Goal: Ask a question

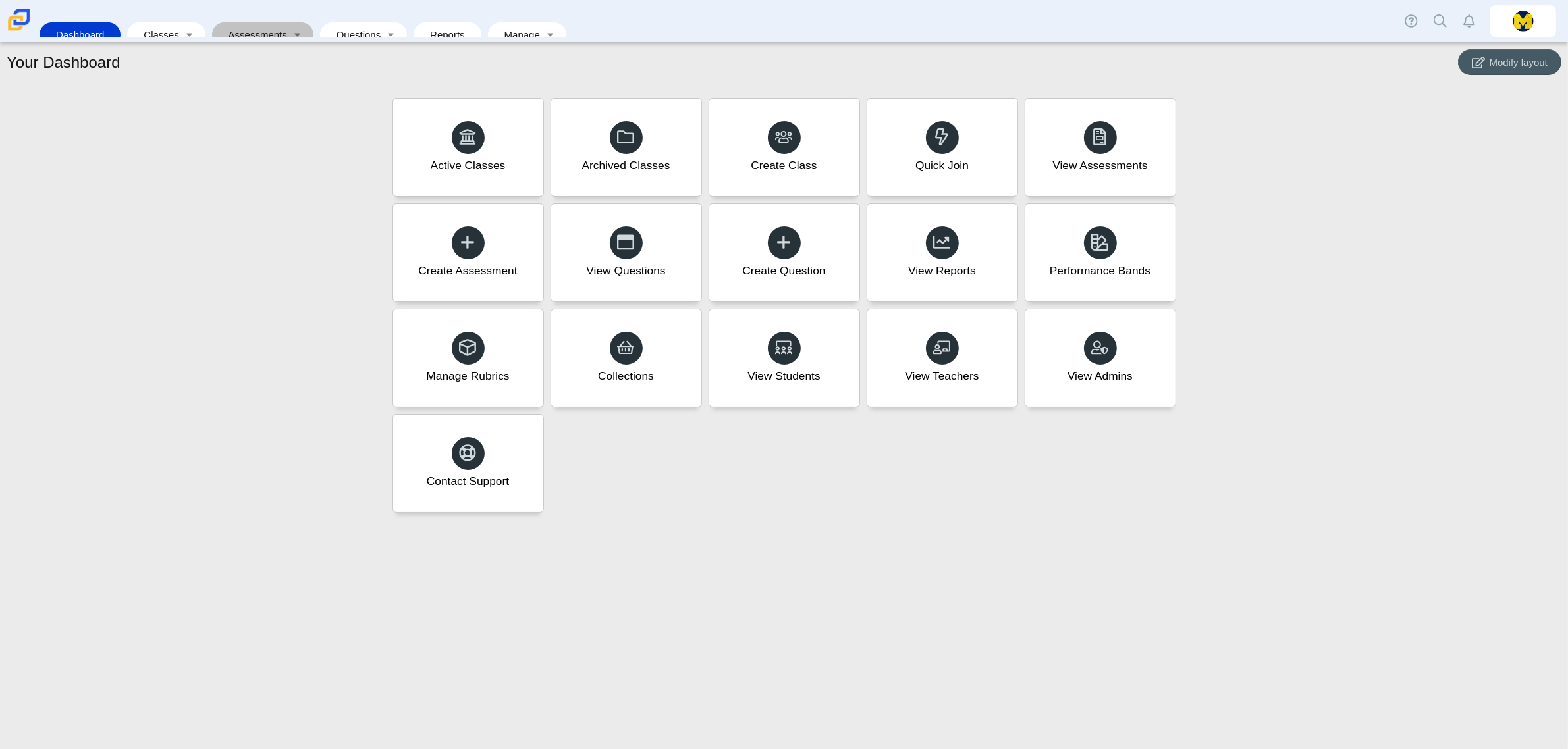
click at [242, 22] on link "Assessments" at bounding box center [253, 35] width 70 height 25
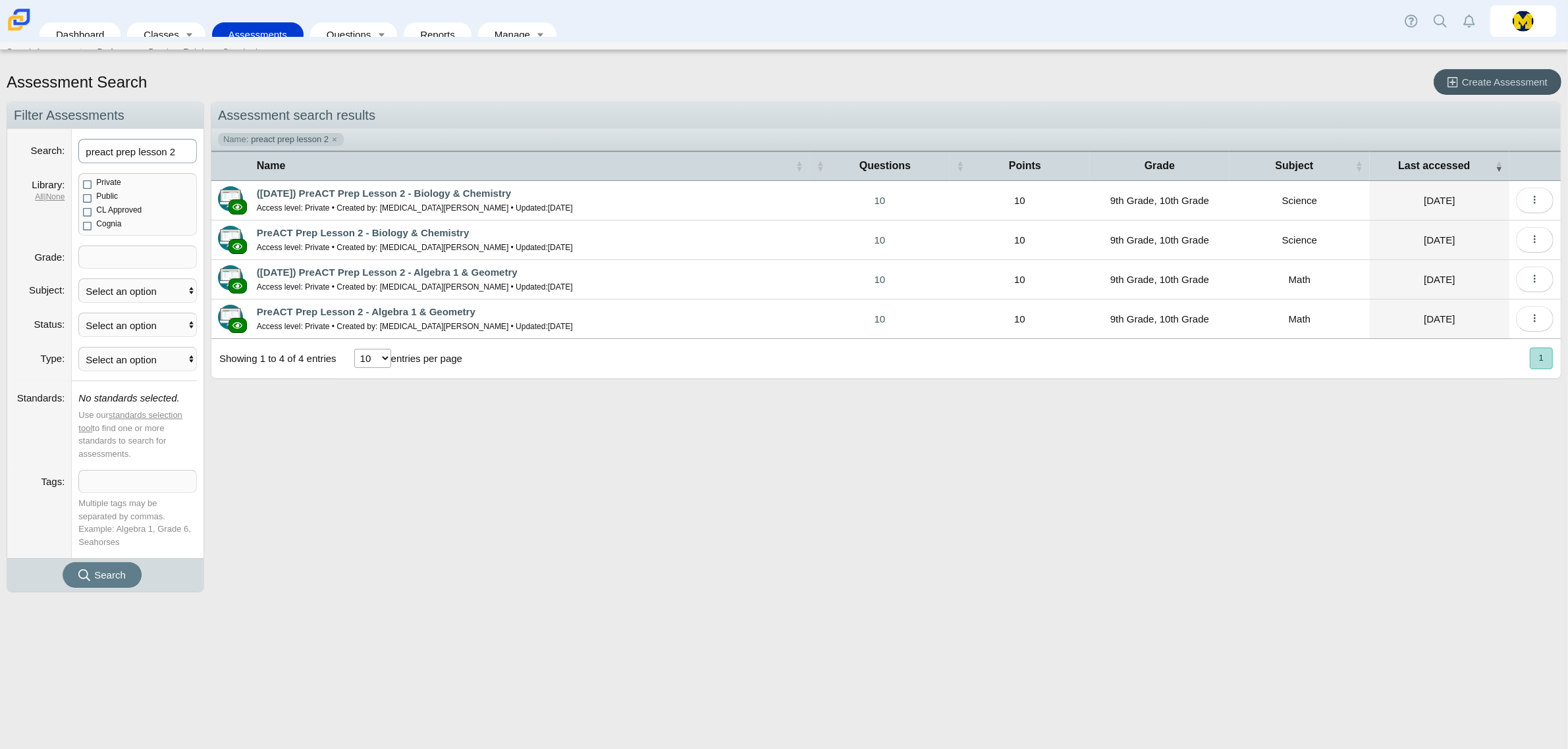
drag, startPoint x: 182, startPoint y: 158, endPoint x: -57, endPoint y: 152, distance: 239.1
click at [0, 152] on html "Dashboard Classes Active Classes Archived Classes Assessments Search Assessment…" at bounding box center [784, 374] width 1568 height 749
type input "geometry"
click at [62, 562] on button "Search" at bounding box center [102, 574] width 79 height 25
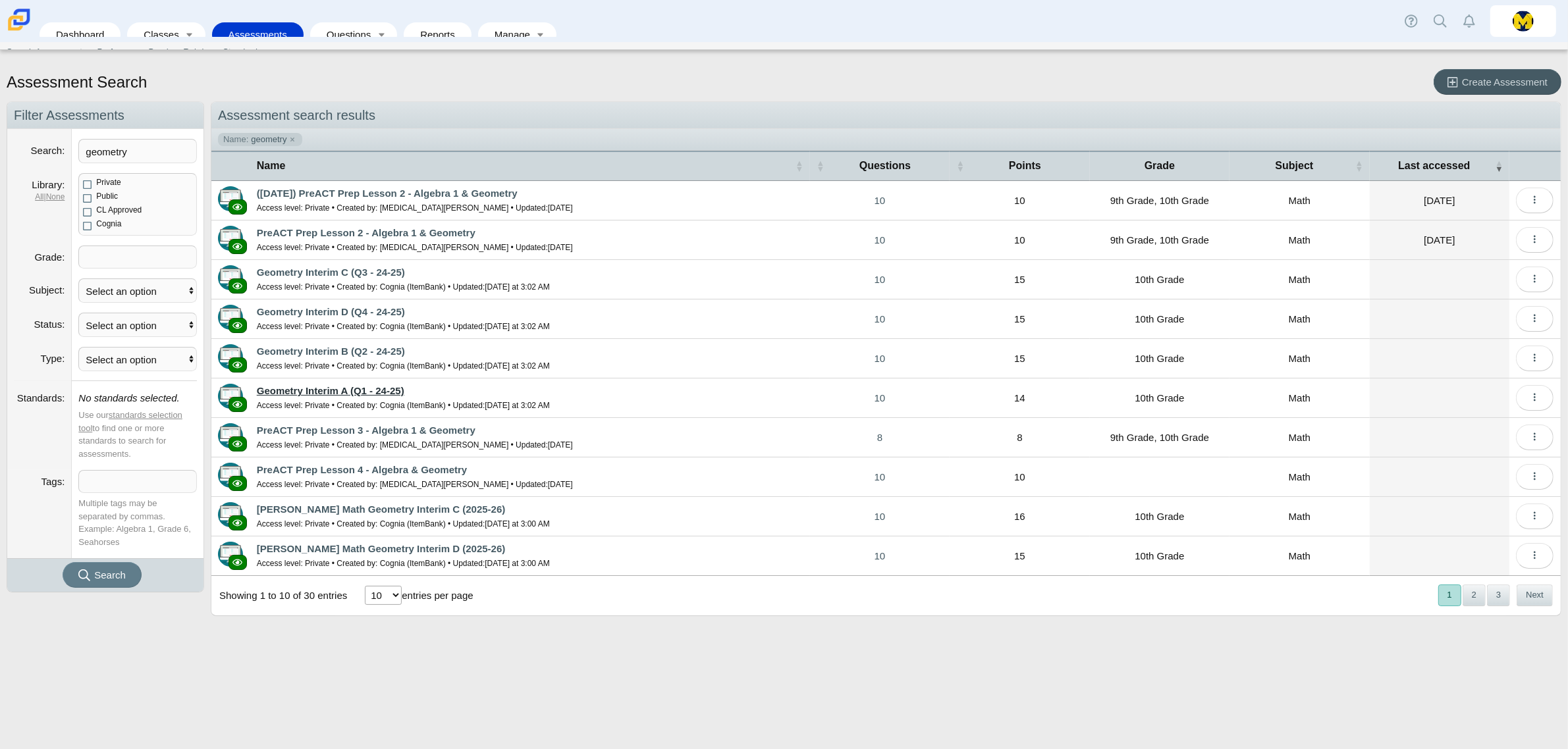
click at [327, 385] on link "Geometry Interim A (Q1 - 24-25)" at bounding box center [331, 391] width 148 height 12
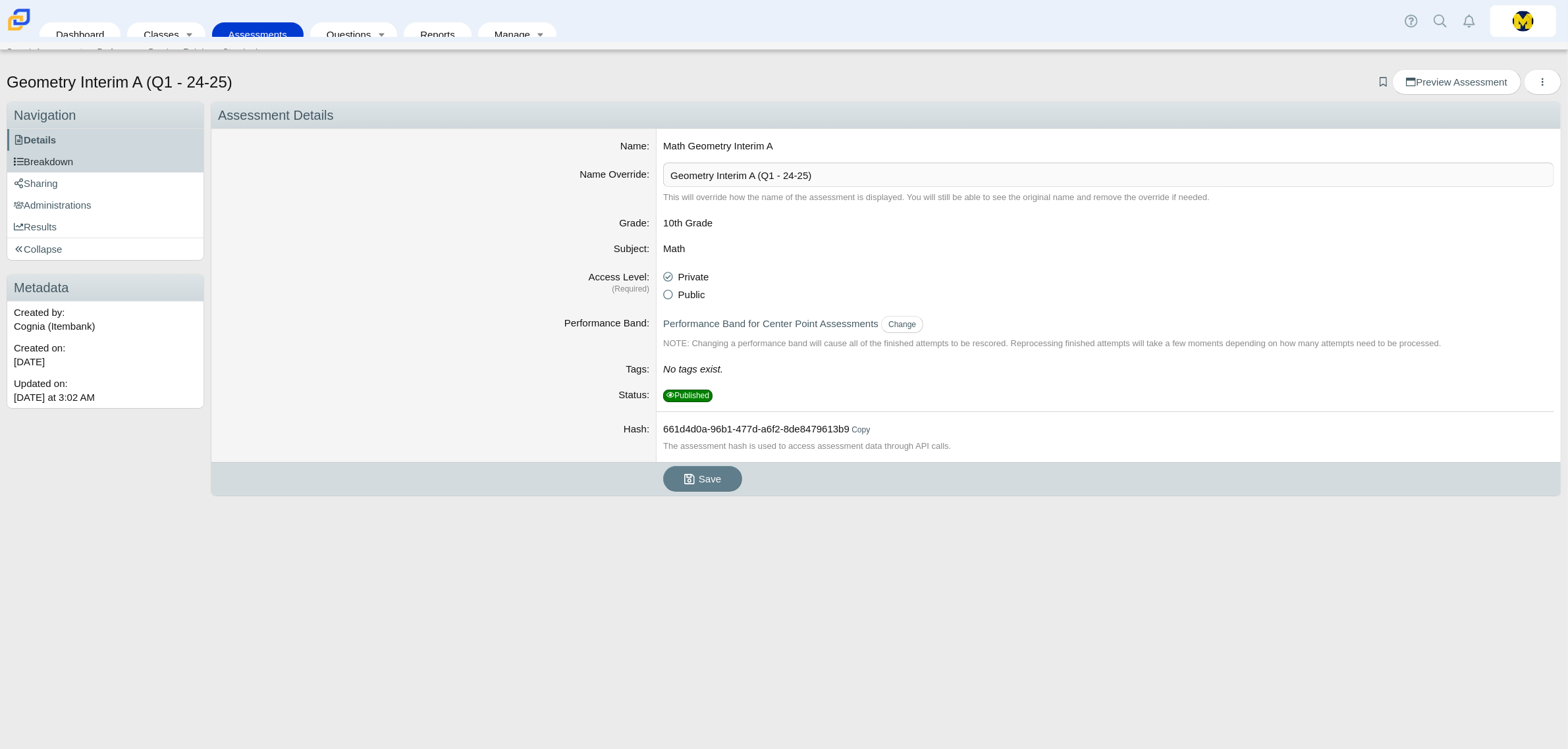
click at [72, 170] on link "Breakdown" at bounding box center [105, 161] width 196 height 22
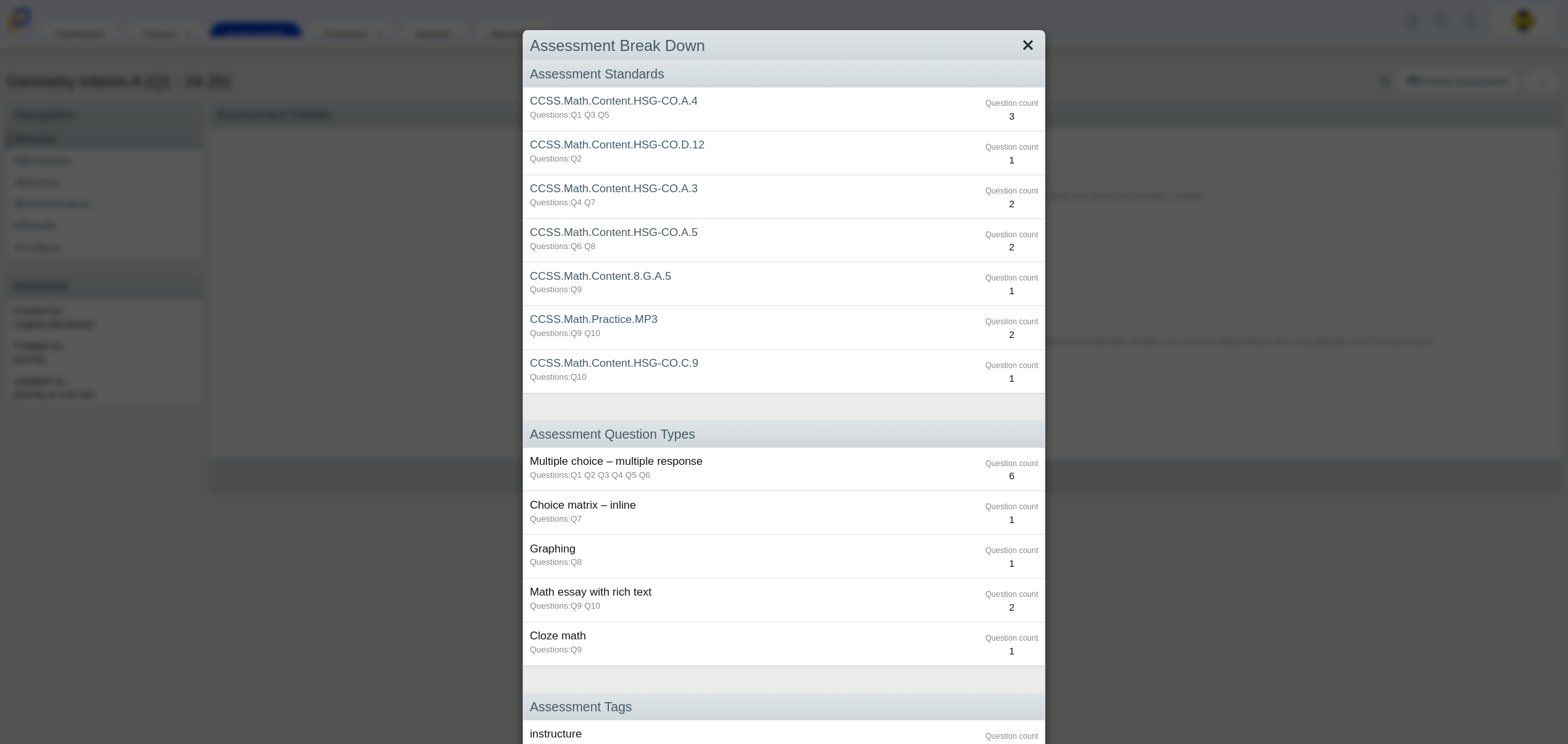
click at [1024, 39] on link "Close" at bounding box center [1028, 45] width 21 height 22
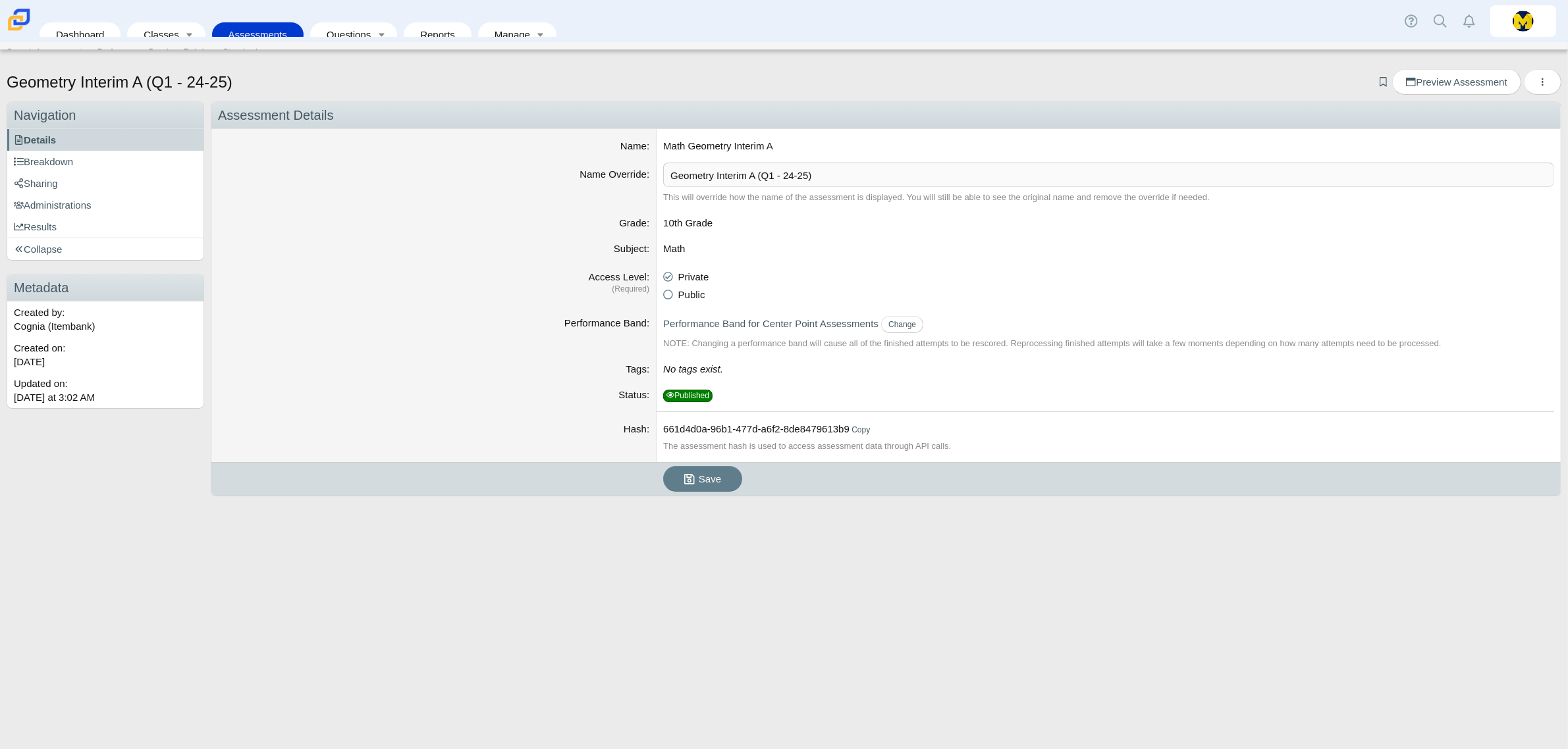
click at [228, 35] on li "Assessments Search Assessments Performance Bands Rubrics Standards" at bounding box center [262, 35] width 98 height 30
click at [231, 22] on link "Assessments" at bounding box center [258, 35] width 78 height 25
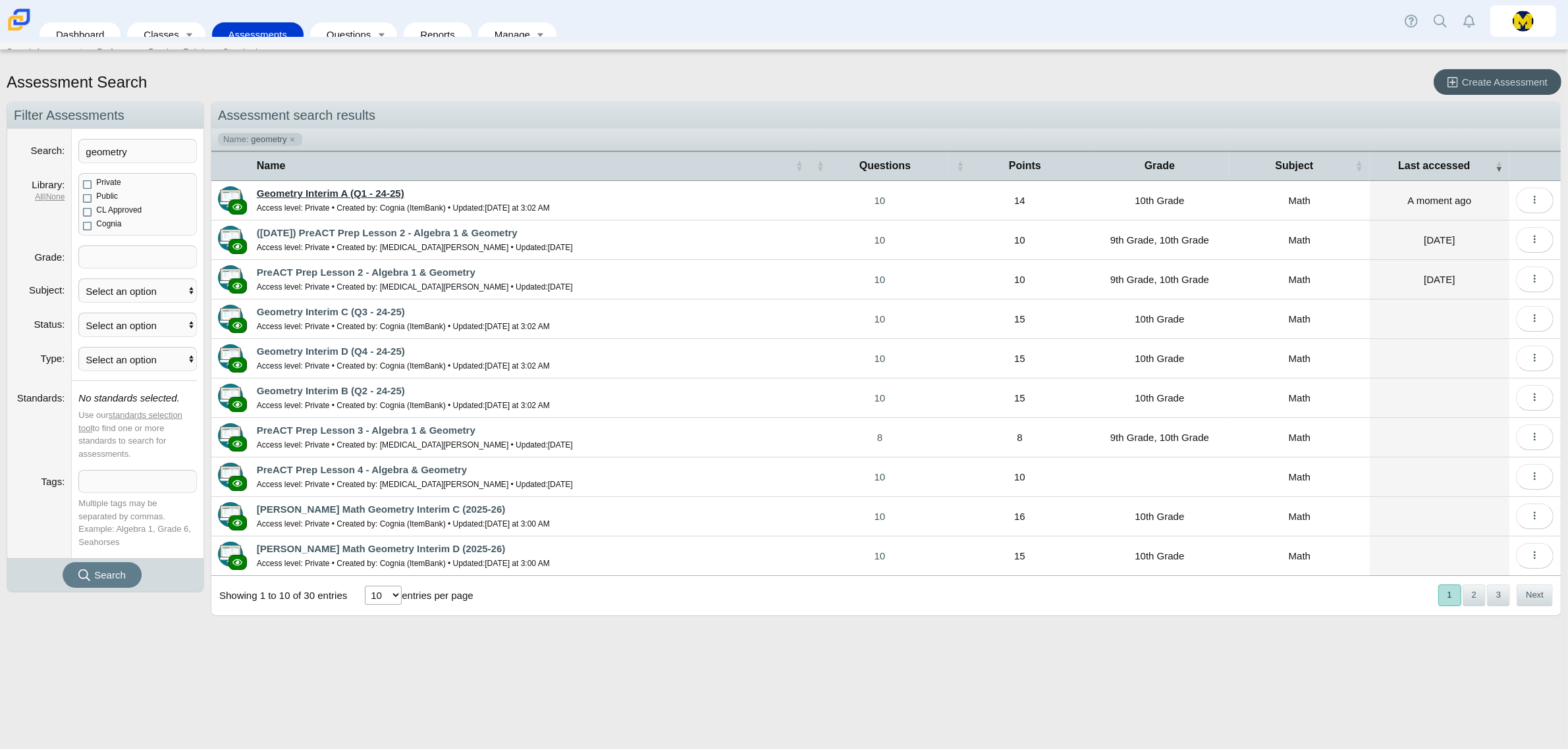
click at [331, 192] on link "Geometry Interim A (Q1 - 24-25)" at bounding box center [331, 193] width 148 height 12
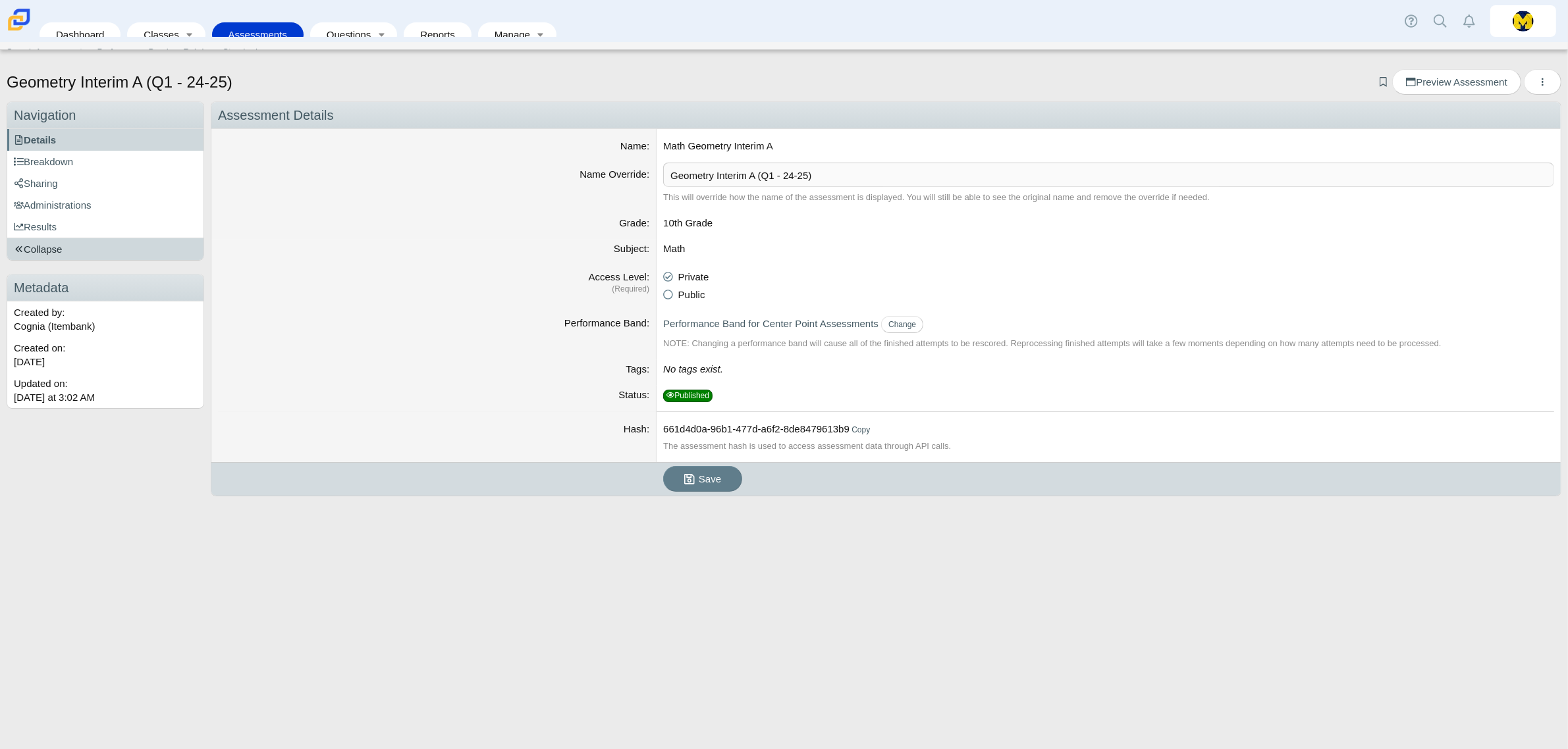
click at [94, 250] on link "Collapse" at bounding box center [105, 249] width 196 height 22
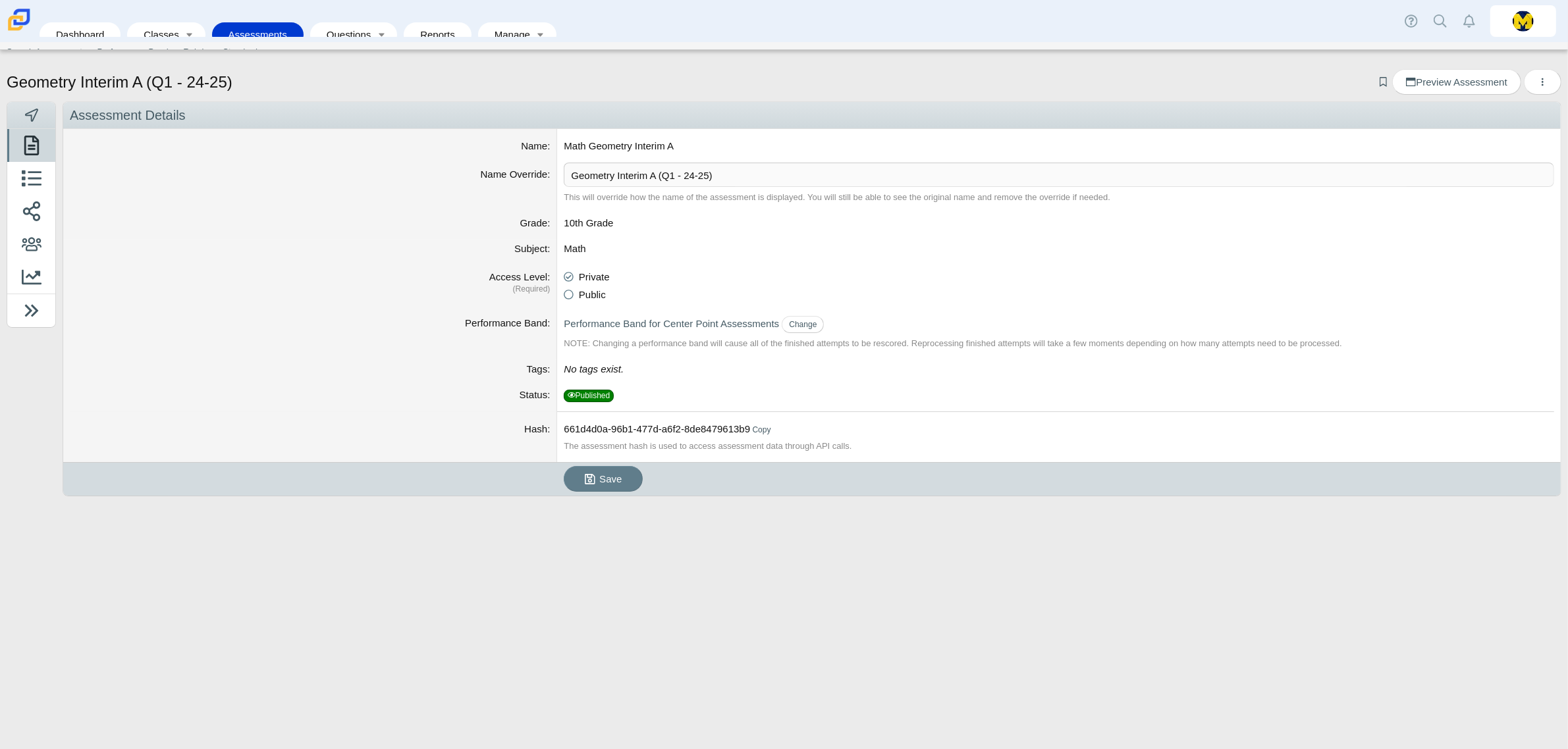
click at [34, 151] on icon at bounding box center [32, 145] width 20 height 20
click at [24, 186] on use at bounding box center [32, 178] width 20 height 16
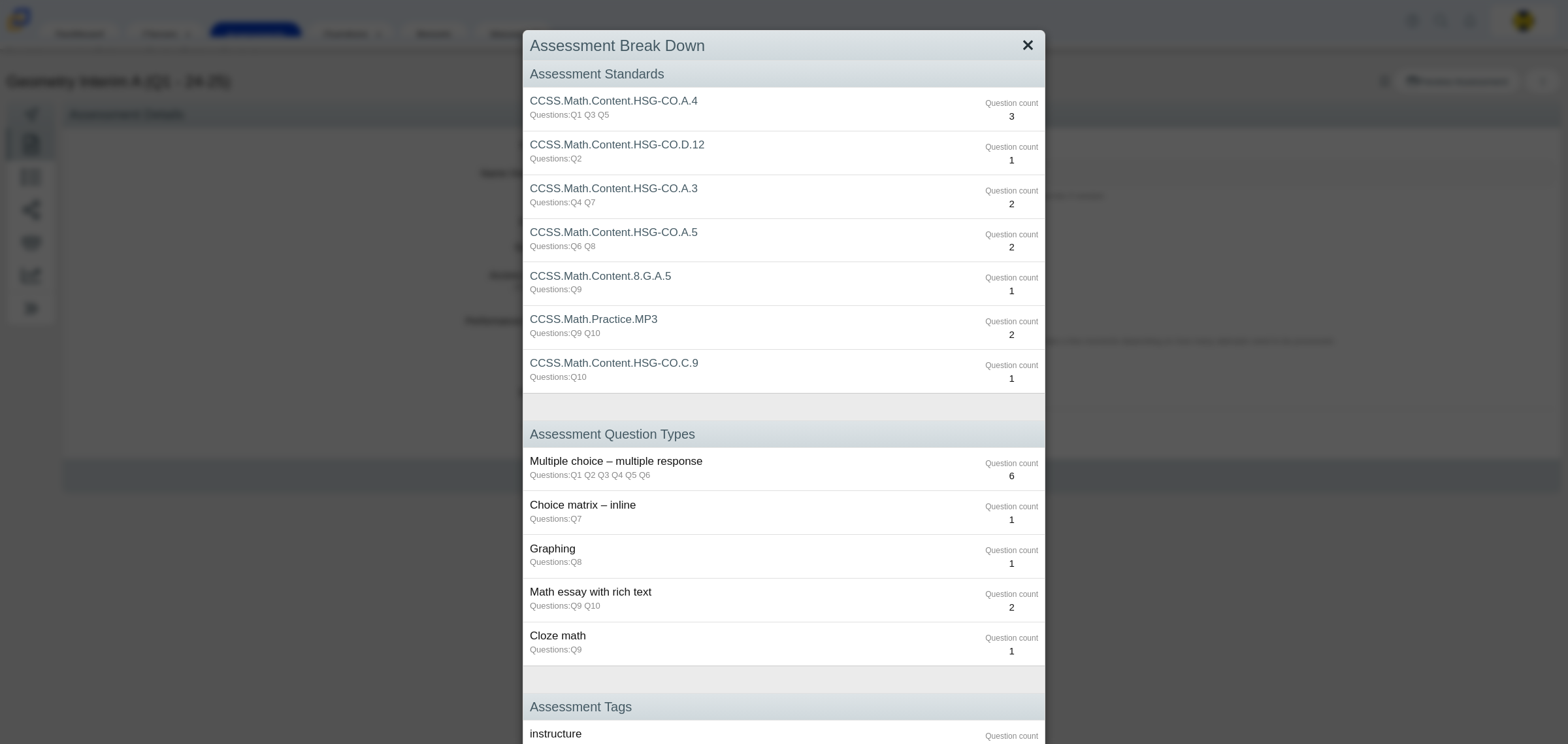
click at [1024, 40] on link "Close" at bounding box center [1028, 45] width 21 height 22
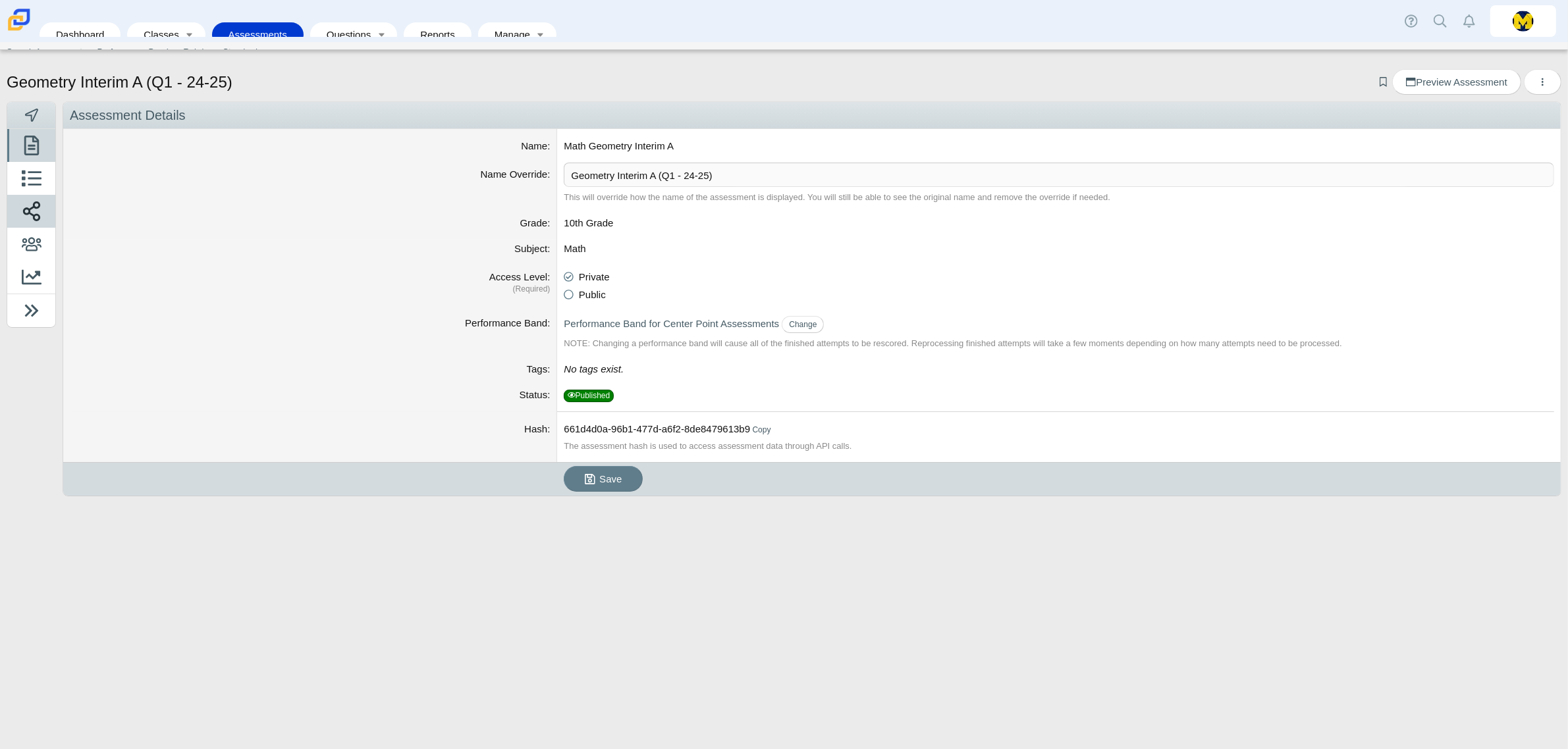
click at [34, 208] on use at bounding box center [31, 211] width 17 height 20
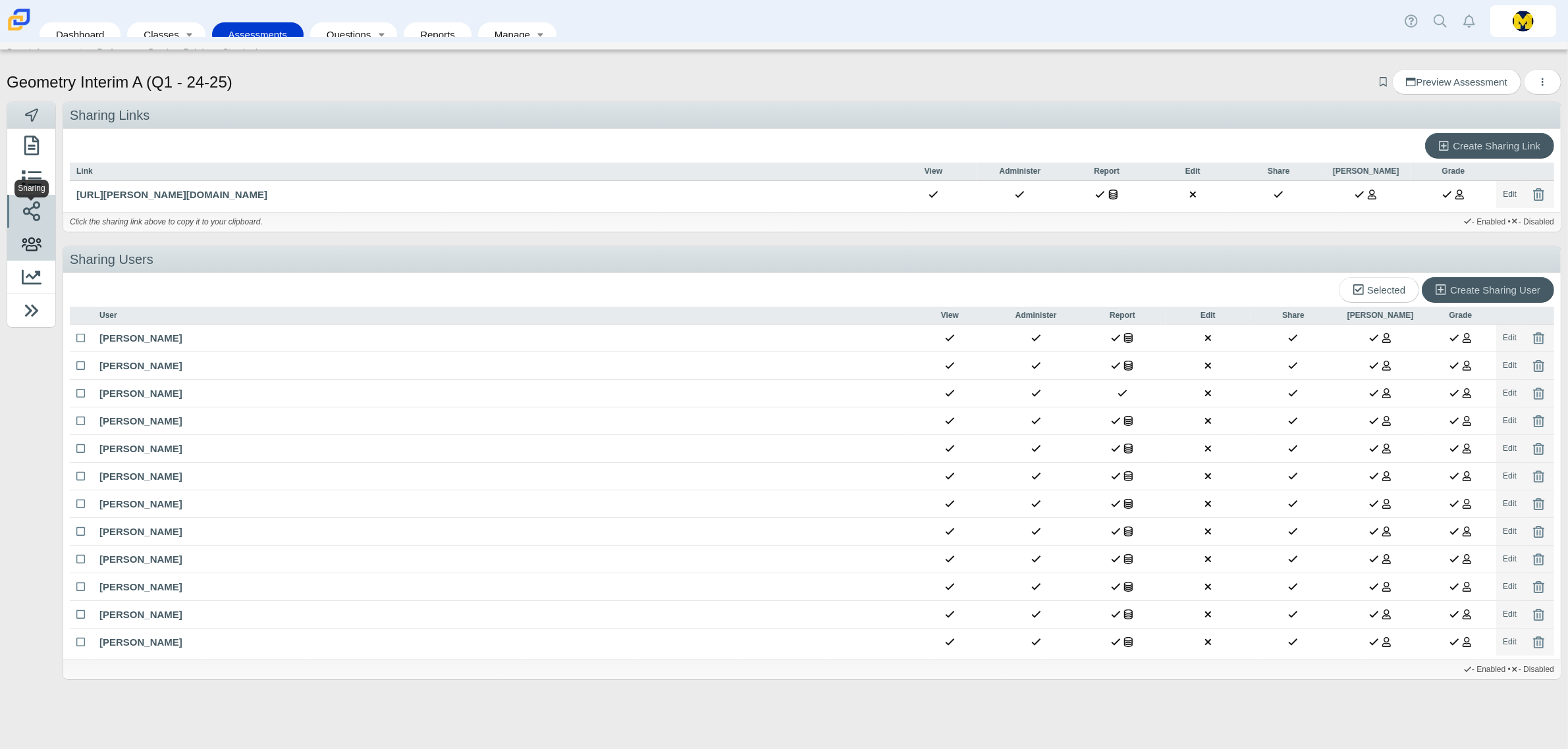
click at [28, 255] on span at bounding box center [31, 248] width 35 height 33
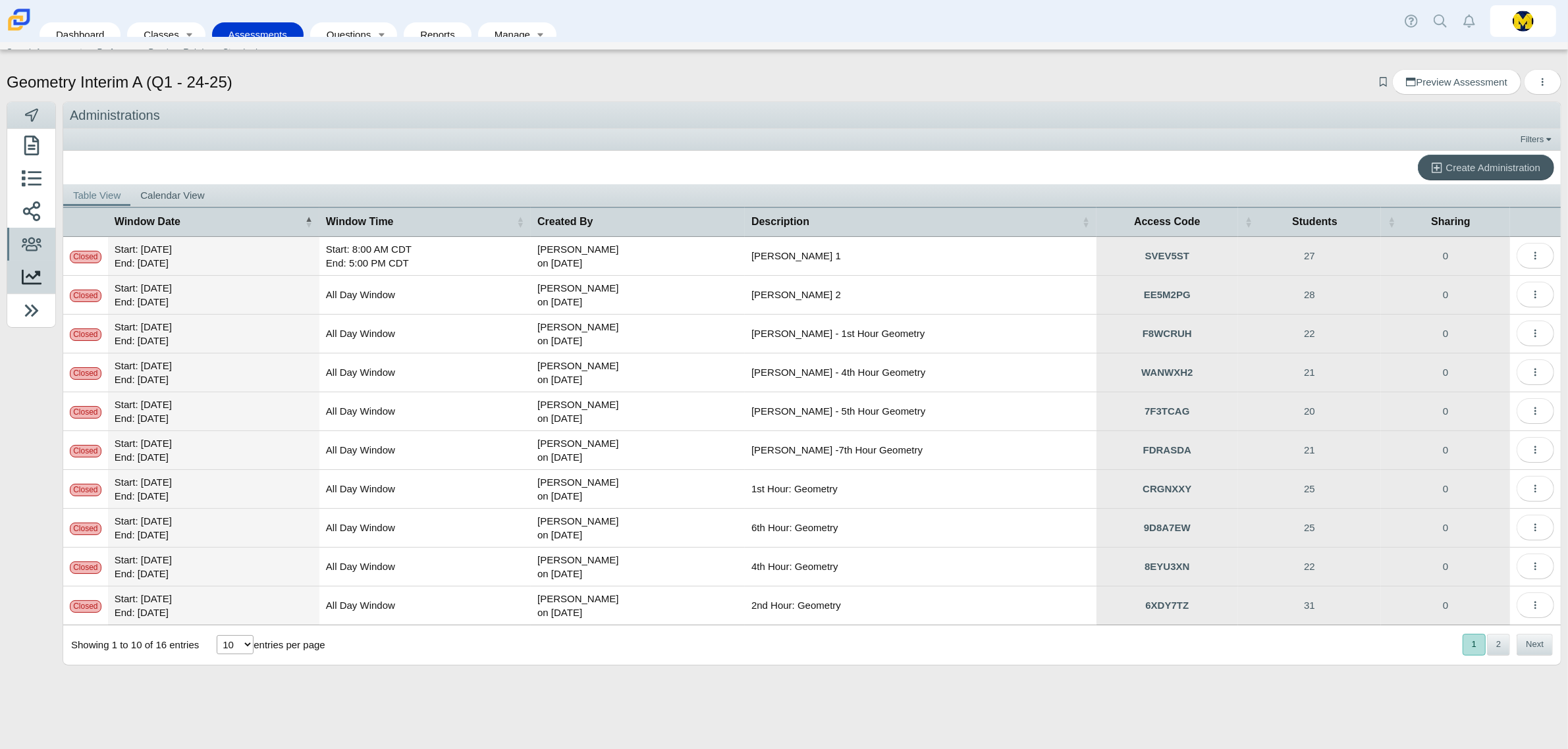
click at [28, 291] on span at bounding box center [31, 281] width 35 height 33
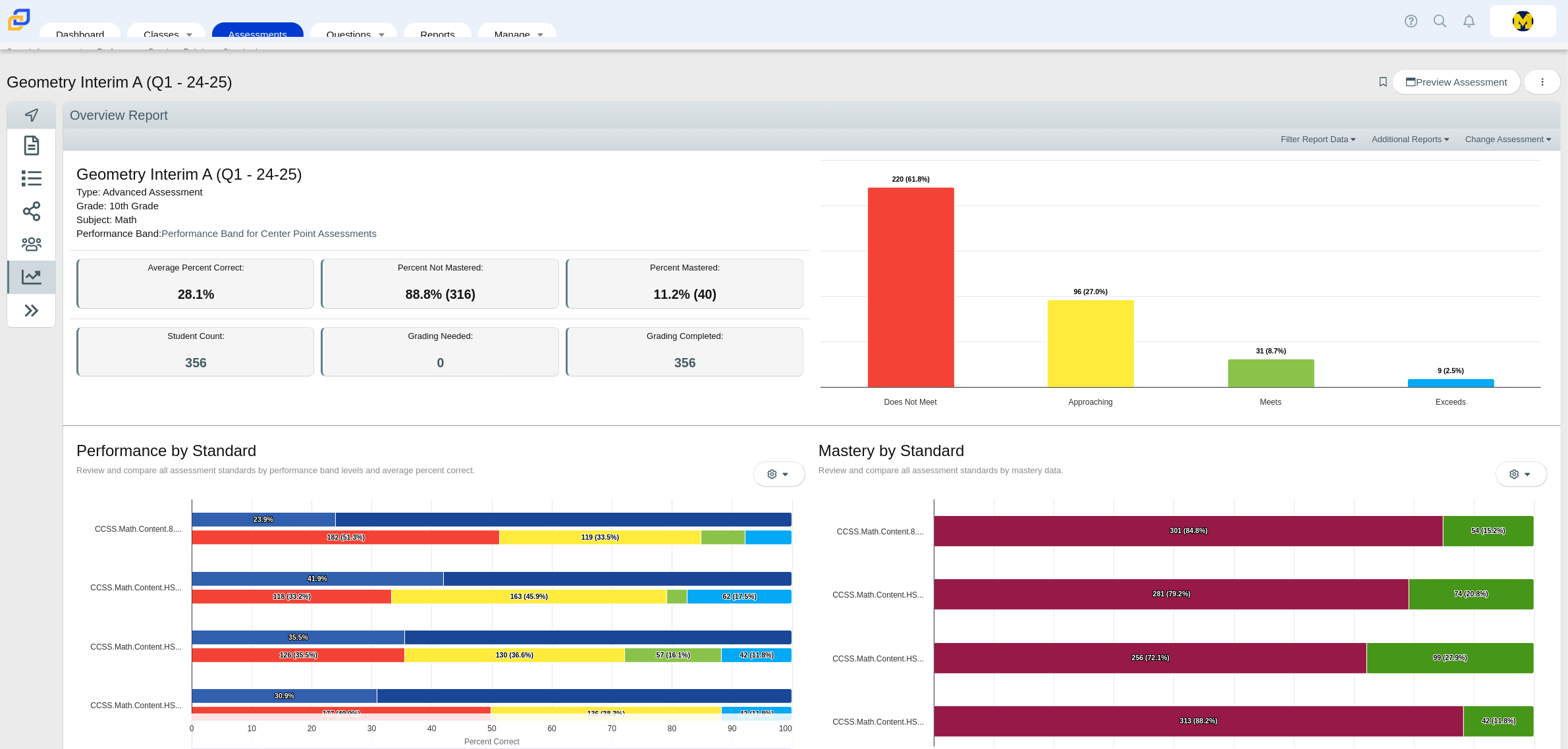
click at [251, 25] on link "Assessments" at bounding box center [258, 35] width 78 height 25
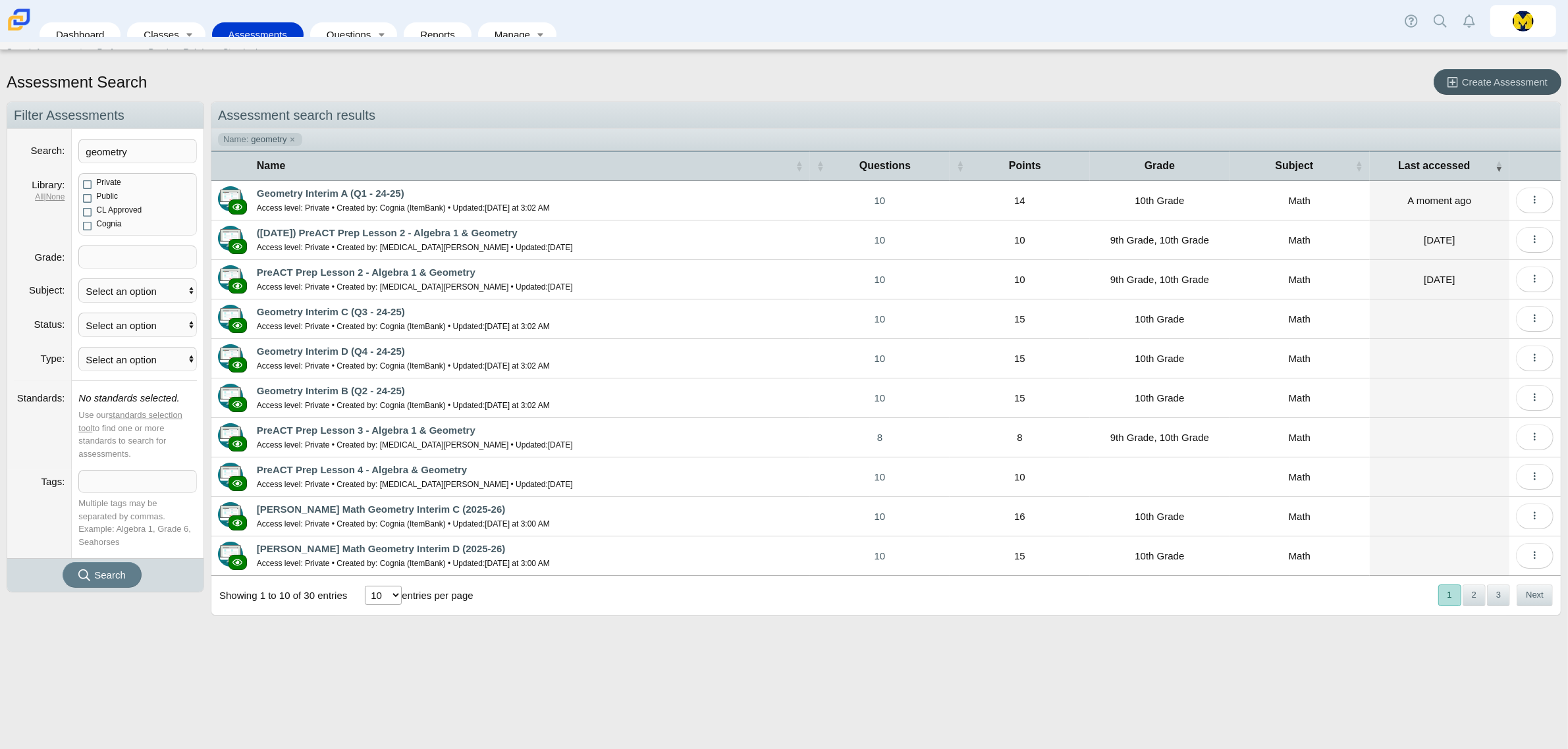
click at [139, 257] on span at bounding box center [138, 257] width 117 height 22
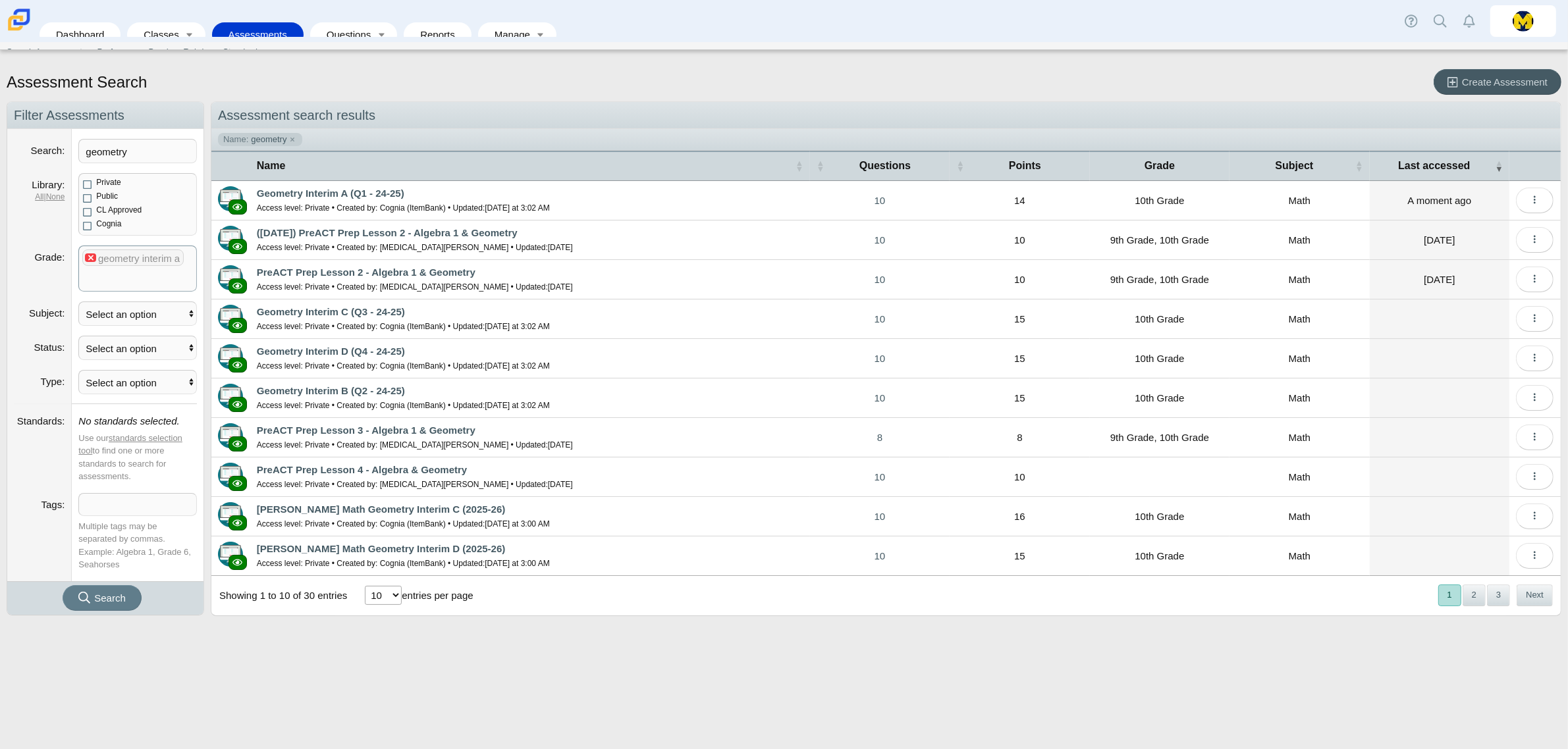
click at [92, 258] on x "remove tag" at bounding box center [90, 258] width 12 height 8
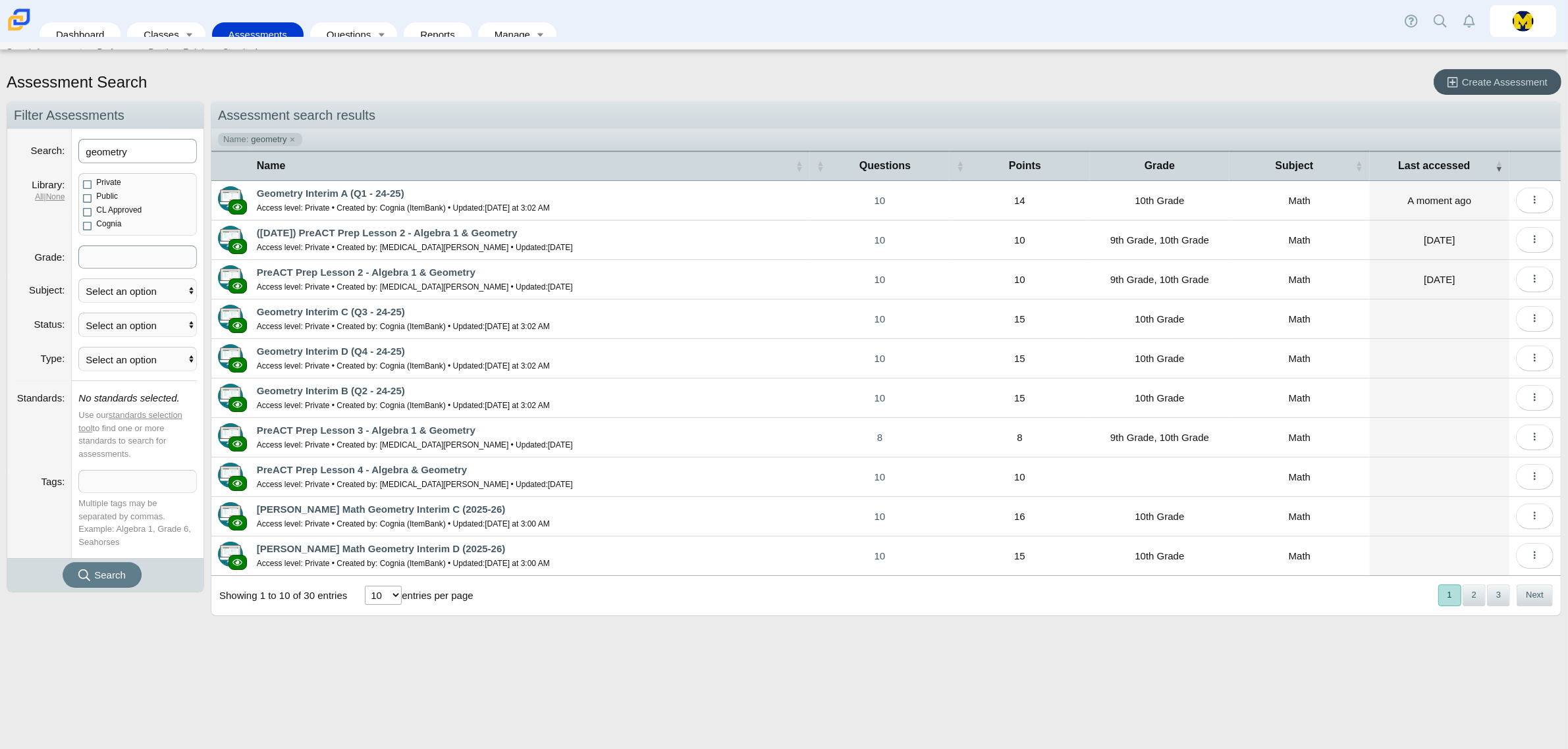
click at [159, 152] on input "geometry" at bounding box center [138, 151] width 118 height 25
click at [62, 562] on button "Search" at bounding box center [102, 574] width 79 height 25
type input "geometry\"
click at [1469, 597] on button "2" at bounding box center [1474, 595] width 23 height 22
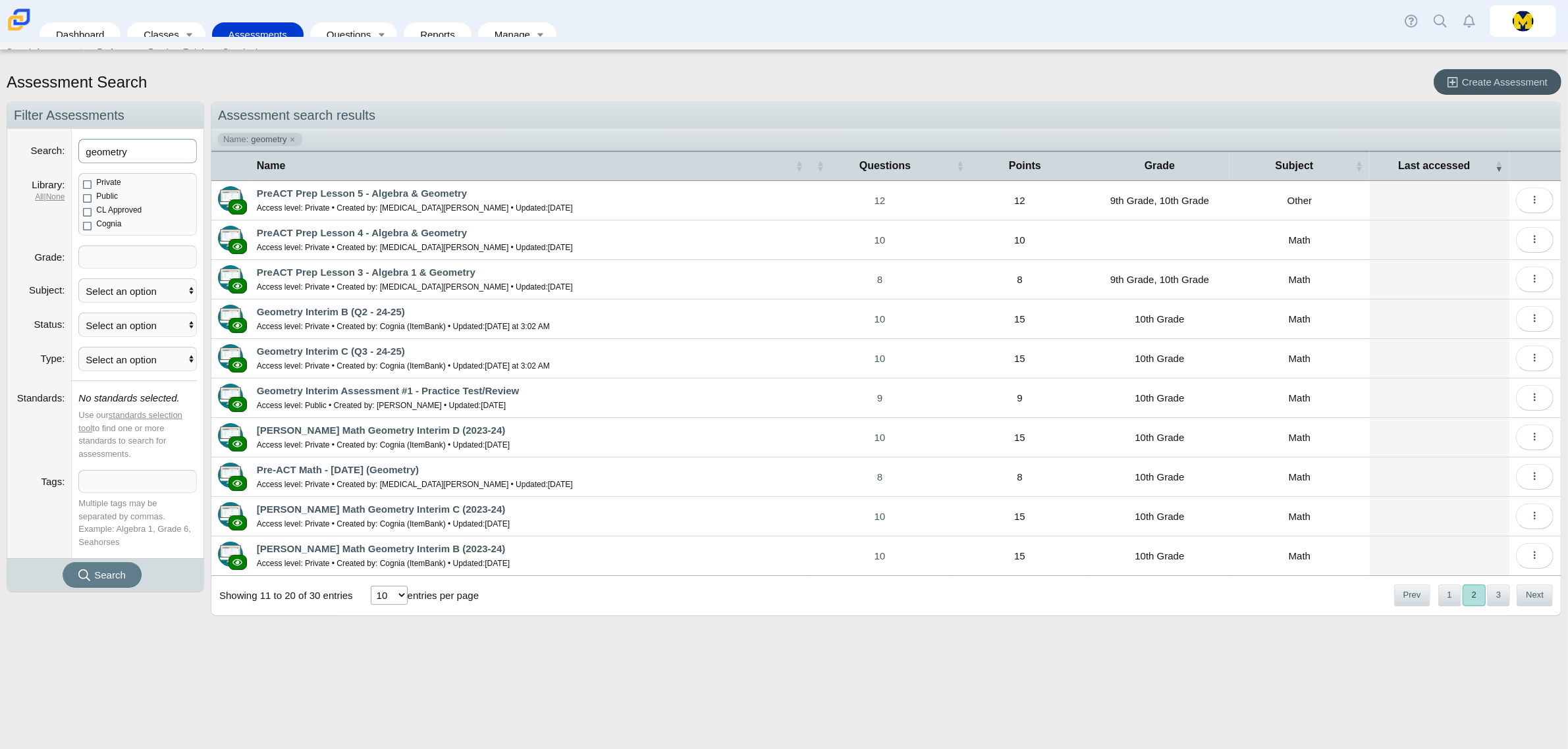
click at [166, 148] on input "geometry" at bounding box center [138, 151] width 118 height 25
type input "geometry interim a"
click at [62, 562] on button "Search" at bounding box center [102, 574] width 79 height 25
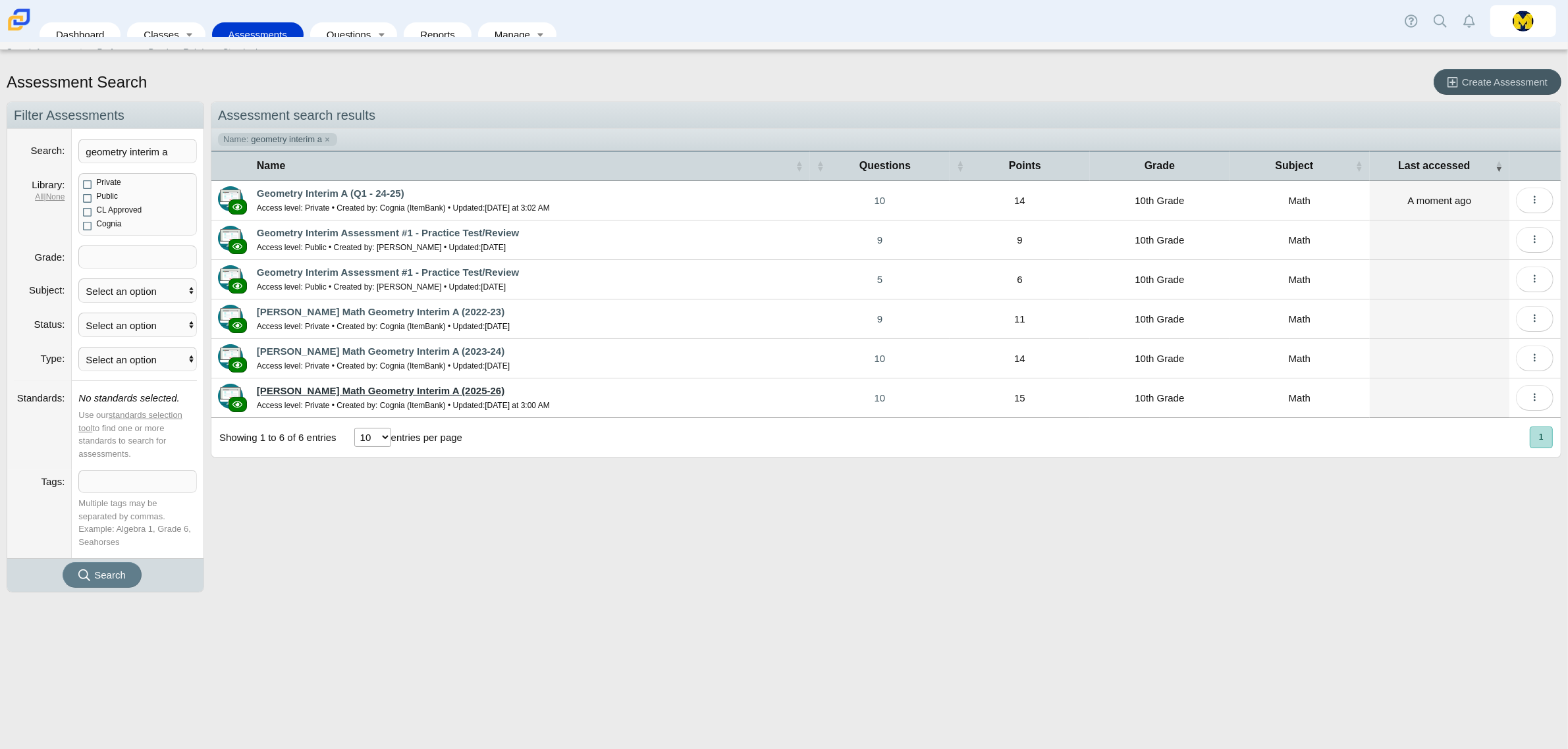
click at [328, 392] on link "Carmen Math Geometry Interim A (2025-26)" at bounding box center [381, 391] width 248 height 12
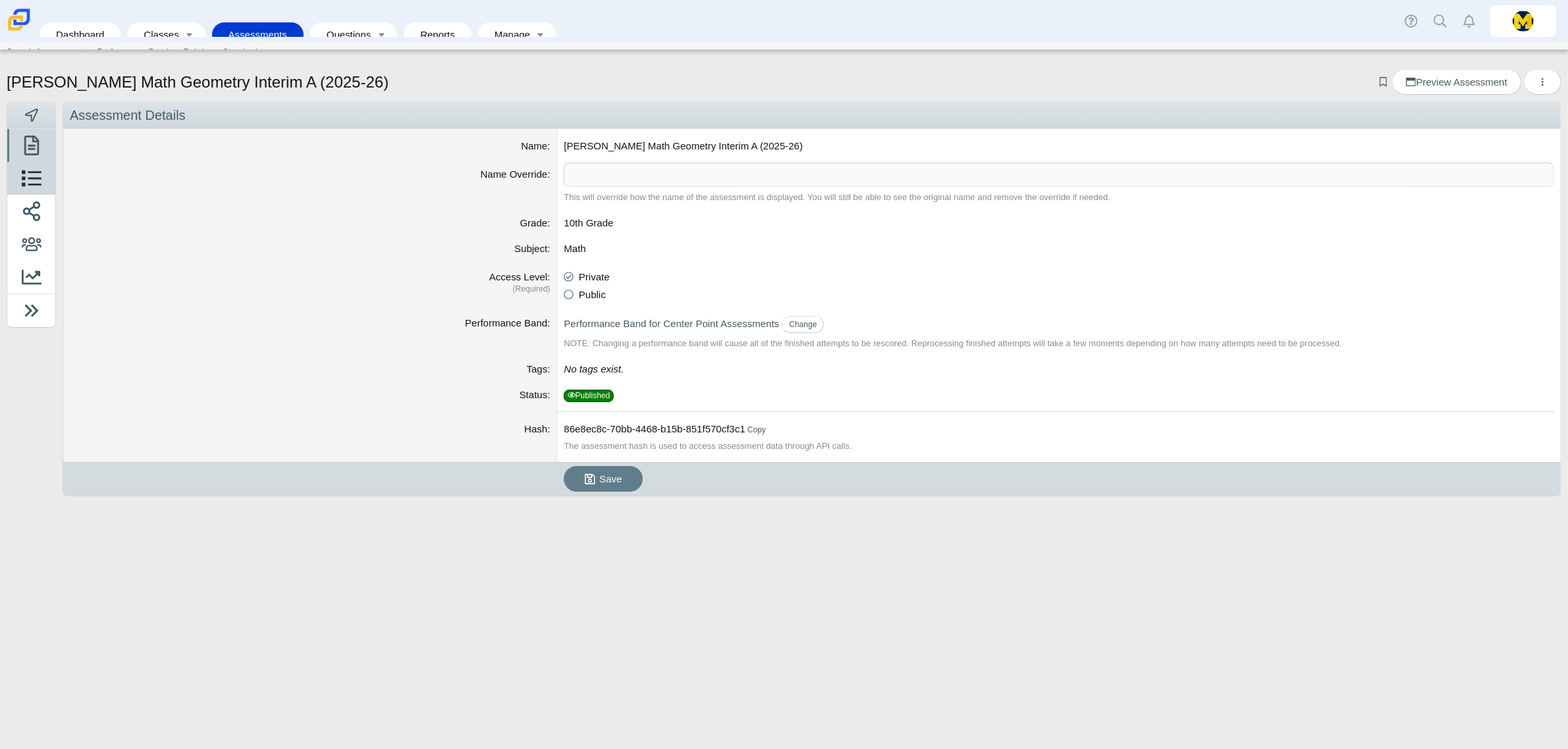
click at [45, 175] on span at bounding box center [31, 182] width 35 height 33
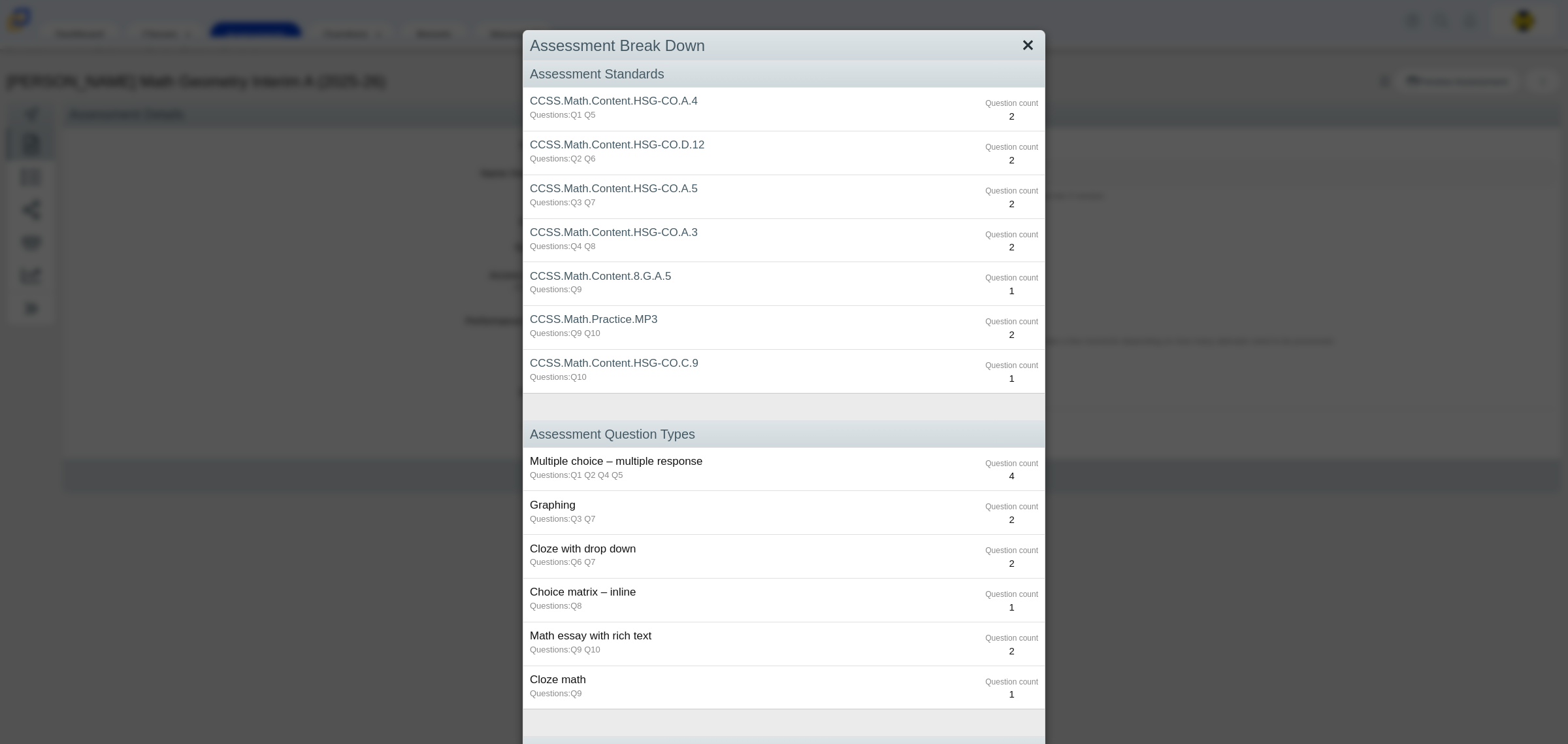
click at [1031, 46] on link "Close" at bounding box center [1028, 45] width 21 height 22
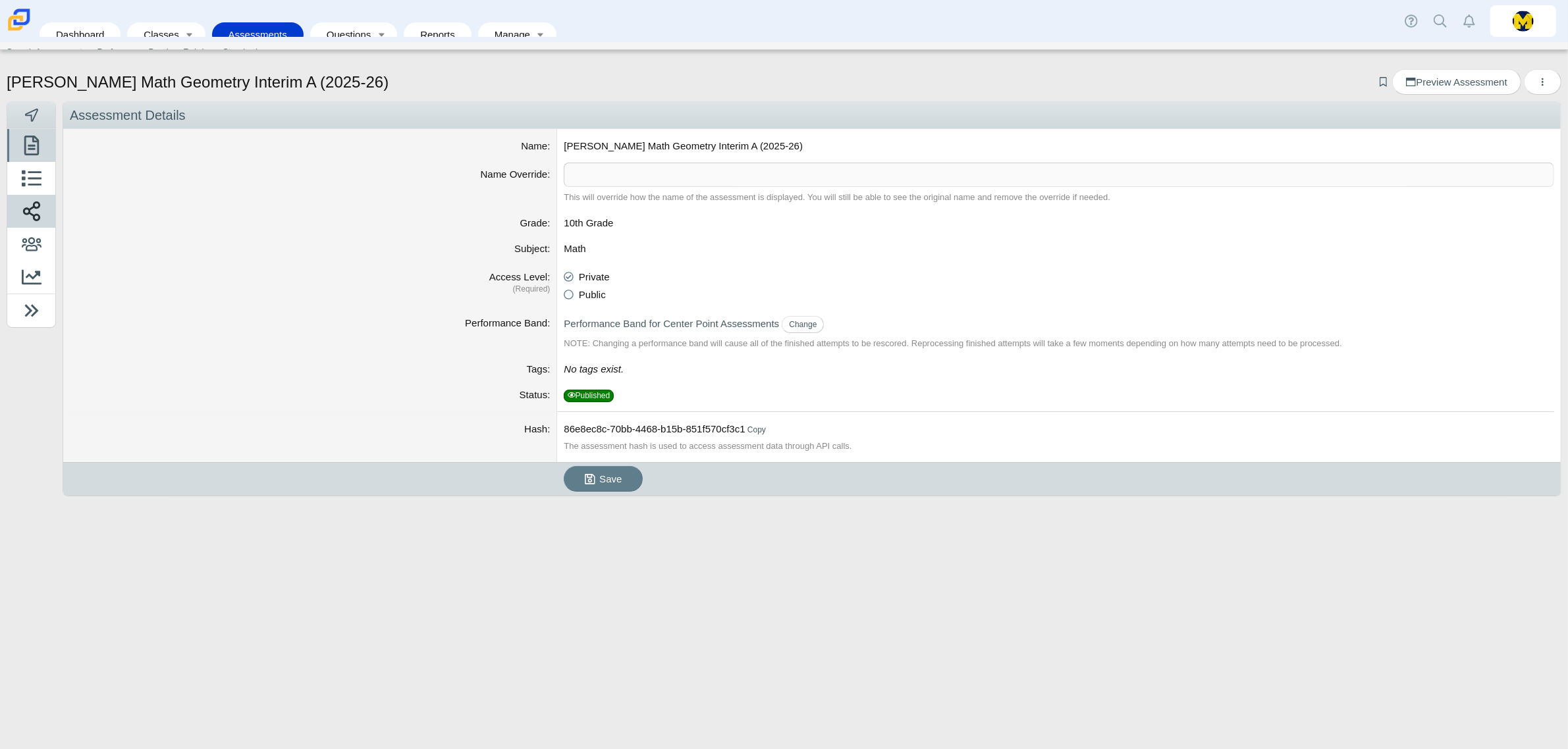
click at [35, 212] on icon at bounding box center [32, 211] width 20 height 20
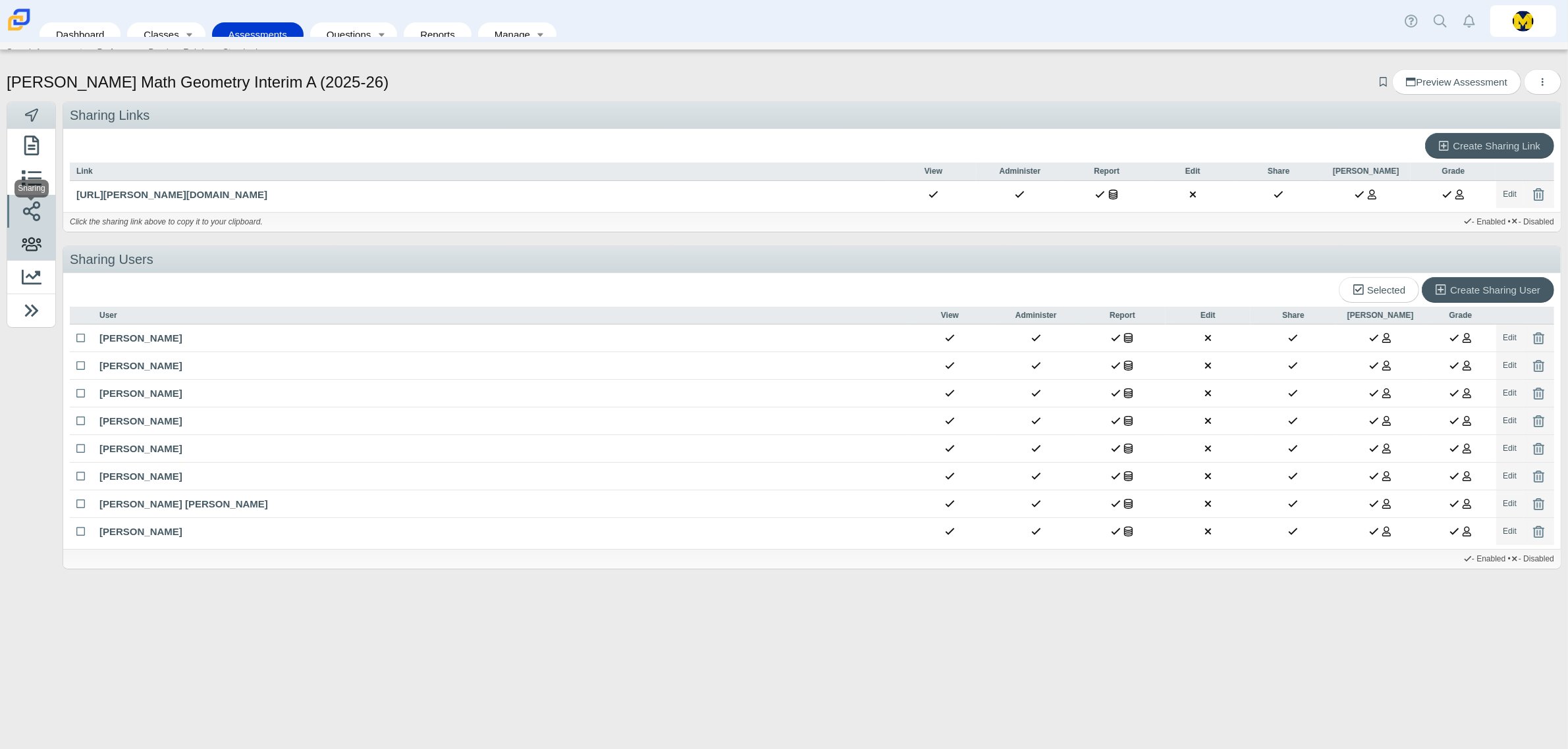
click at [37, 238] on icon at bounding box center [32, 245] width 20 height 20
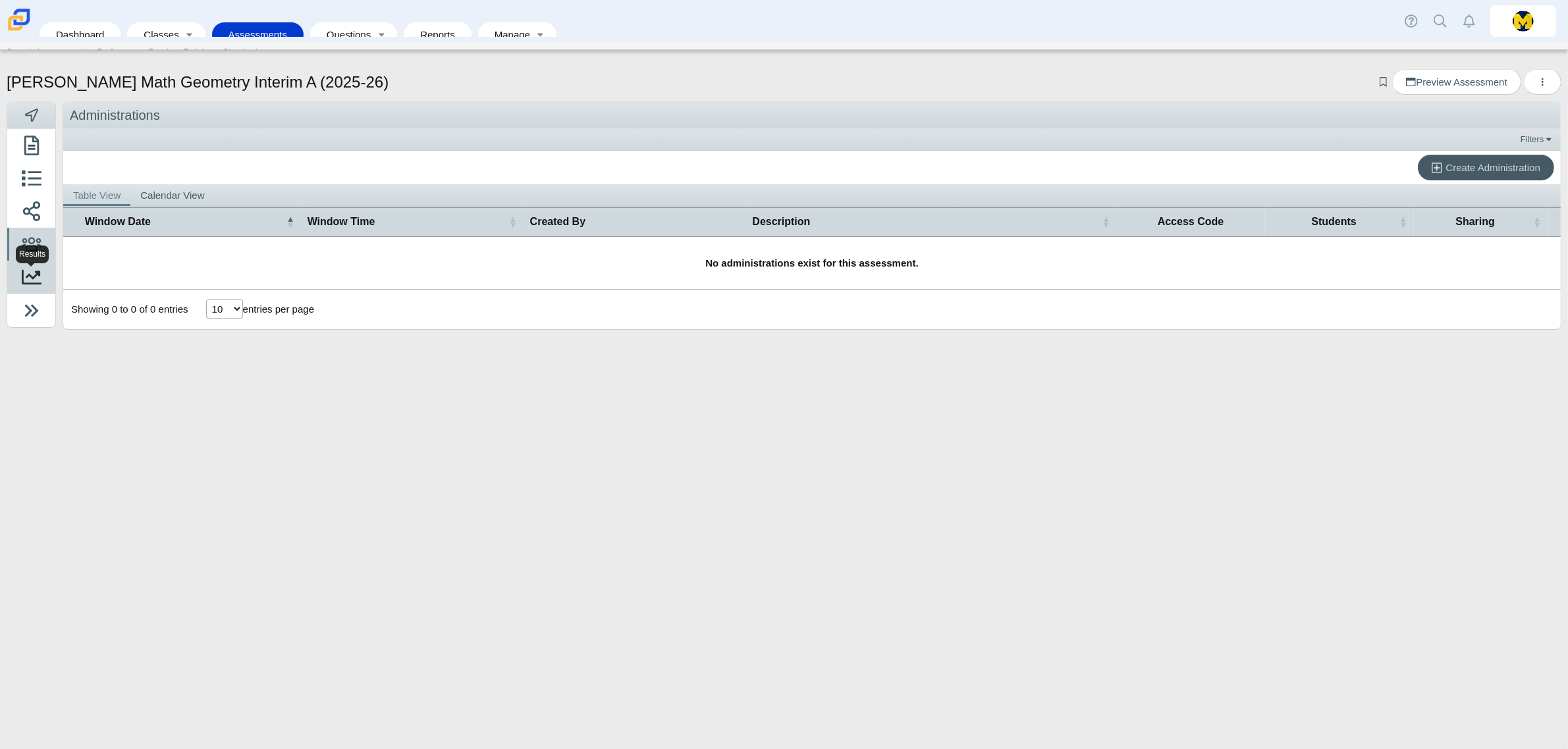
click at [30, 277] on use at bounding box center [32, 278] width 20 height 15
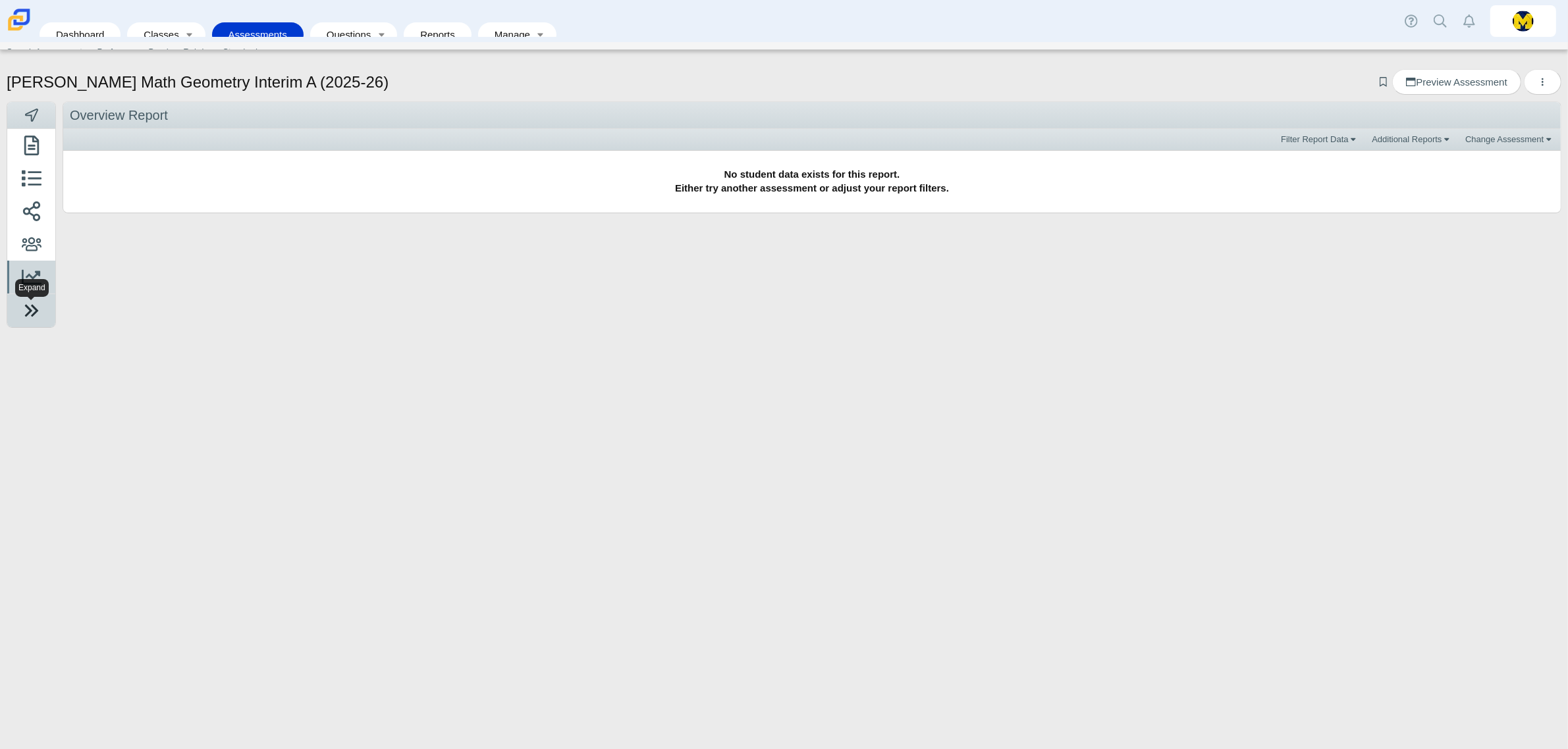
click at [38, 320] on icon at bounding box center [32, 311] width 20 height 20
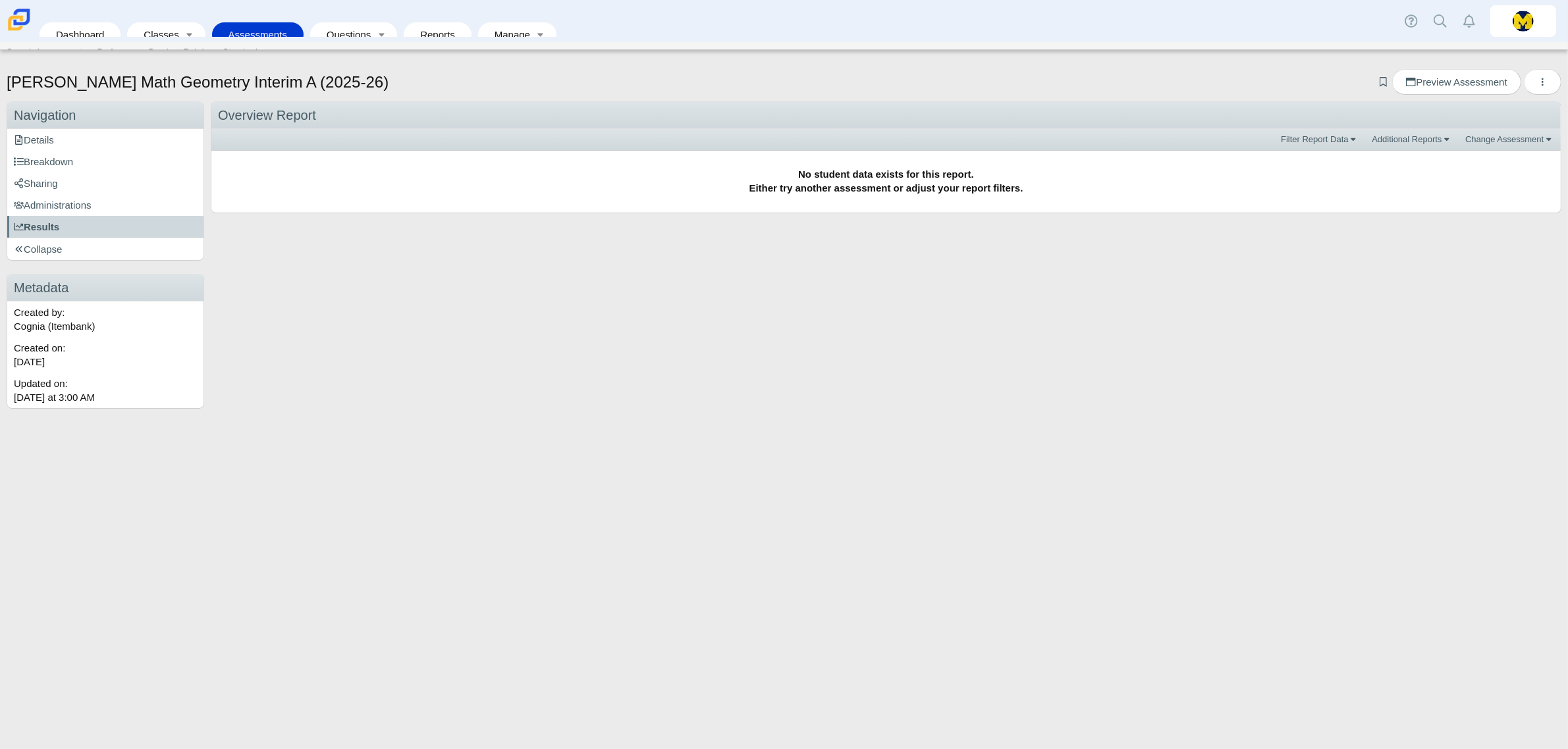
click at [52, 122] on span "Navigation" at bounding box center [45, 115] width 62 height 15
click at [353, 22] on link "Questions" at bounding box center [345, 35] width 55 height 25
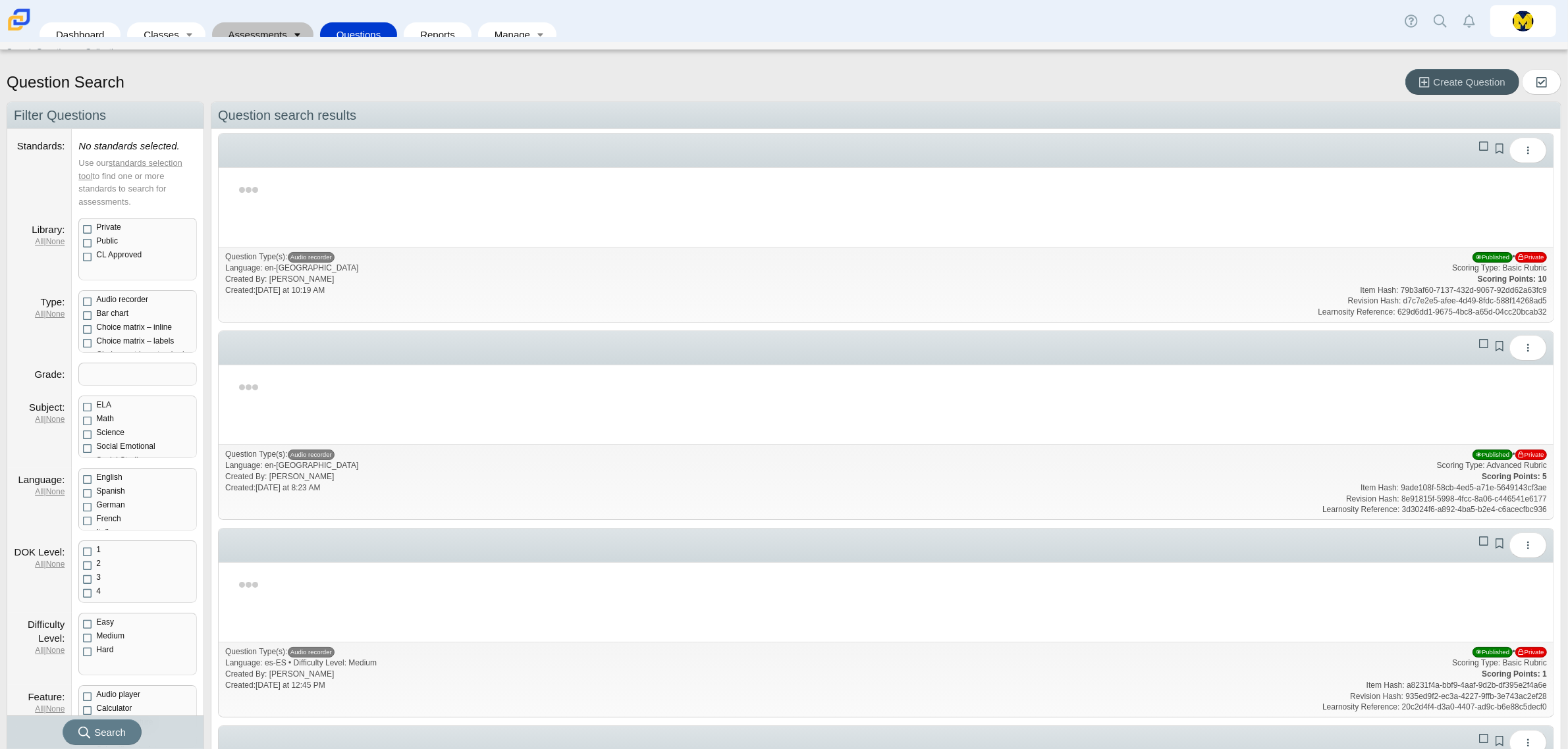
click at [289, 22] on link "Toggle expanded" at bounding box center [298, 35] width 18 height 25
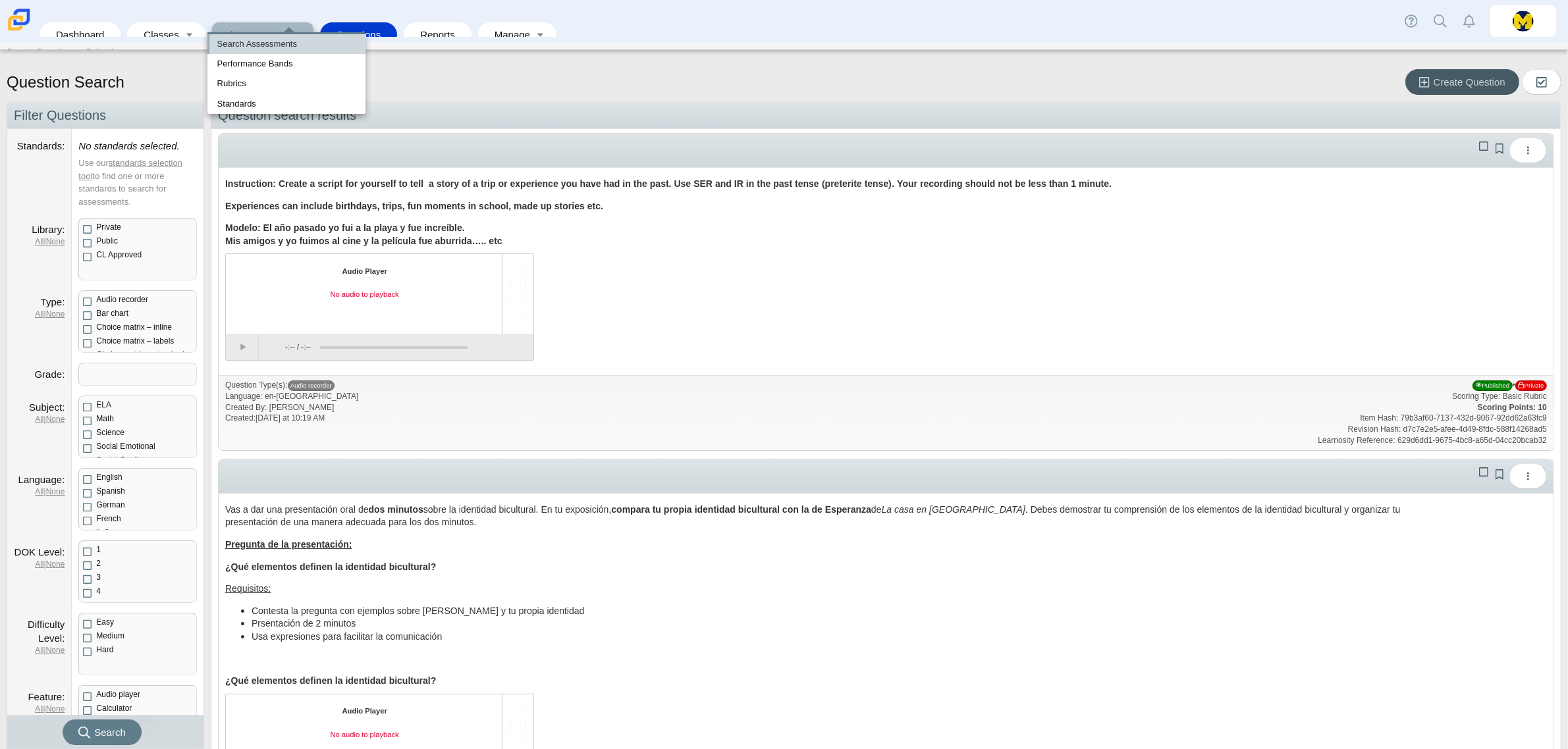
click at [272, 38] on link "Search Assessments" at bounding box center [286, 45] width 158 height 20
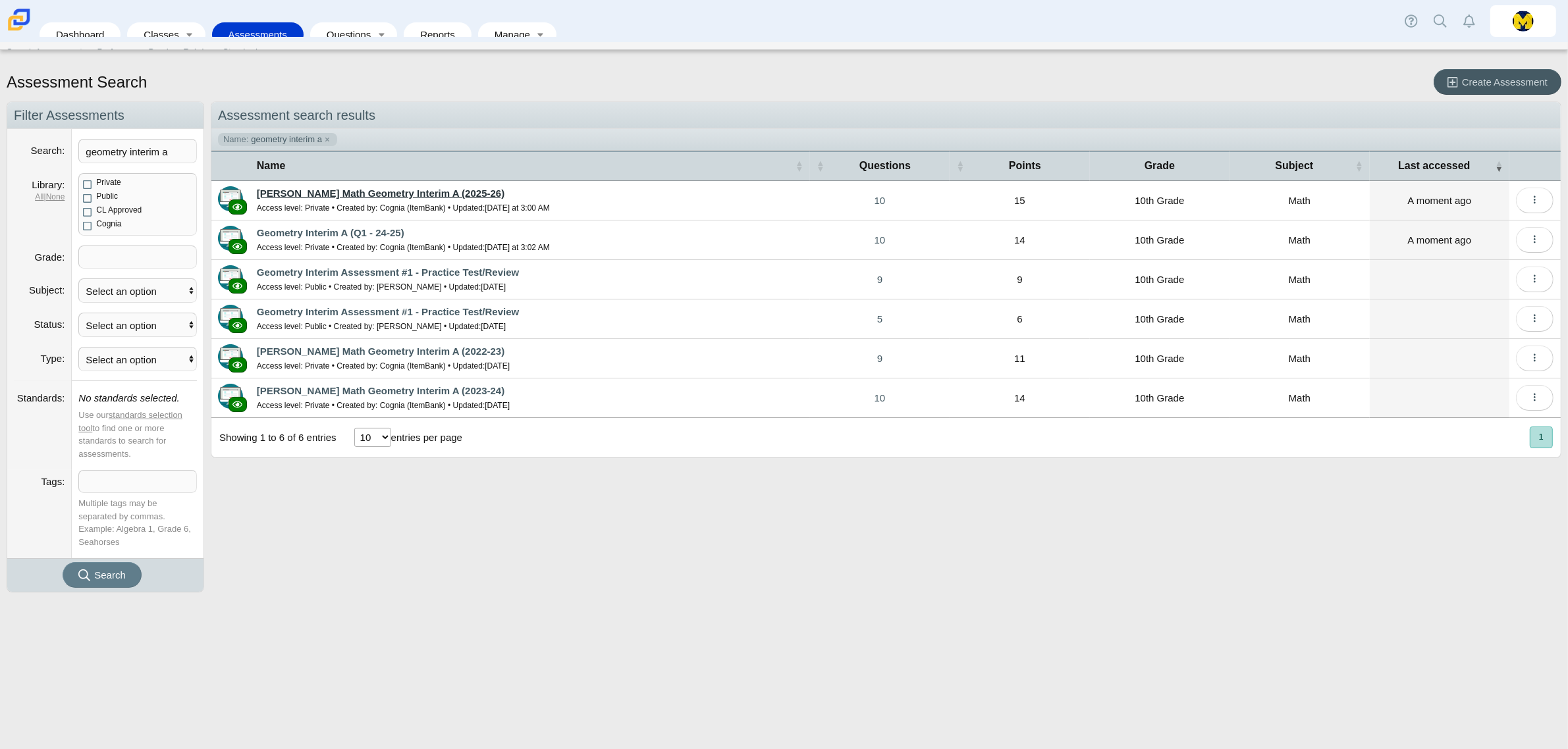
click at [315, 188] on link "[PERSON_NAME] Math Geometry Interim A (2025-26)" at bounding box center [381, 193] width 248 height 12
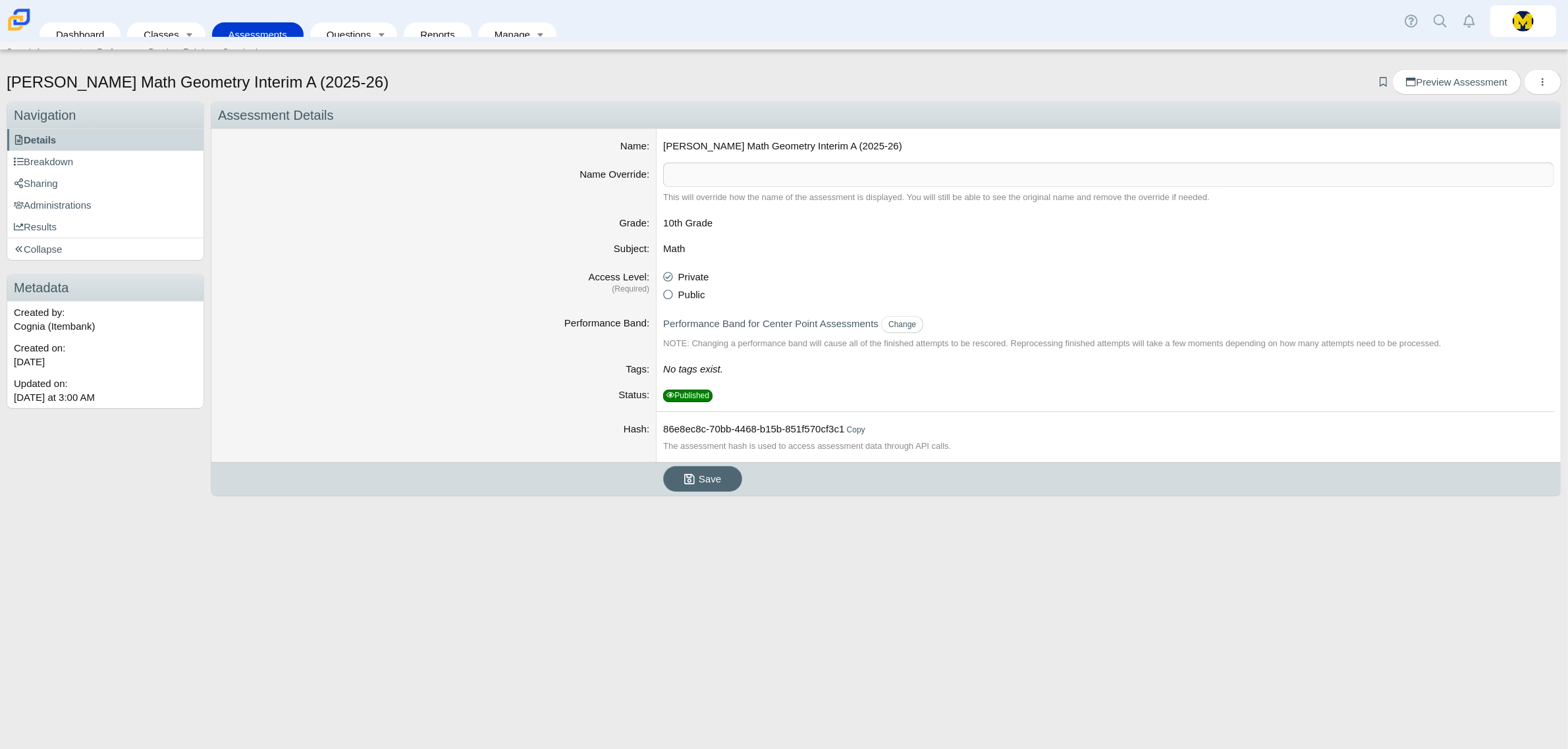
click at [689, 476] on icon "submit" at bounding box center [689, 478] width 11 height 12
click at [51, 158] on span "Breakdown" at bounding box center [43, 161] width 59 height 12
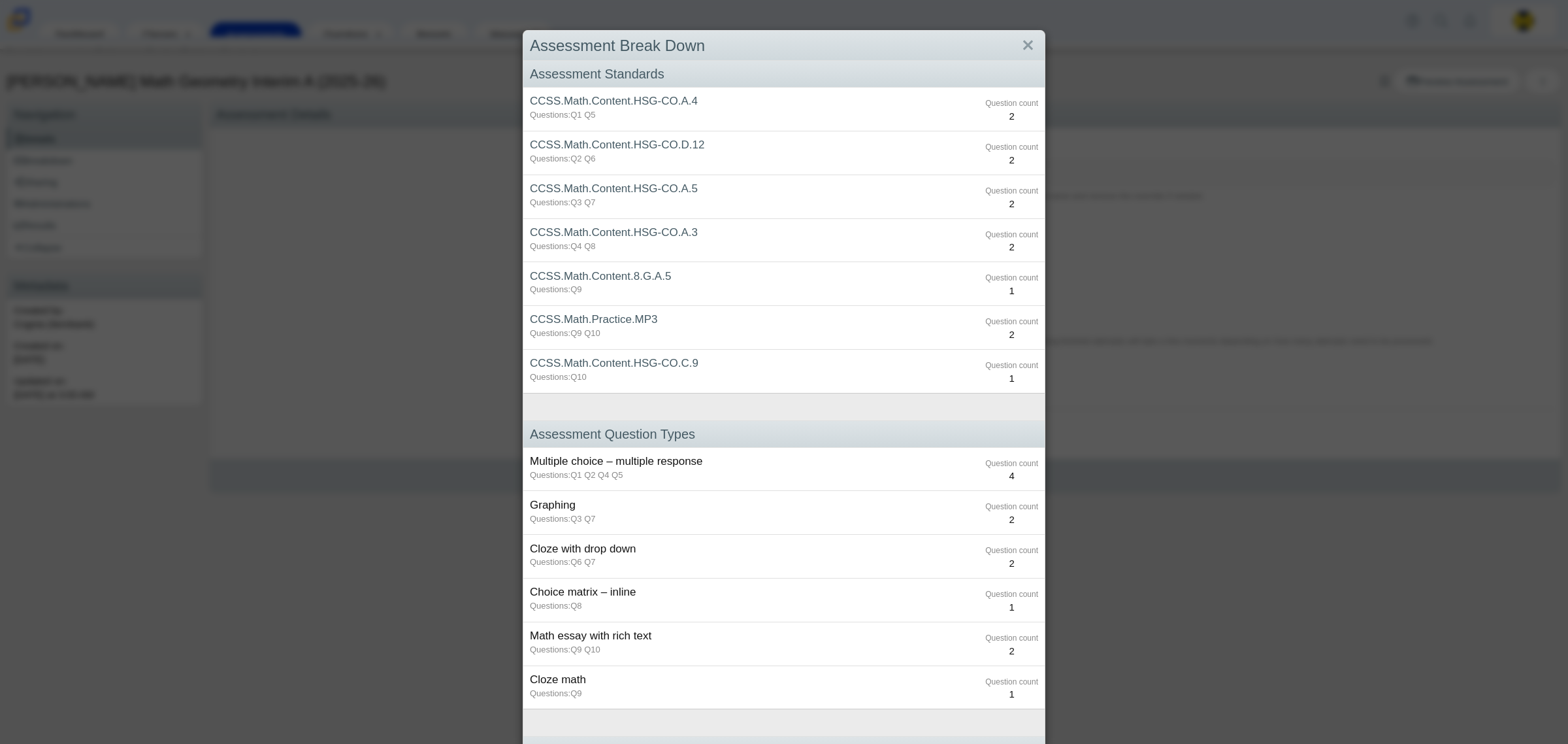
drag, startPoint x: 1014, startPoint y: 43, endPoint x: 992, endPoint y: 57, distance: 26.1
click at [1018, 43] on link "Close" at bounding box center [1028, 45] width 21 height 22
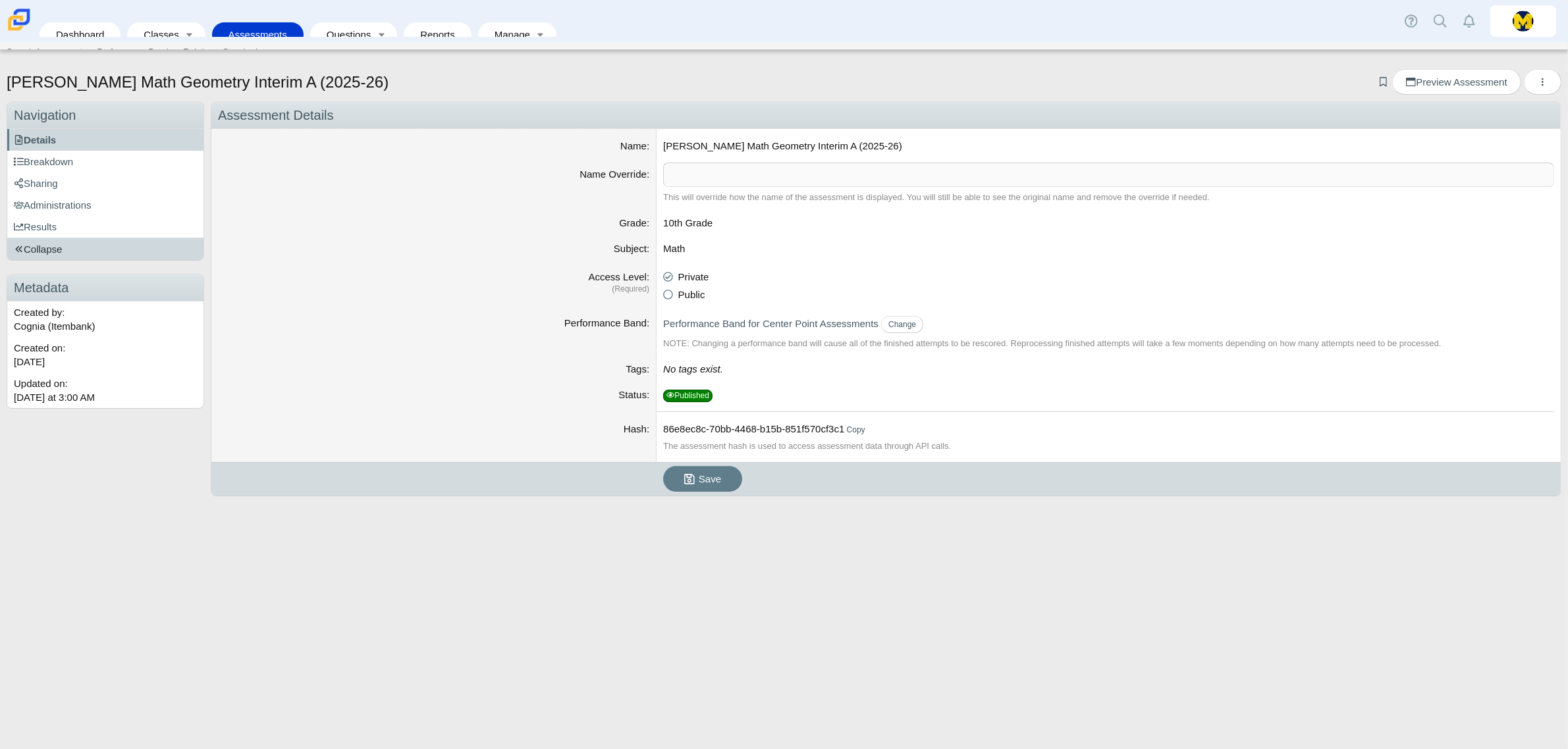
click at [48, 251] on span "Collapse" at bounding box center [38, 249] width 48 height 12
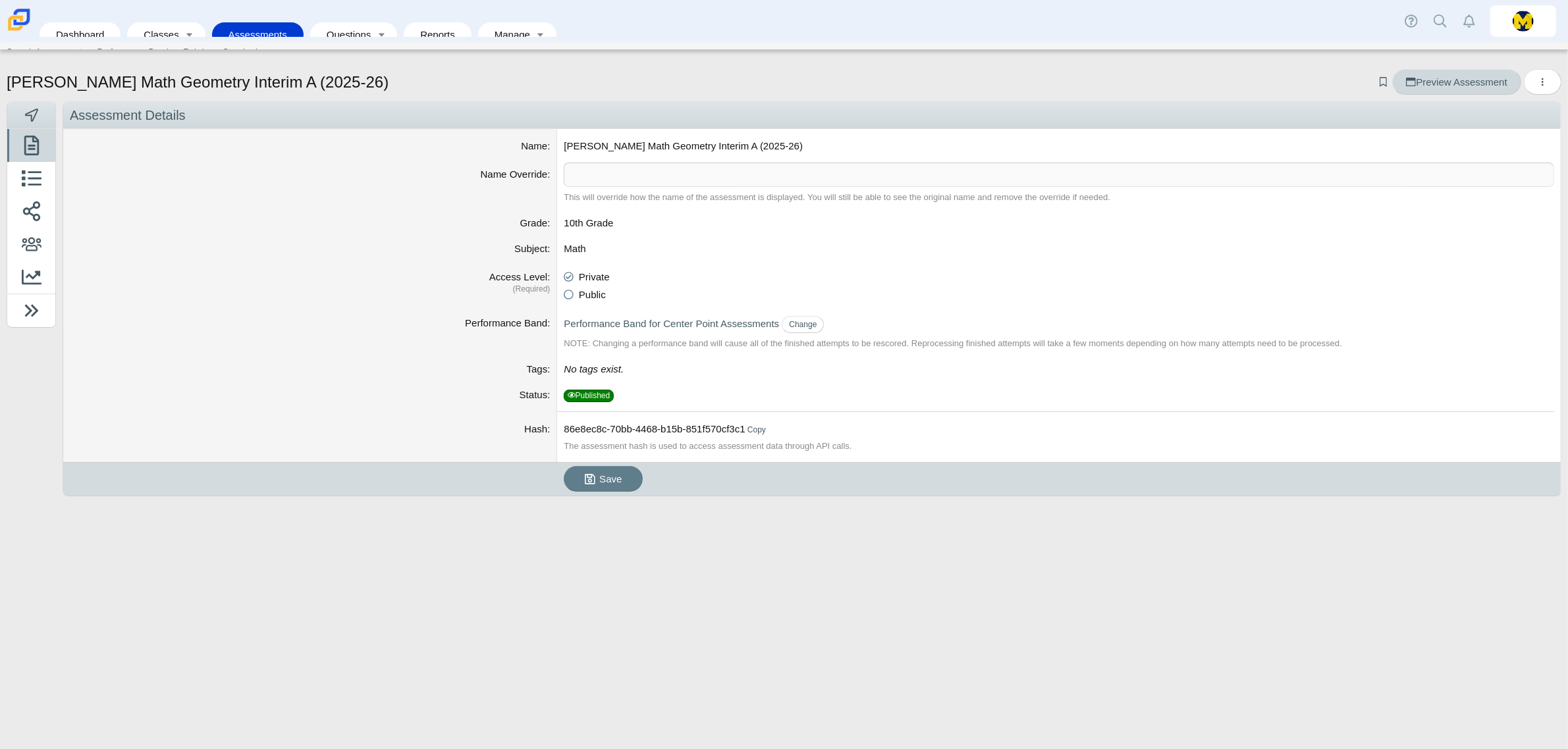
click at [1463, 74] on link "Preview Assessment" at bounding box center [1456, 82] width 128 height 25
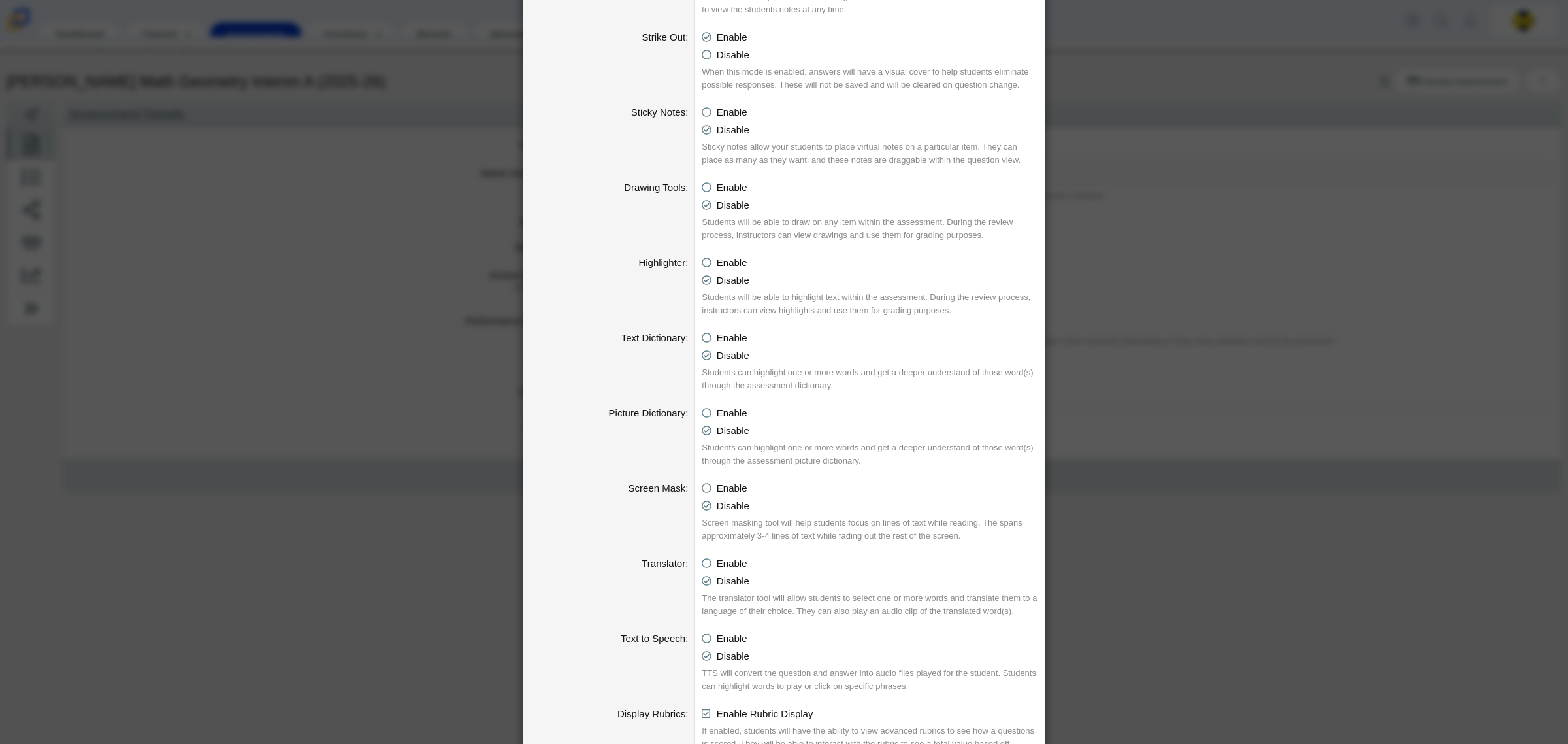
scroll to position [380, 0]
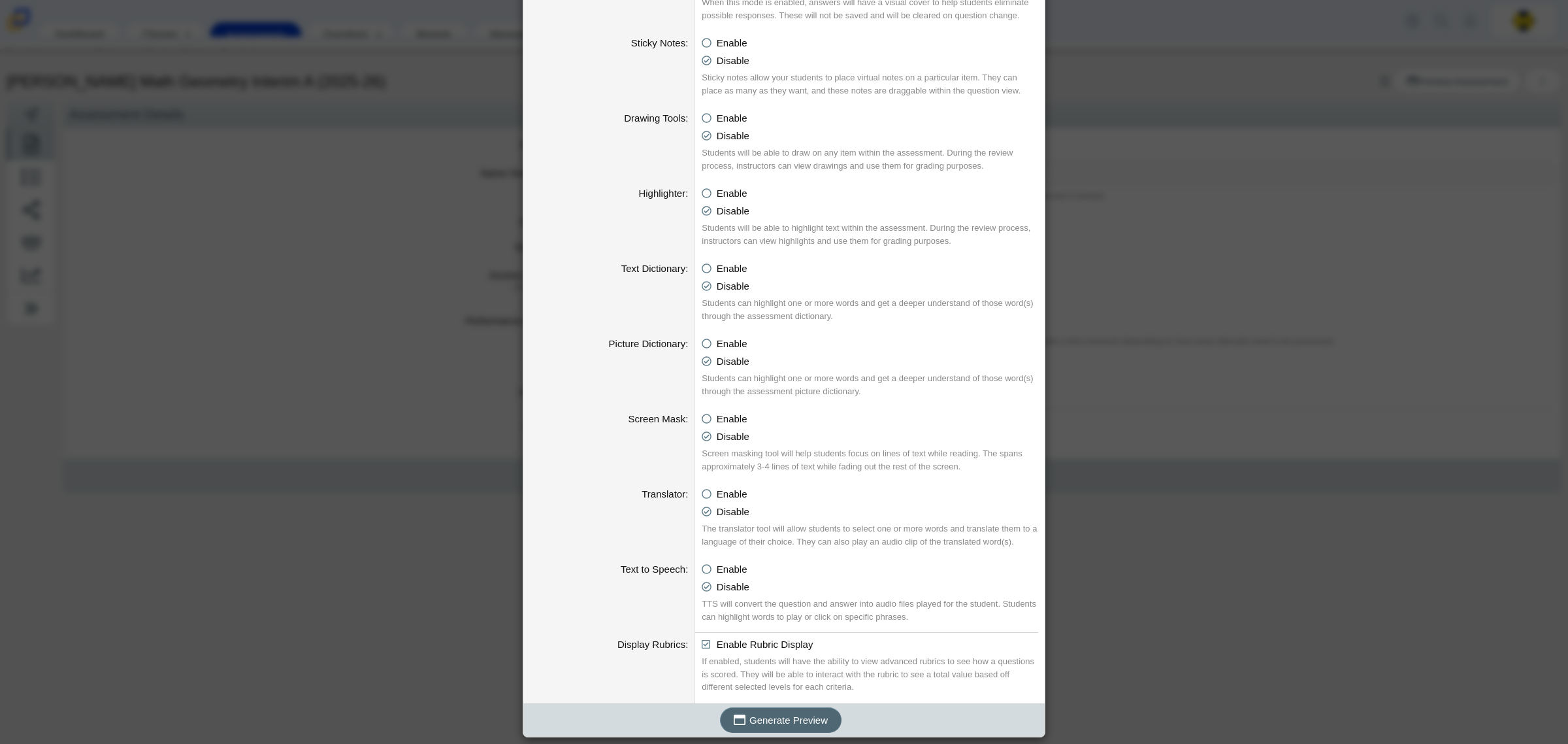
click at [795, 720] on span "Generate Preview" at bounding box center [789, 720] width 79 height 11
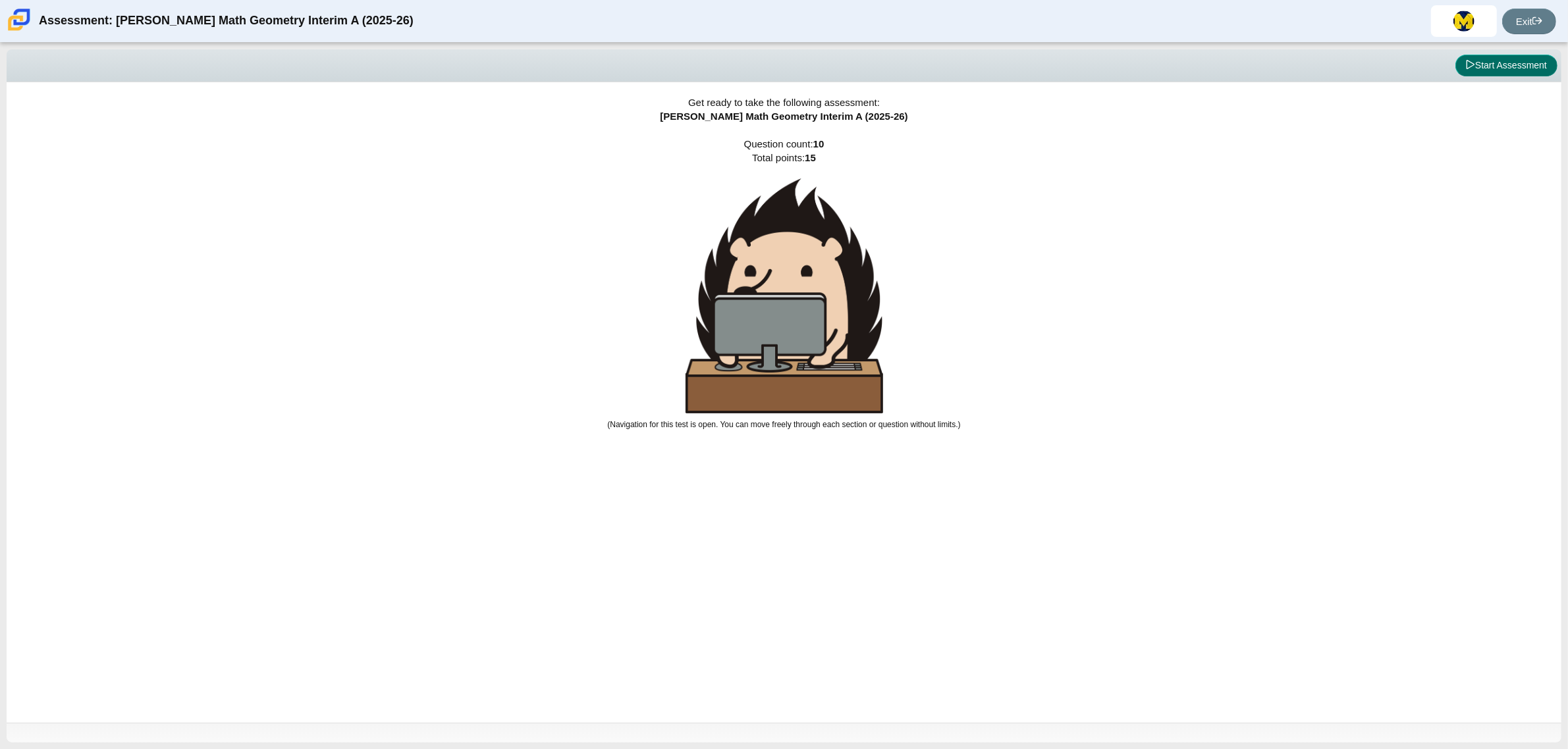
click at [1506, 65] on button "Start Assessment" at bounding box center [1506, 65] width 102 height 22
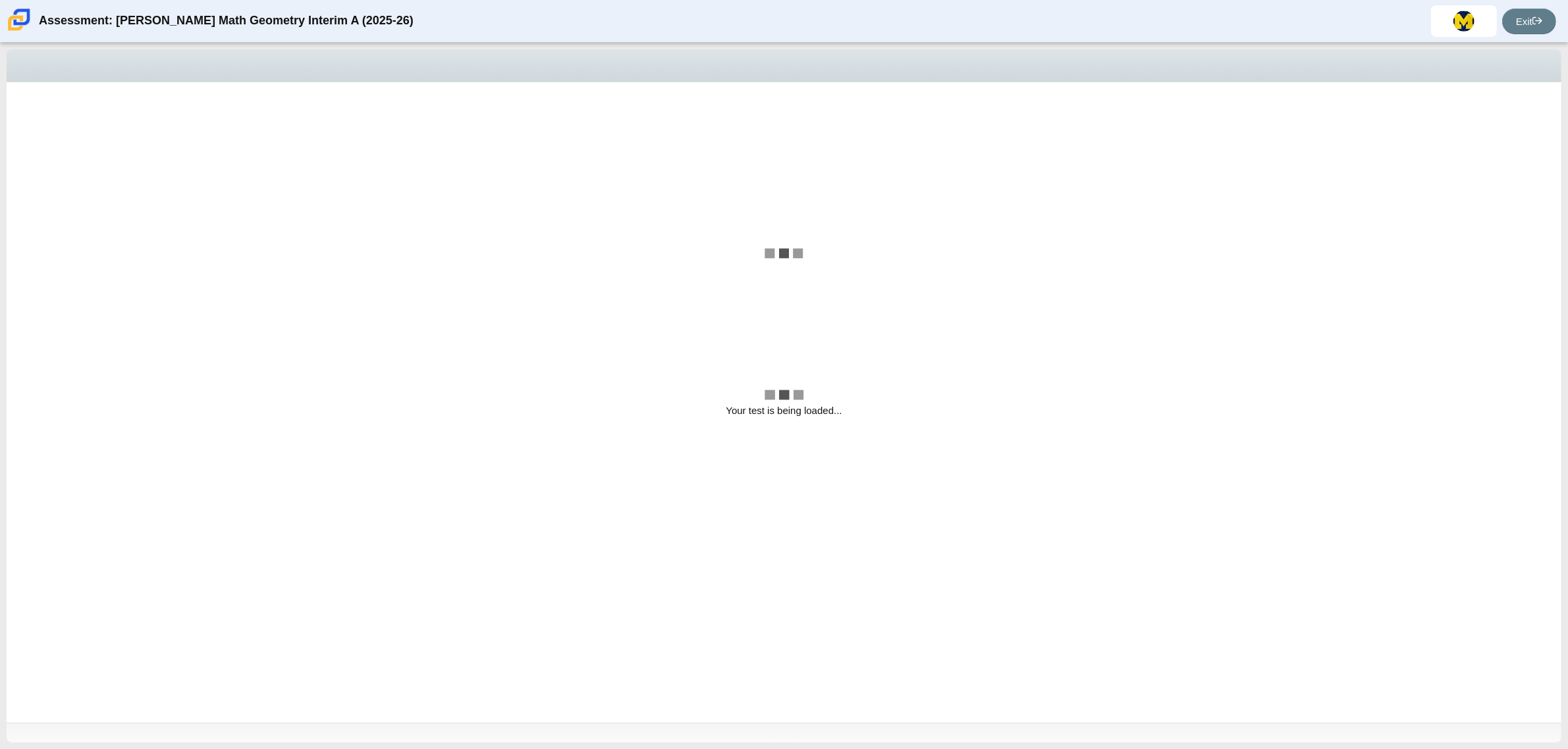
select select "CENT_93707317080_IM"
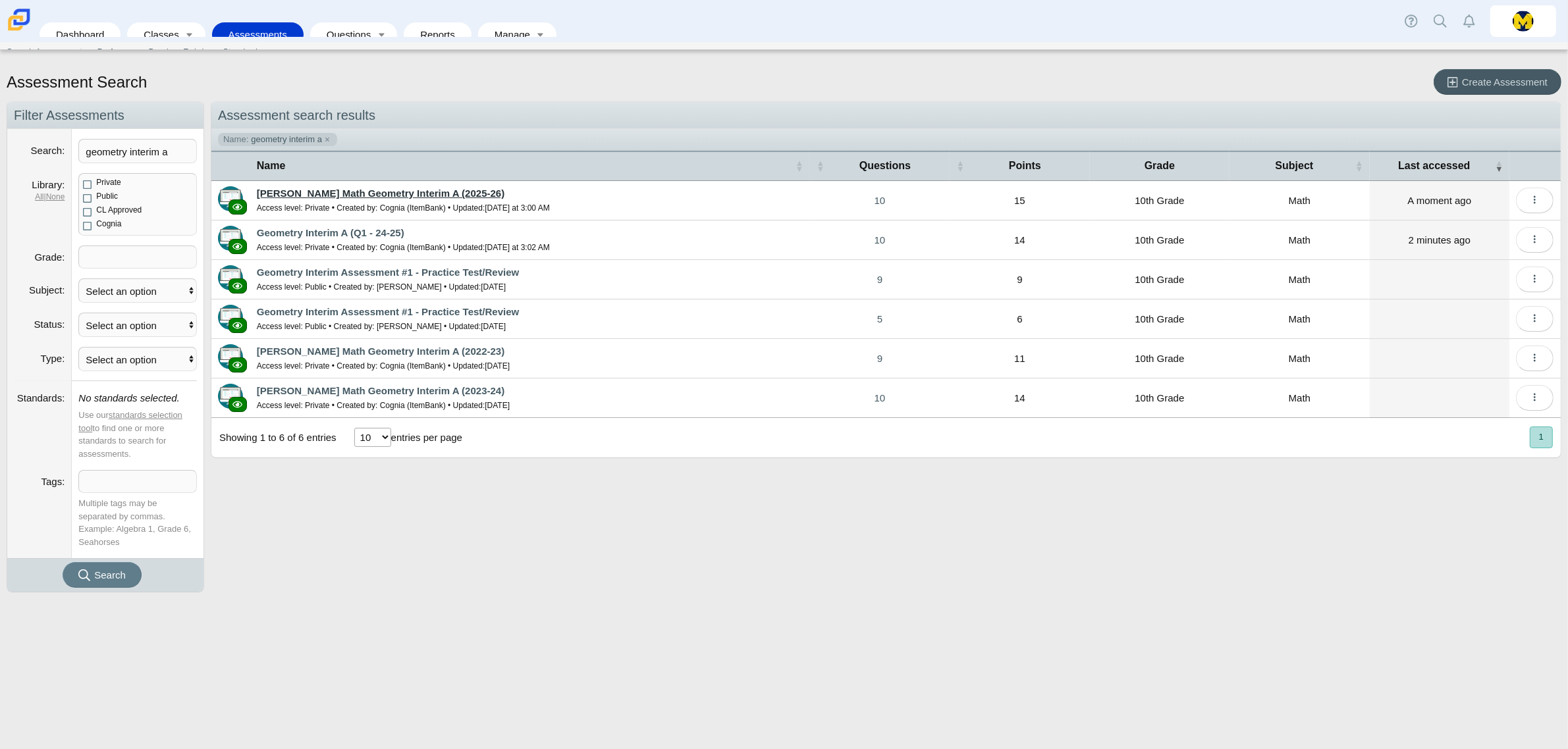
click at [433, 195] on link "[PERSON_NAME] Math Geometry Interim A (2025-26)" at bounding box center [381, 193] width 248 height 12
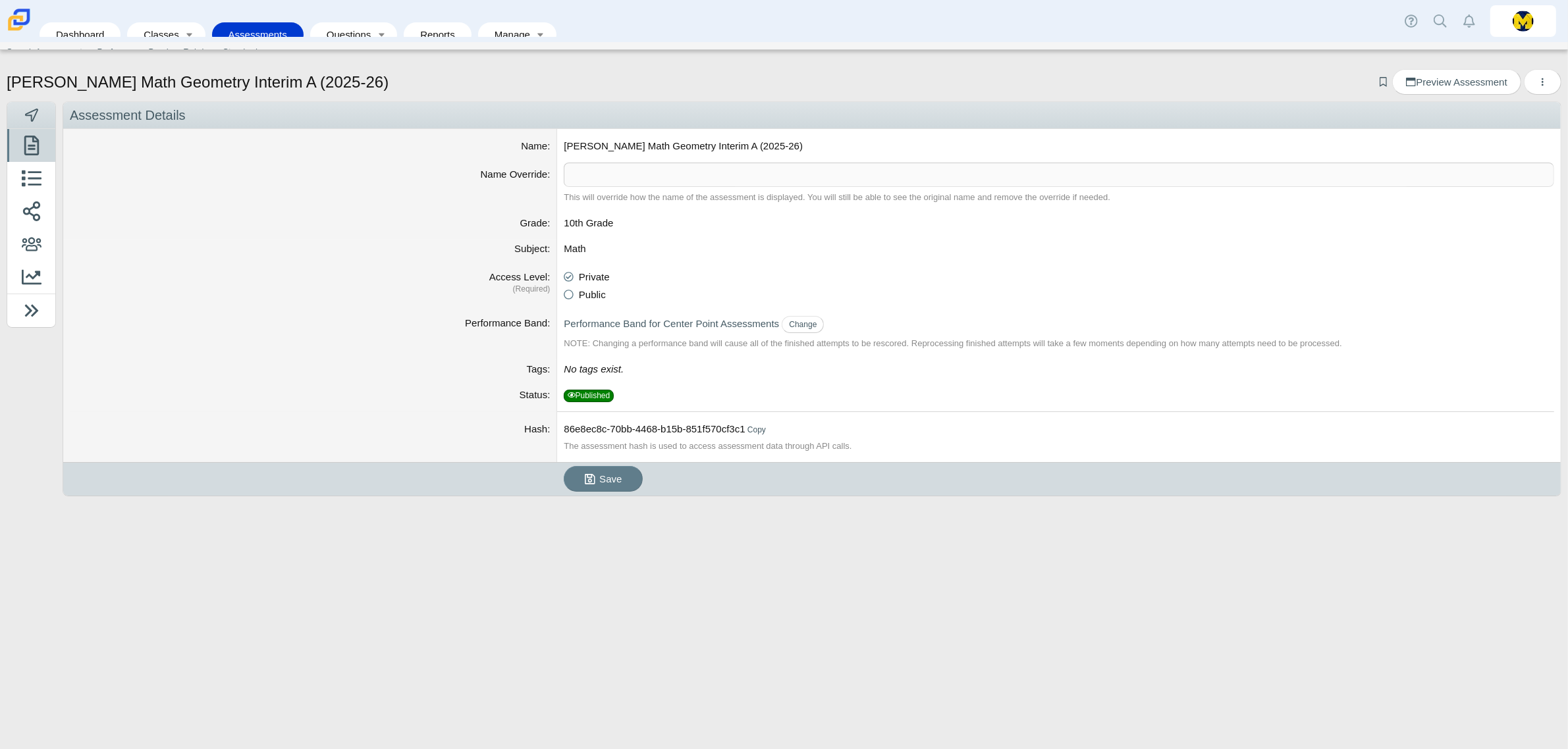
click at [32, 109] on icon at bounding box center [32, 115] width 13 height 13
click at [32, 117] on icon at bounding box center [32, 115] width 13 height 13
click at [1548, 84] on button "More options" at bounding box center [1543, 82] width 38 height 25
click at [1309, 89] on div "[PERSON_NAME] Math Geometry Interim A (2025-26) Add bookmark Preview Assessment" at bounding box center [784, 84] width 1555 height 29
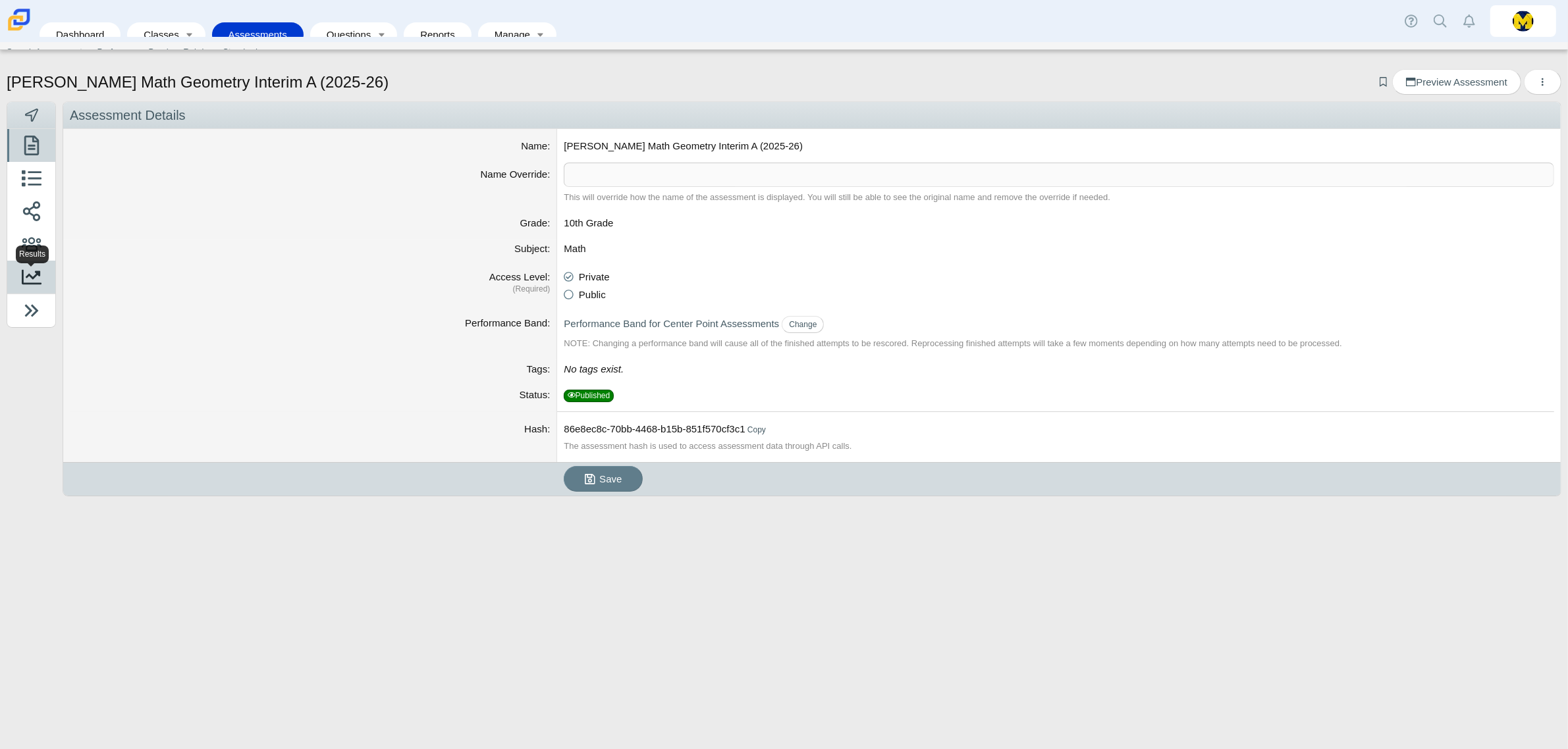
click at [34, 268] on icon at bounding box center [32, 278] width 20 height 20
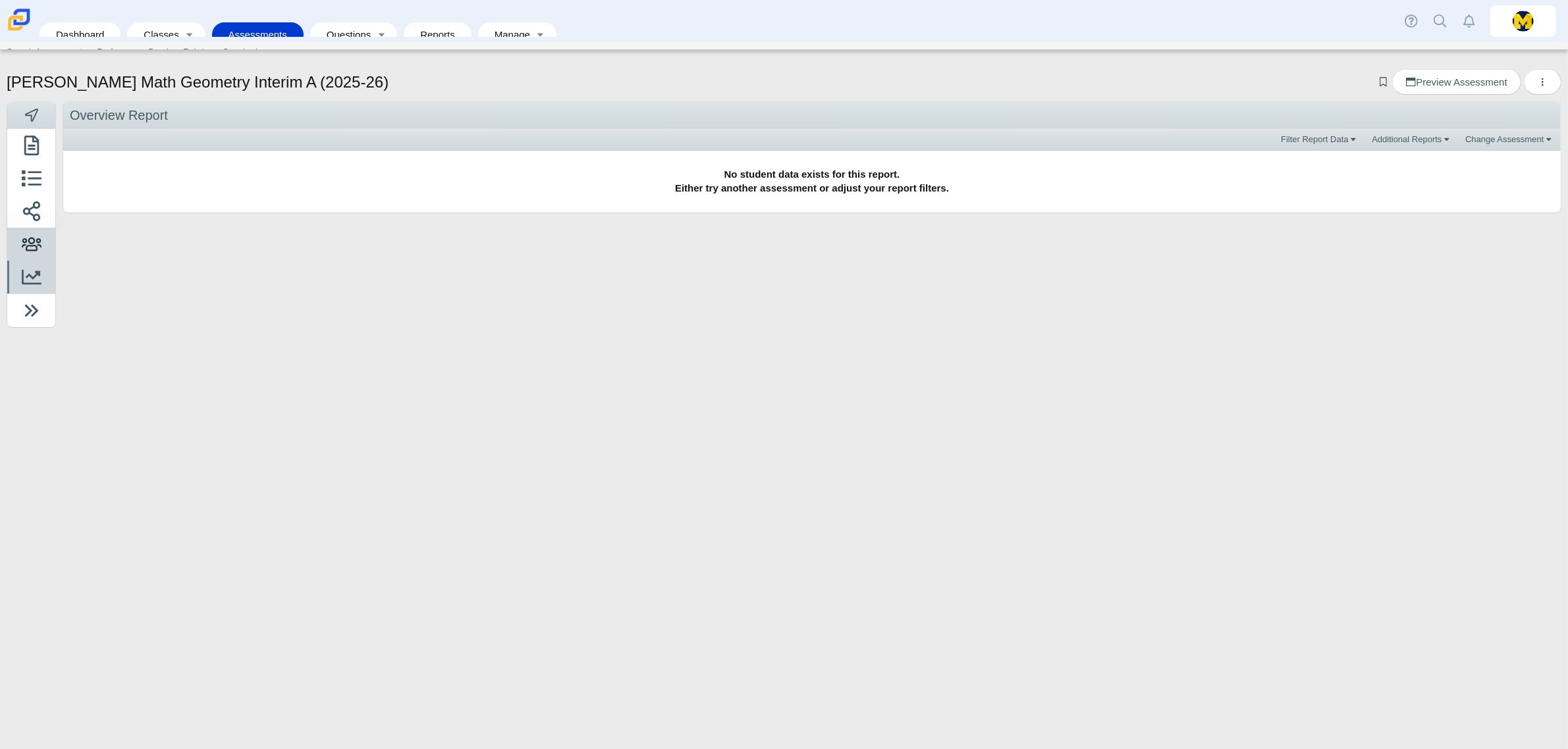
click at [36, 245] on icon at bounding box center [32, 245] width 20 height 20
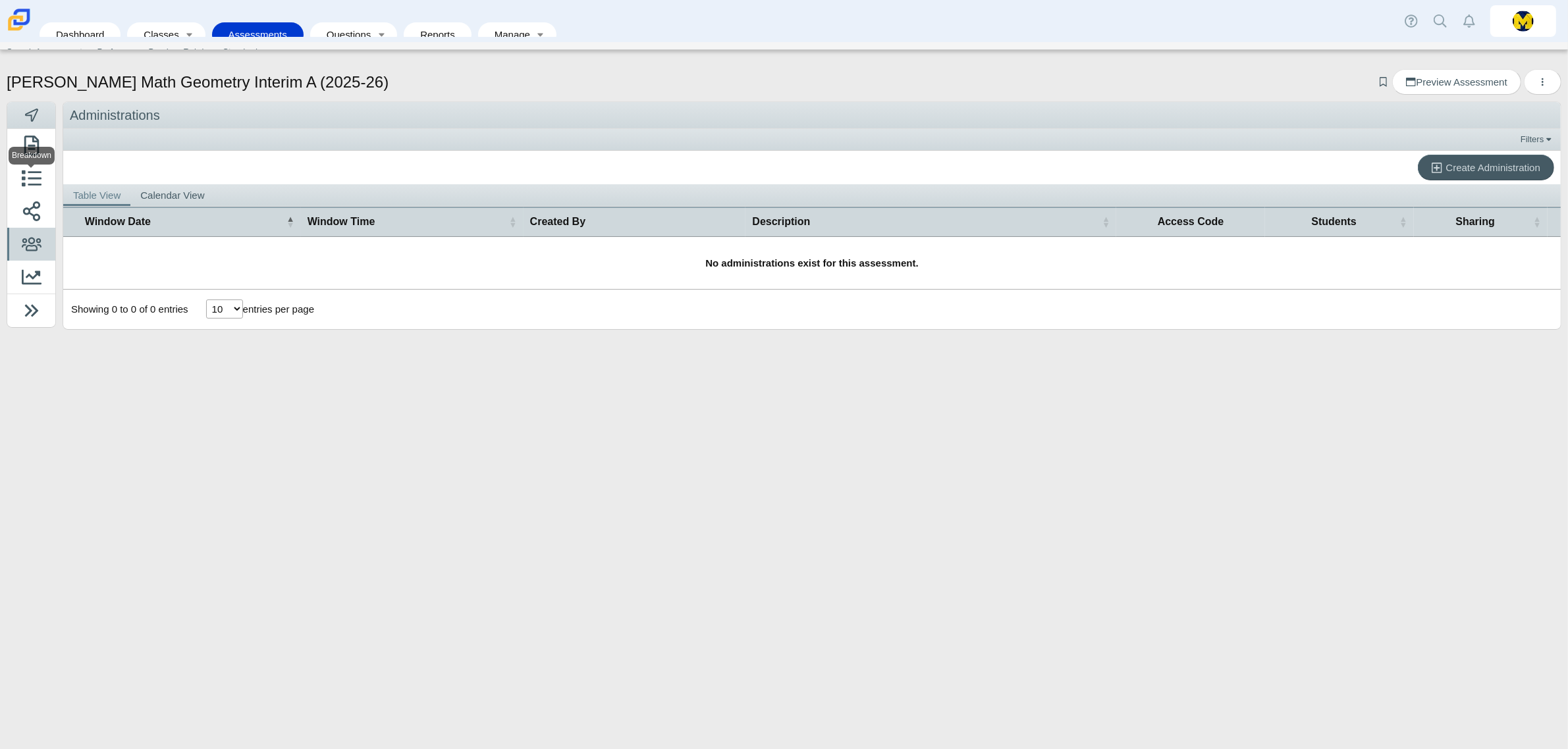
drag, startPoint x: 40, startPoint y: 135, endPoint x: 40, endPoint y: 148, distance: 13.0
click at [40, 148] on body "Dashboard Classes Active Classes Archived Classes Assessments Search Assessment…" at bounding box center [784, 374] width 1568 height 749
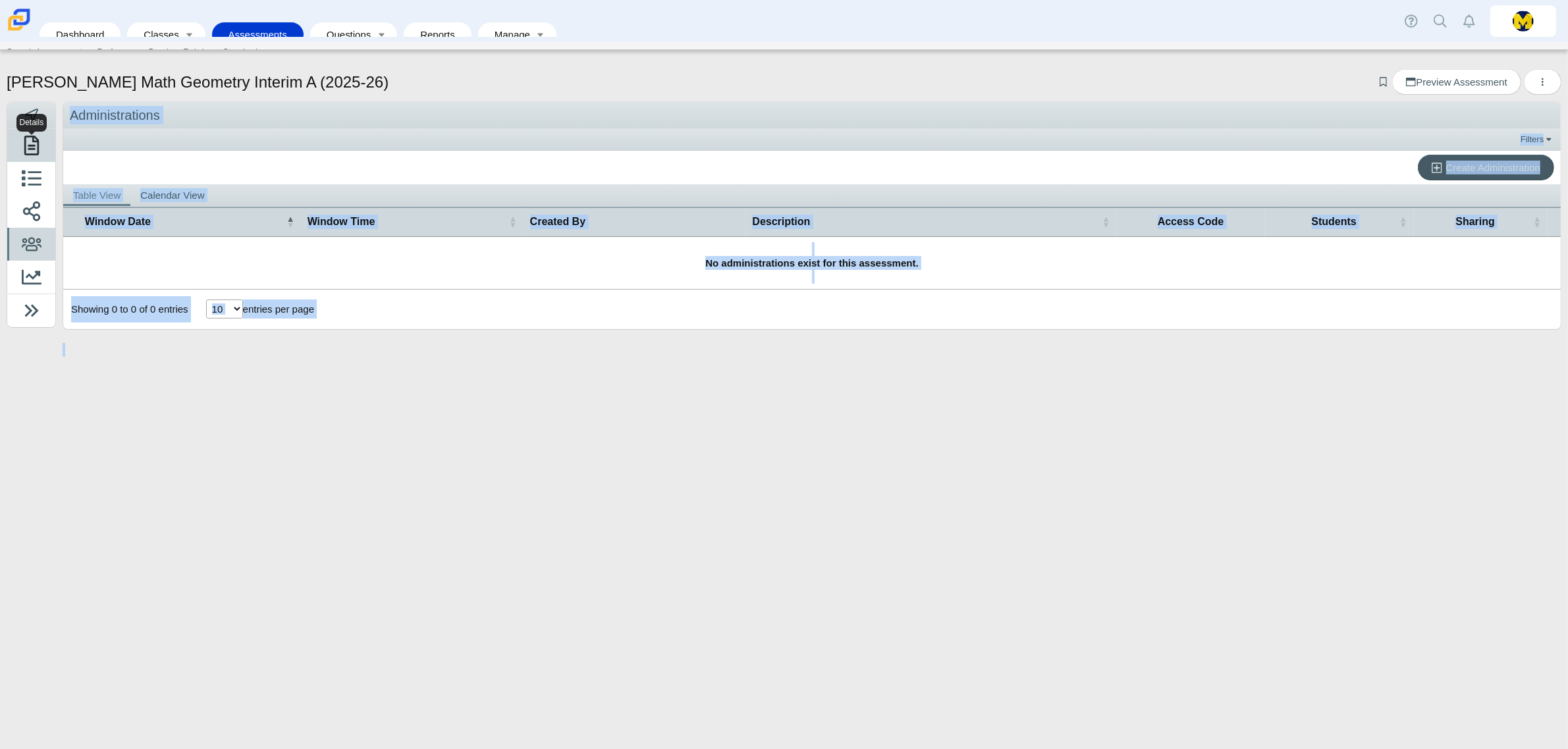
click at [37, 148] on use at bounding box center [32, 145] width 15 height 20
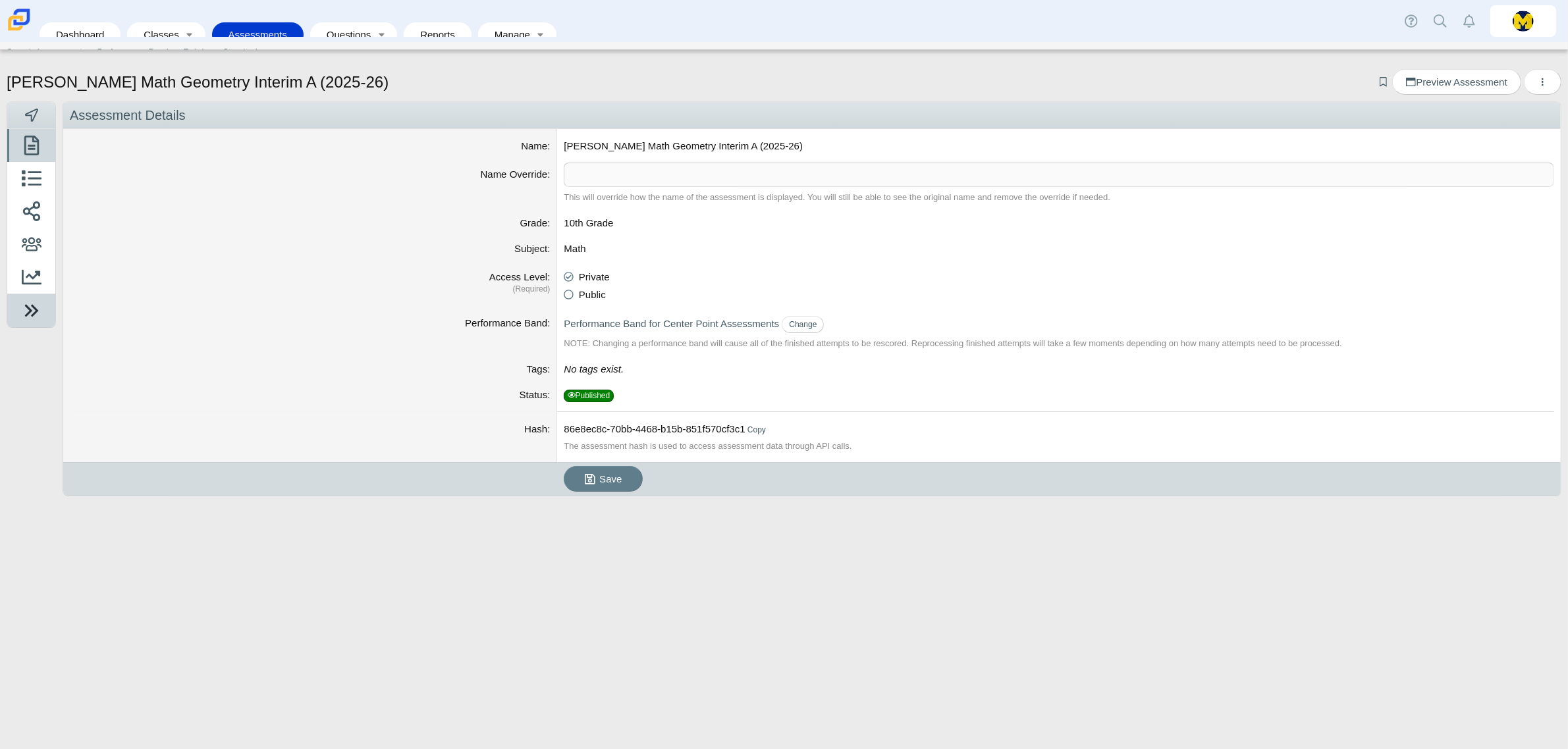
click at [27, 318] on icon at bounding box center [32, 311] width 20 height 20
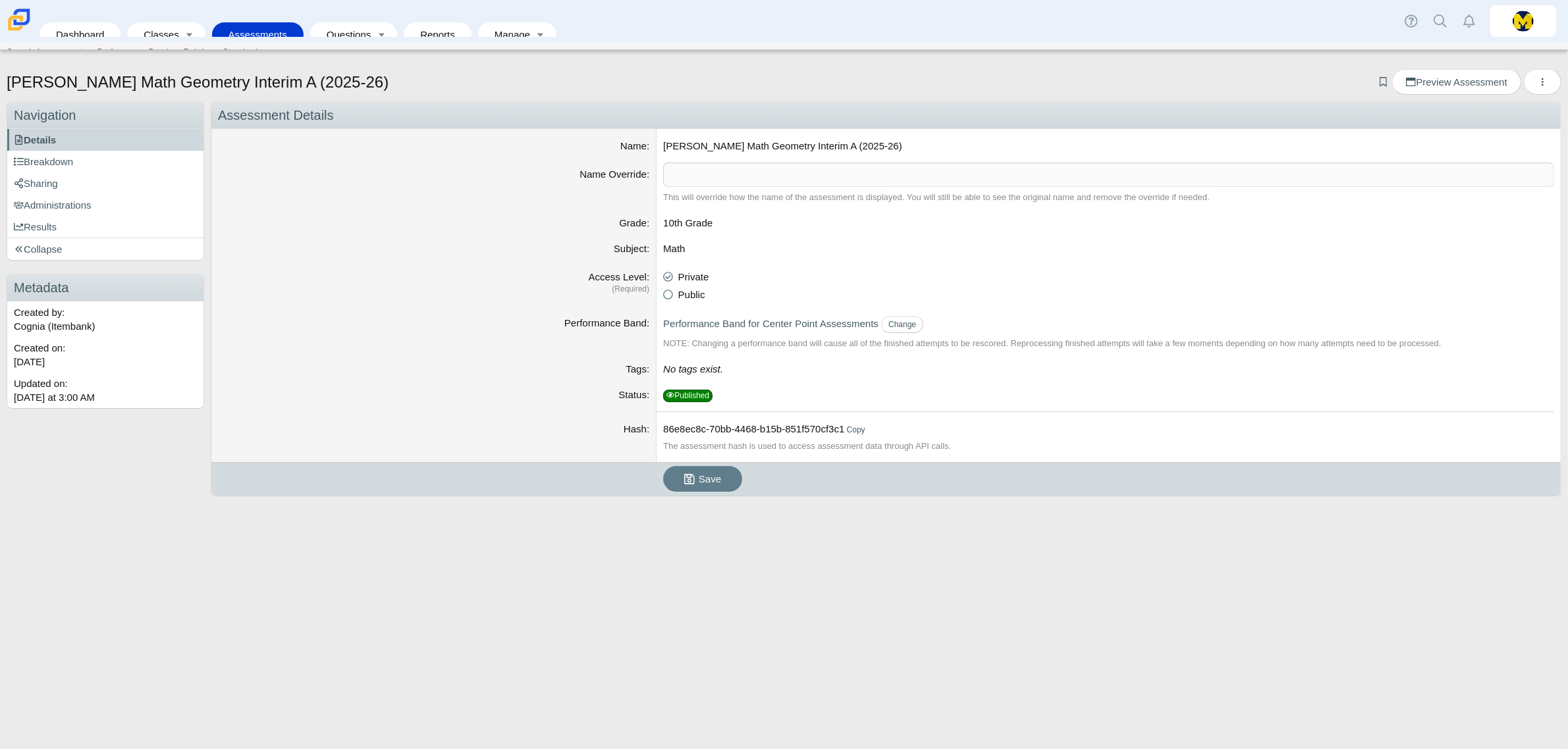
click at [762, 148] on dd "[PERSON_NAME] Math Geometry Interim A (2025-26)" at bounding box center [1108, 146] width 904 height 34
click at [775, 181] on input "text" at bounding box center [1109, 175] width 891 height 25
click at [492, 199] on dt "Name Override" at bounding box center [434, 188] width 445 height 52
click at [887, 327] on button "Change" at bounding box center [902, 325] width 42 height 18
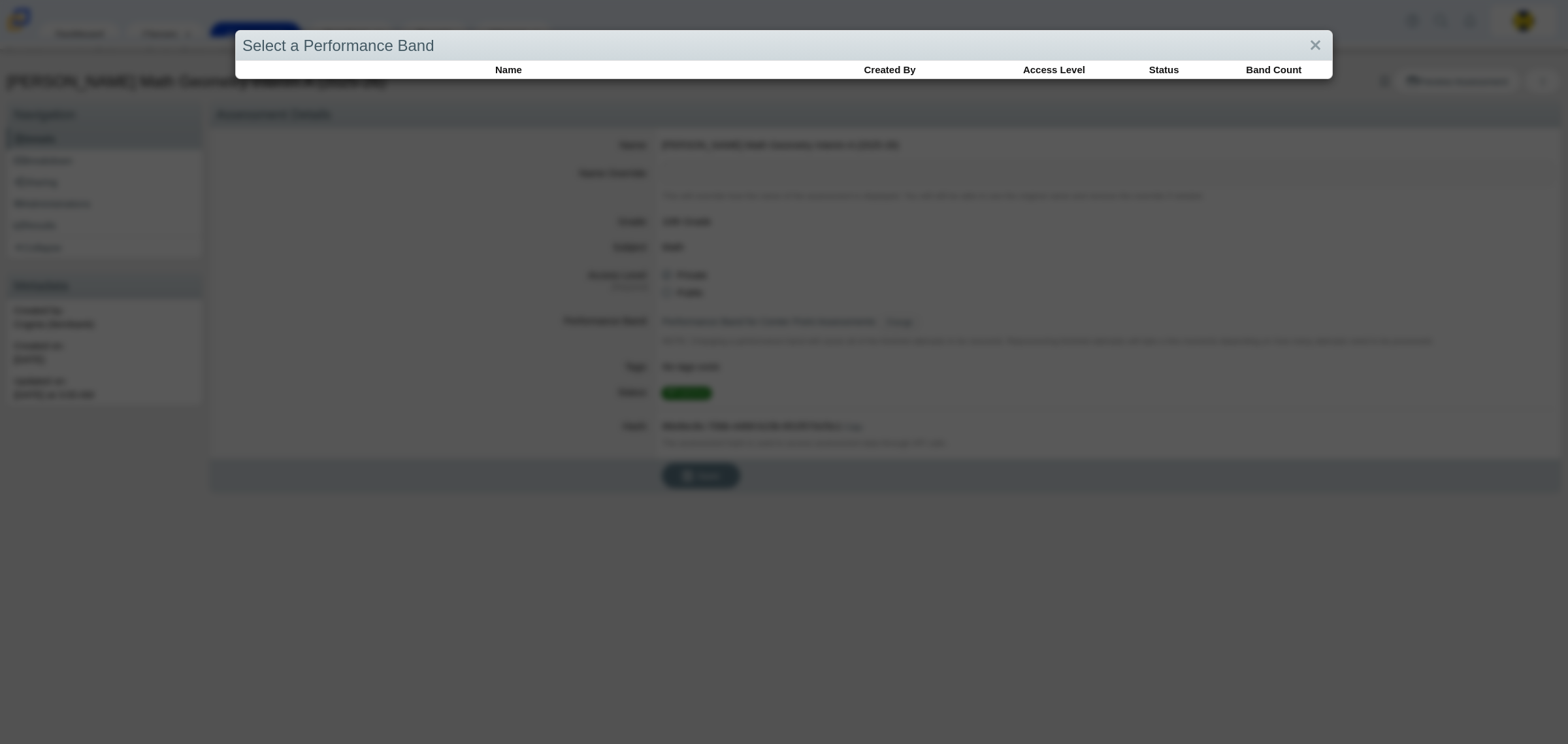
select select
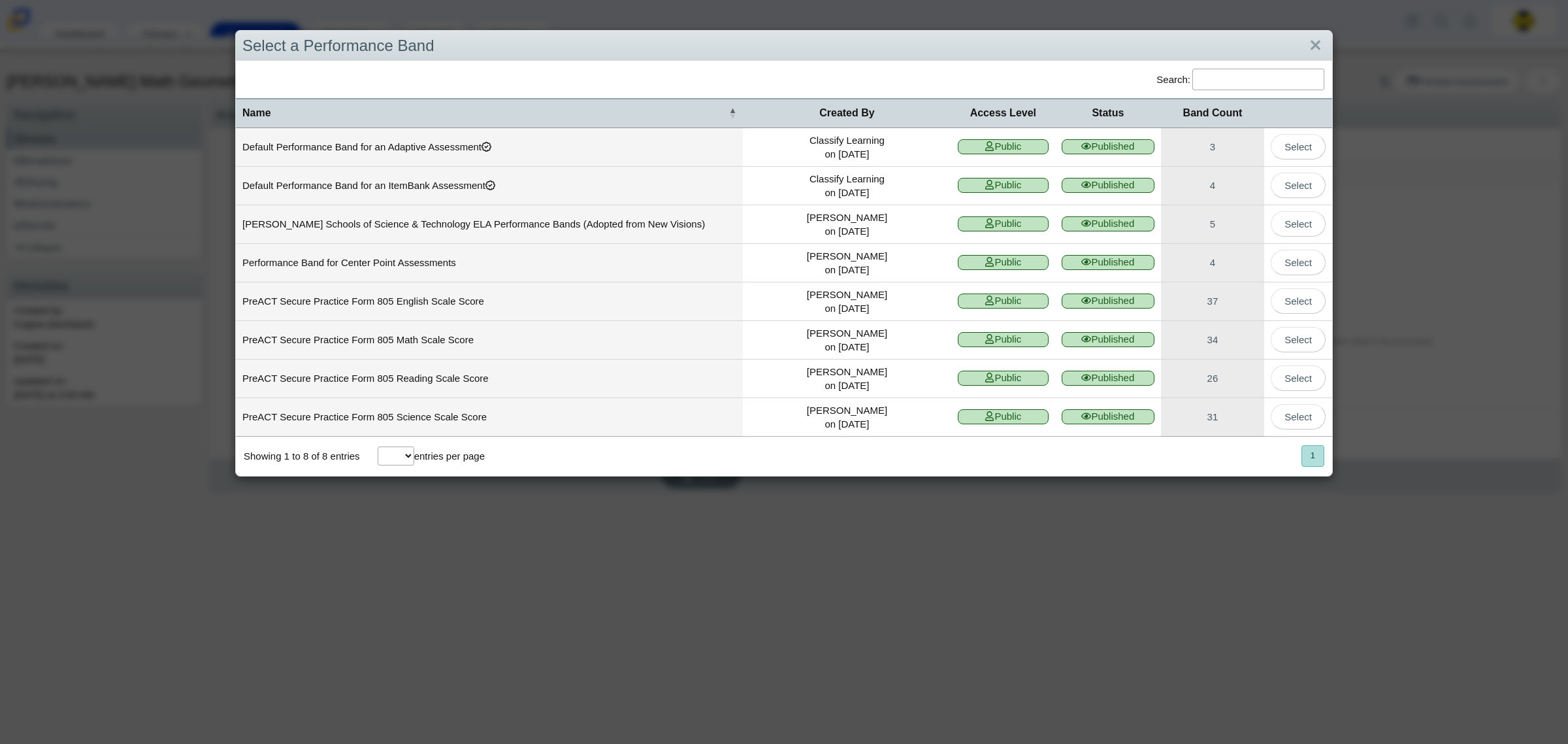
click at [1224, 76] on input "Search:" at bounding box center [1258, 79] width 132 height 21
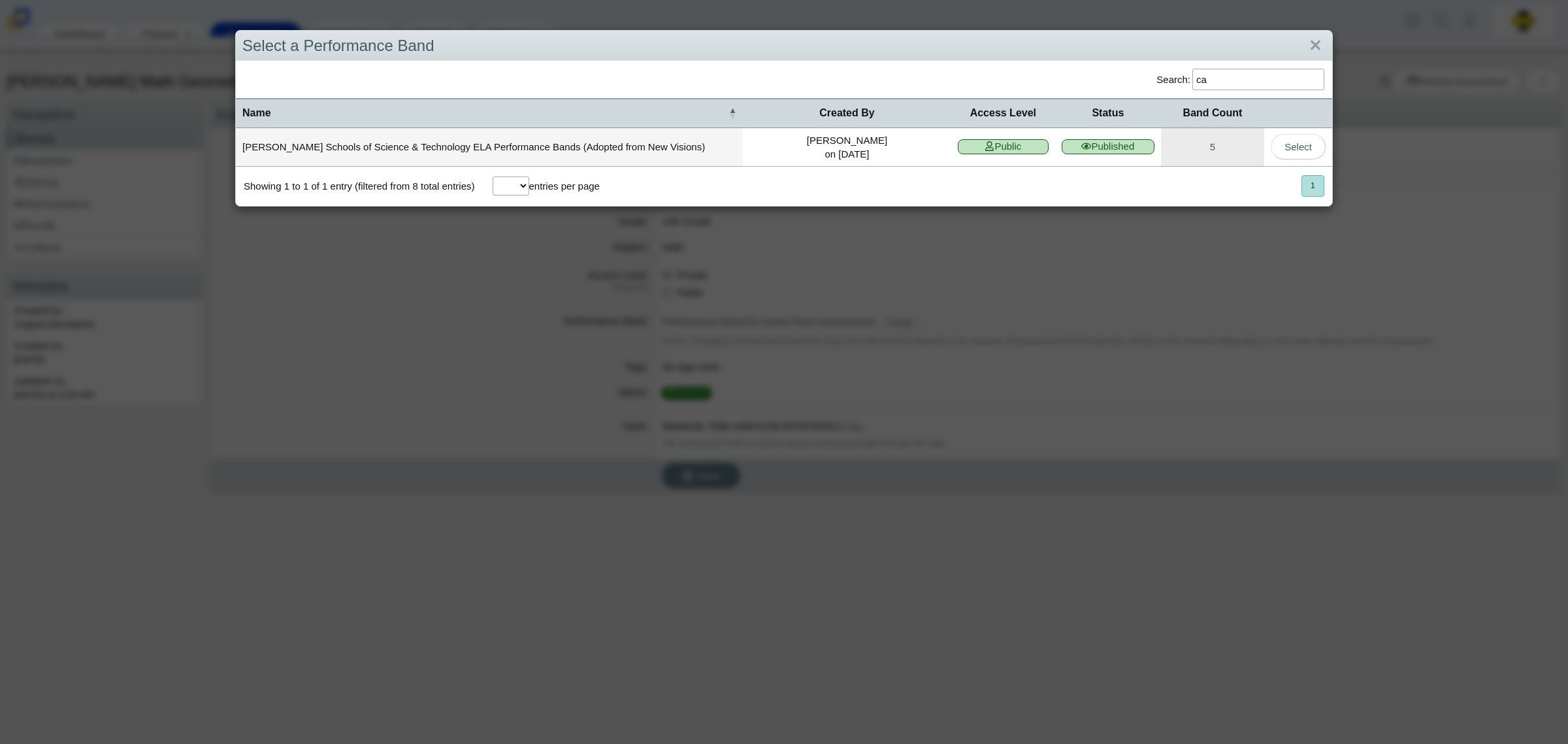
type input "c"
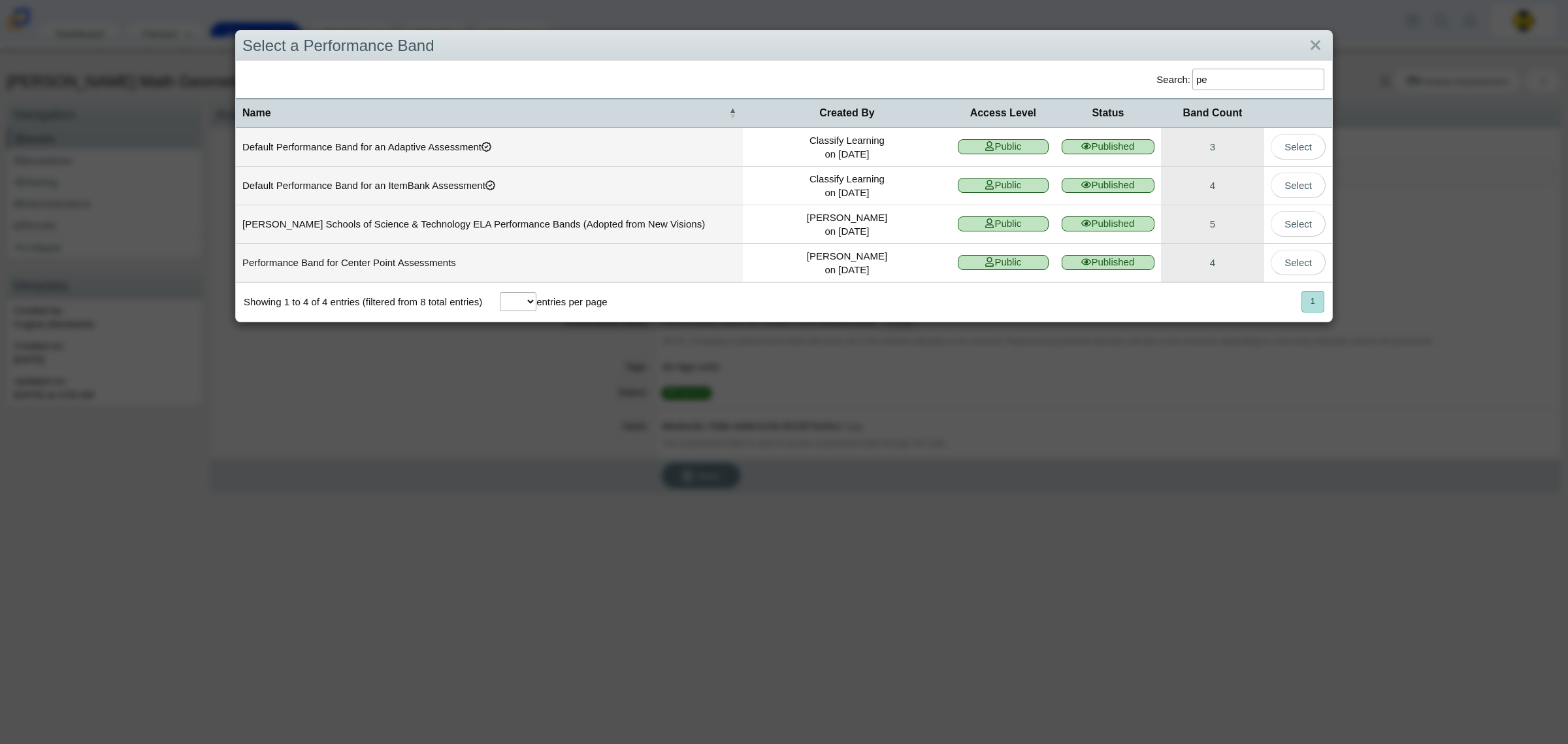
type input "p"
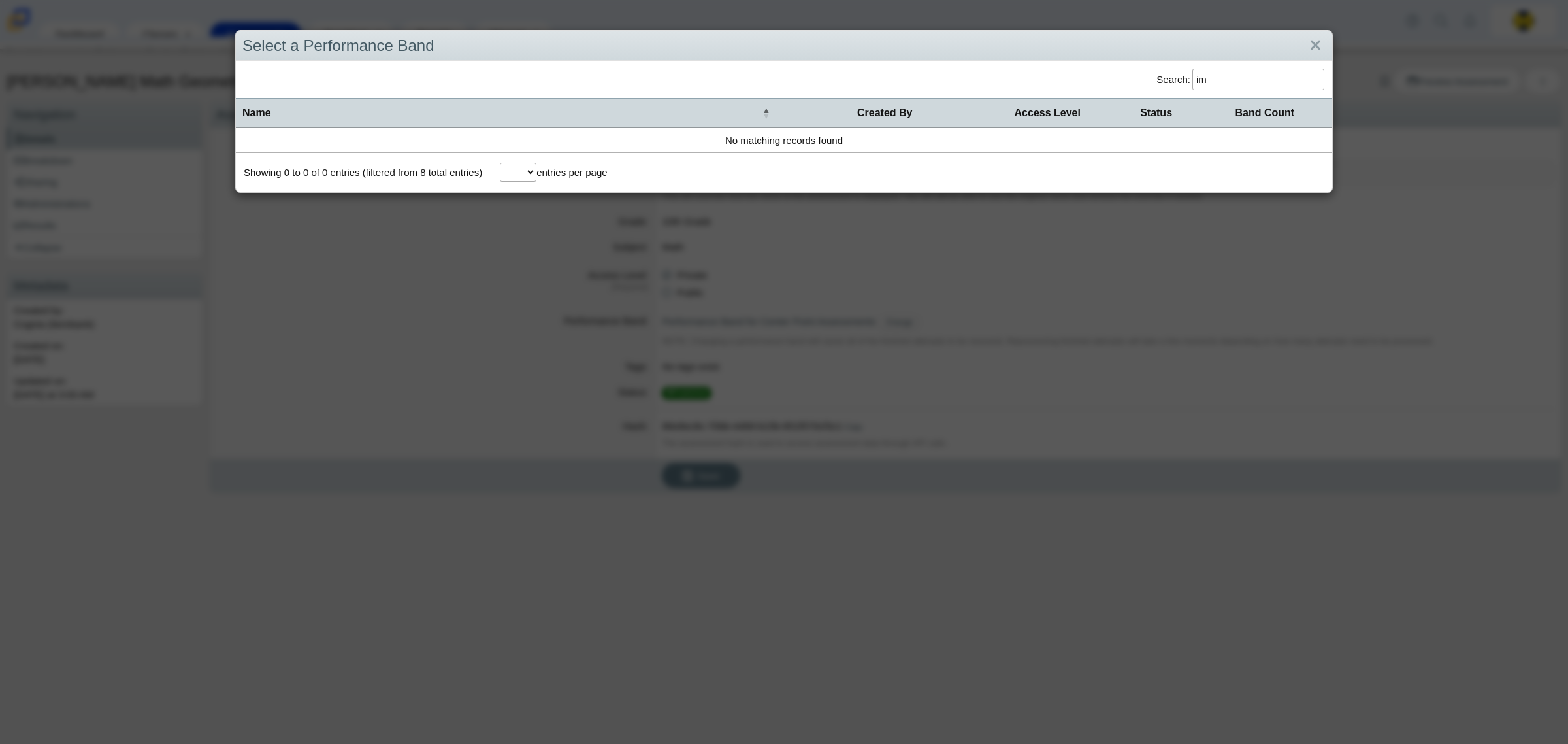
type input "i"
type input "n"
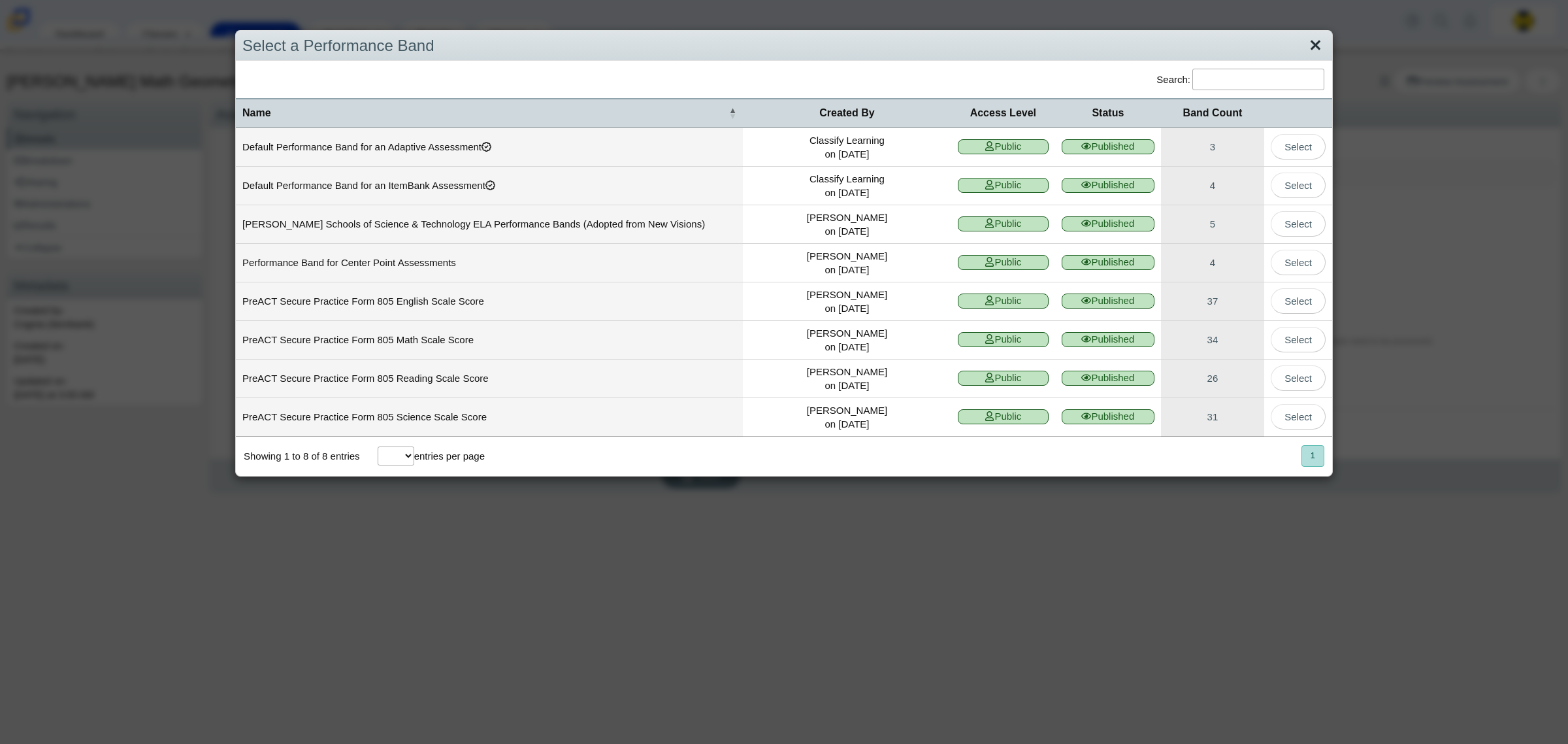
click at [1305, 44] on link "Close" at bounding box center [1315, 45] width 21 height 22
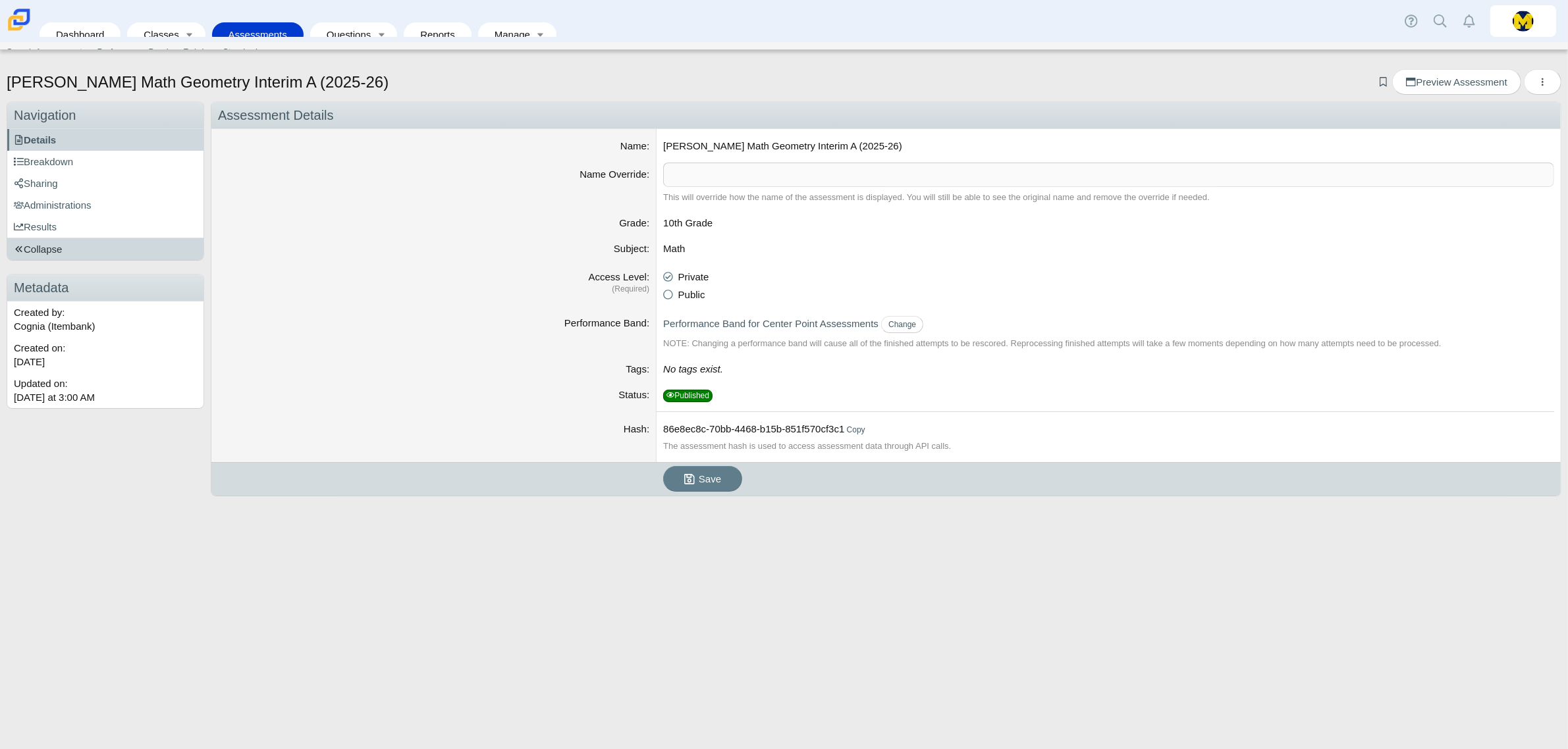
click at [53, 258] on link "Collapse" at bounding box center [105, 249] width 196 height 22
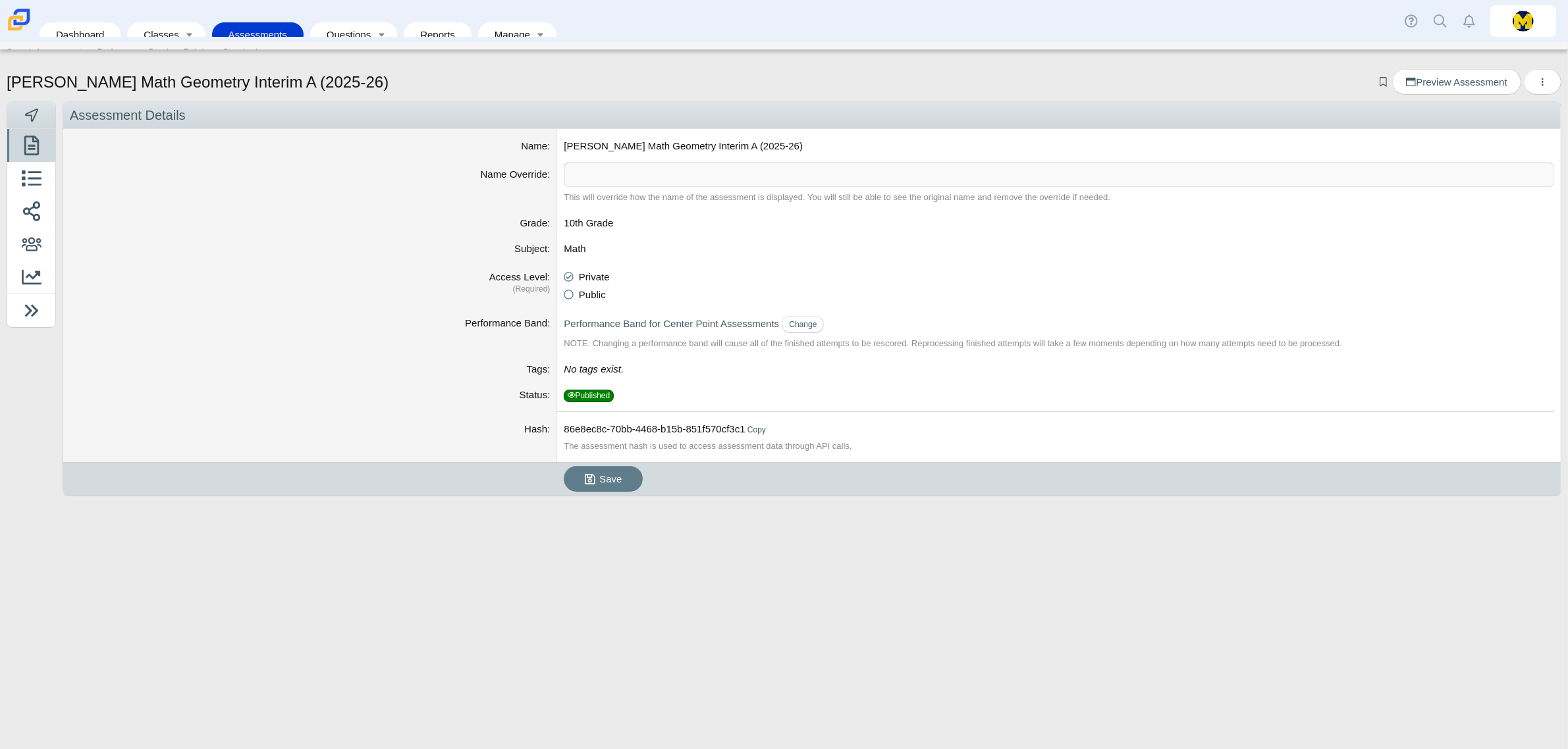
click at [20, 25] on img at bounding box center [19, 20] width 28 height 28
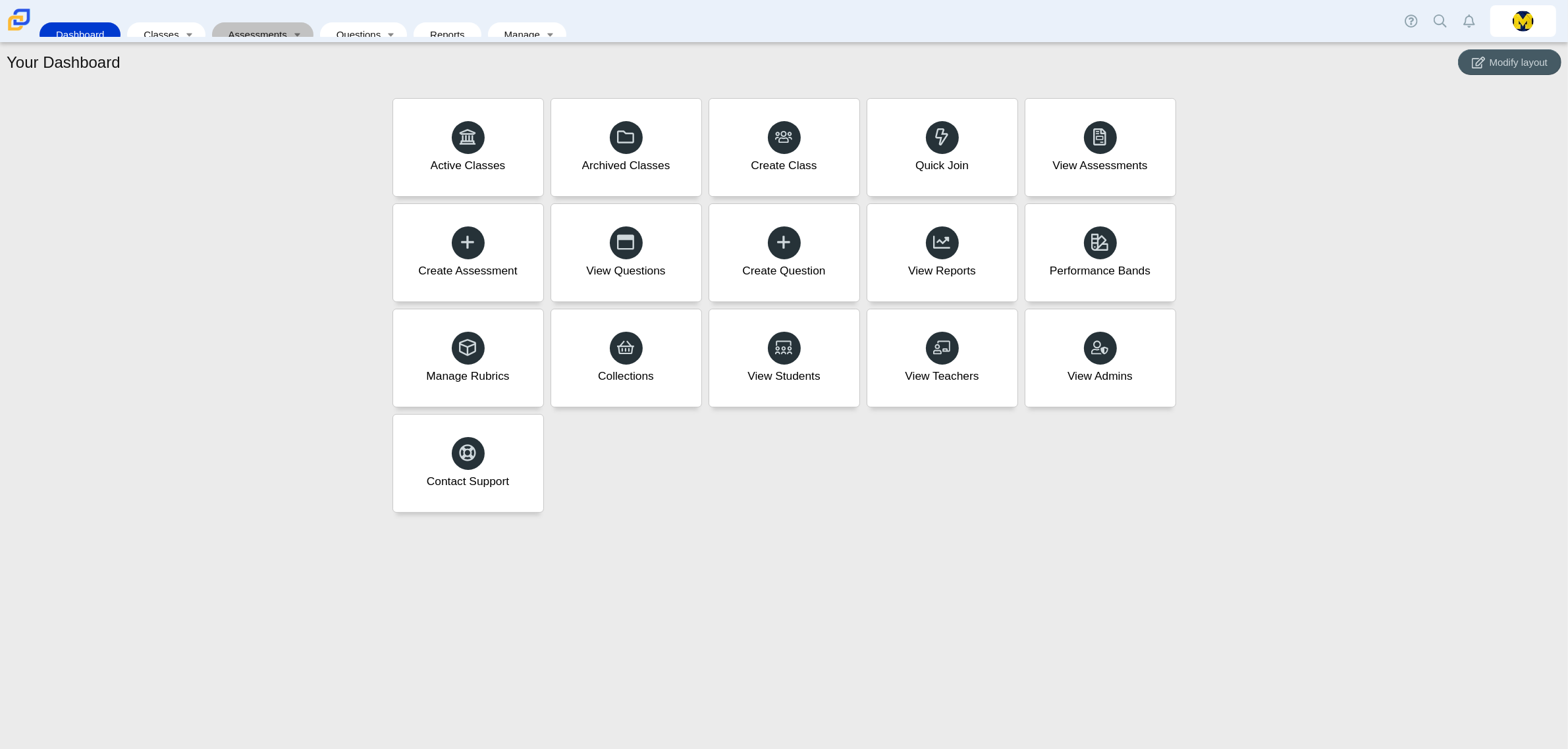
click at [242, 28] on link "Assessments" at bounding box center [253, 35] width 70 height 25
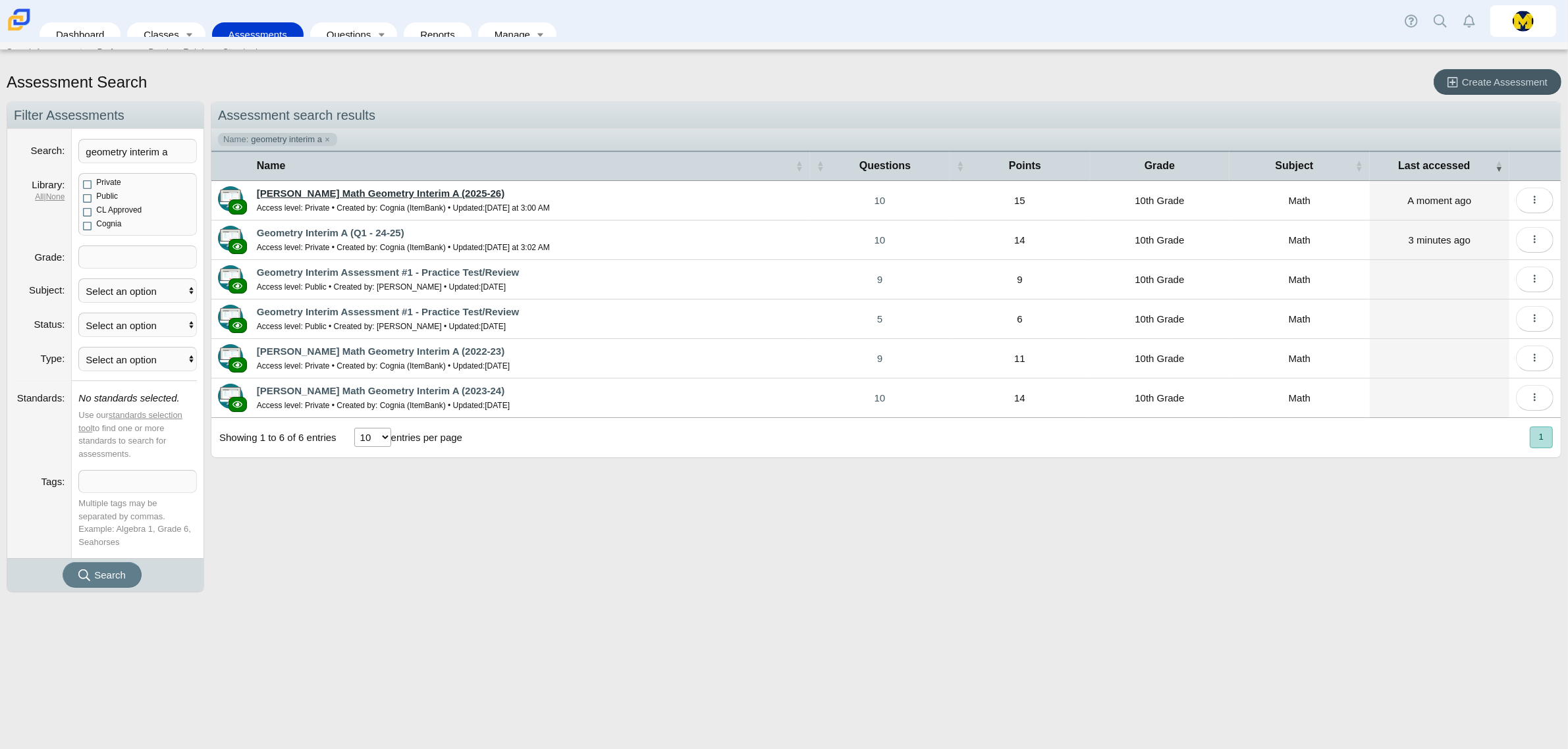
click at [341, 191] on link "Carmen Math Geometry Interim A (2025-26)" at bounding box center [381, 193] width 248 height 12
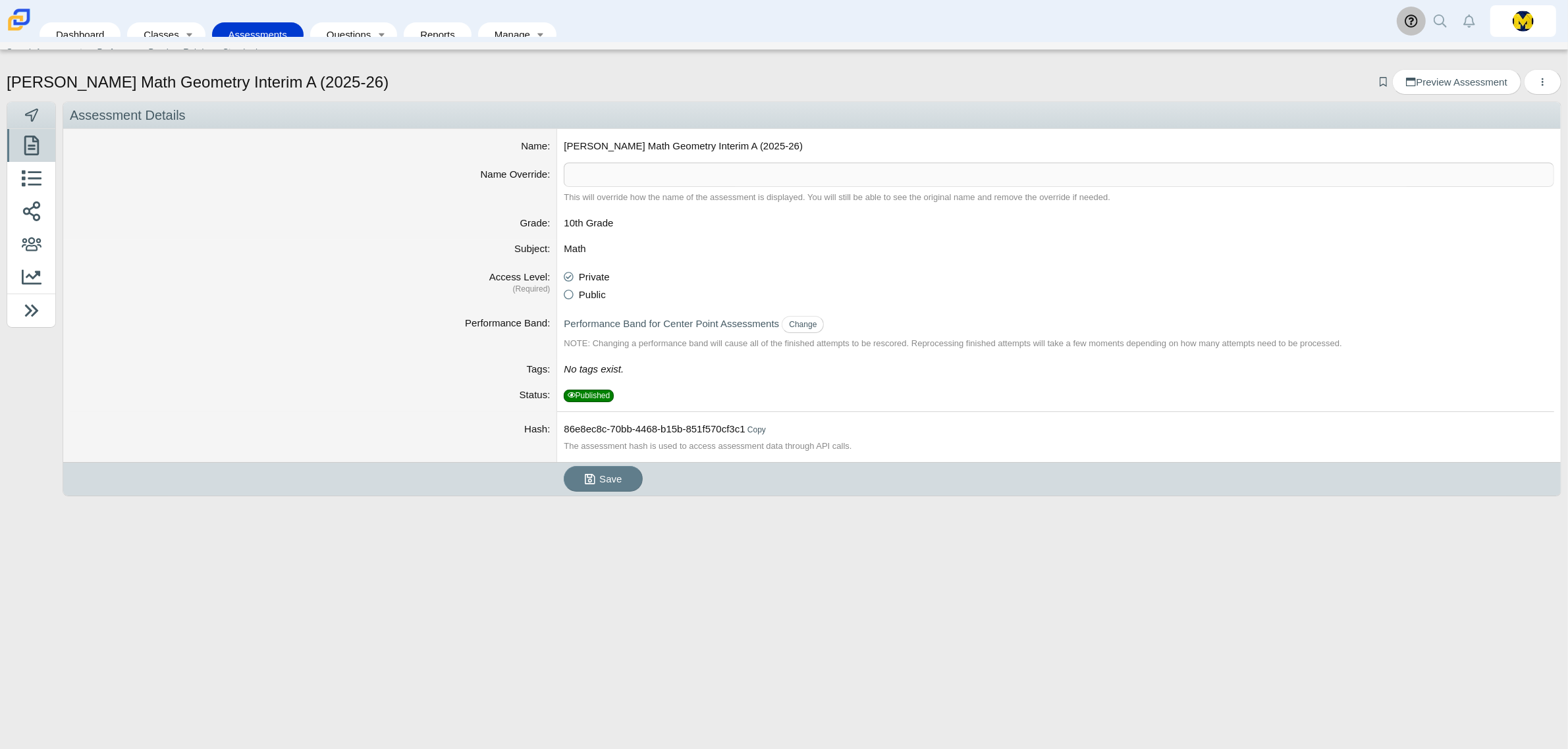
click at [1413, 13] on link at bounding box center [1412, 22] width 29 height 29
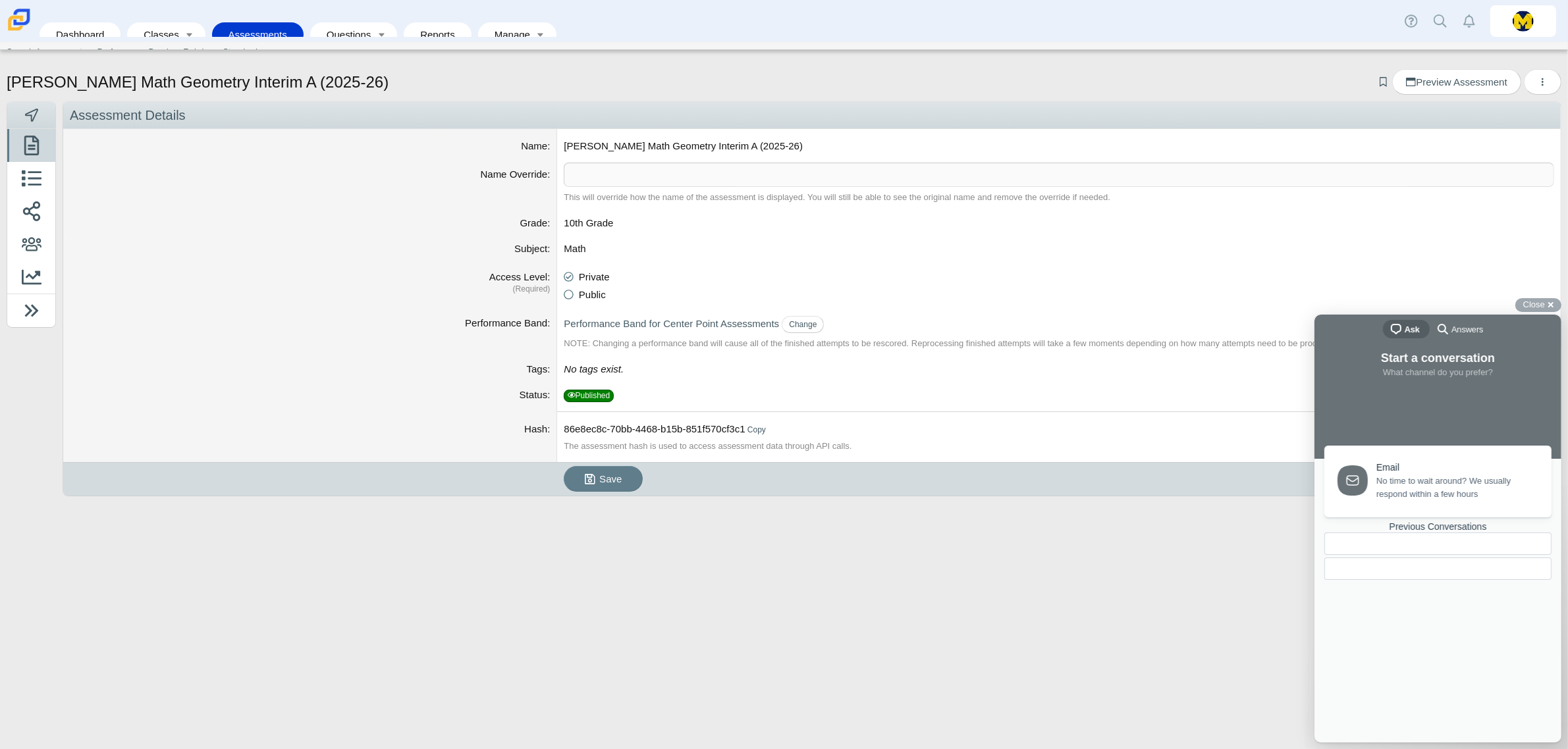
click at [1473, 325] on span "Answers" at bounding box center [1466, 328] width 32 height 13
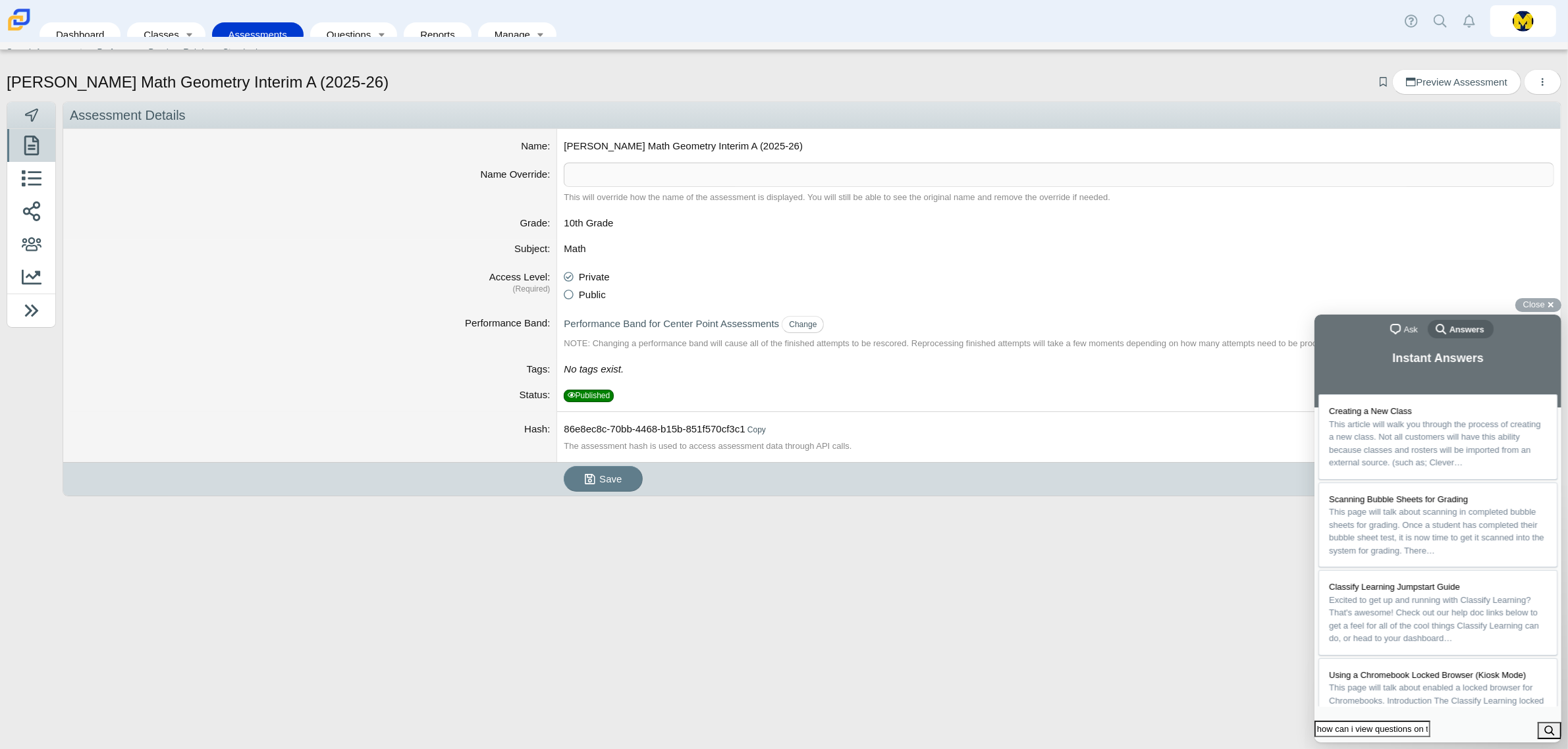
type input "how can i view questions on the assessment?"
click button "search" at bounding box center [1549, 730] width 24 height 17
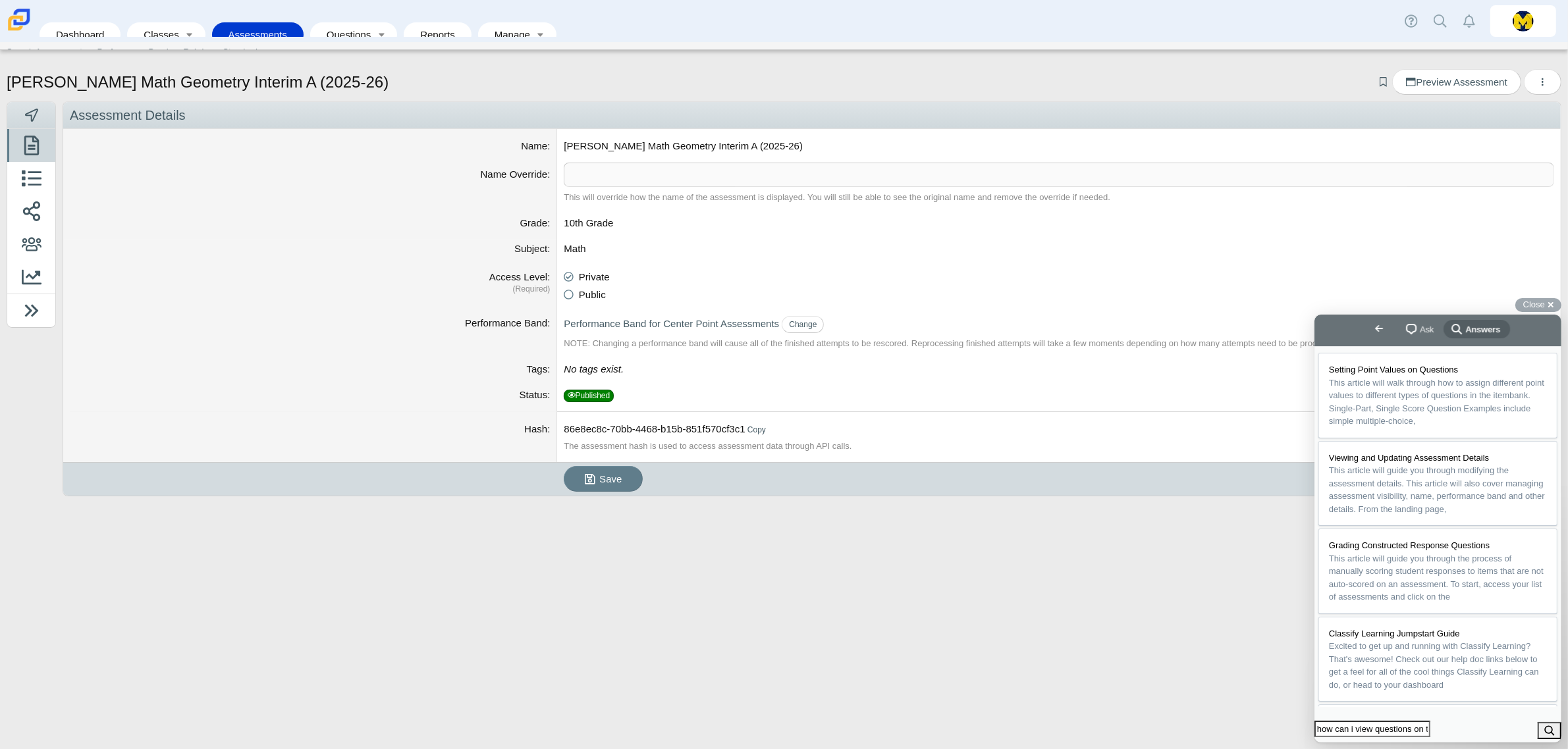
click at [1318, 352] on link "Setting Point Values on Questions This article will walk through how to assign …" at bounding box center [1437, 394] width 239 height 85
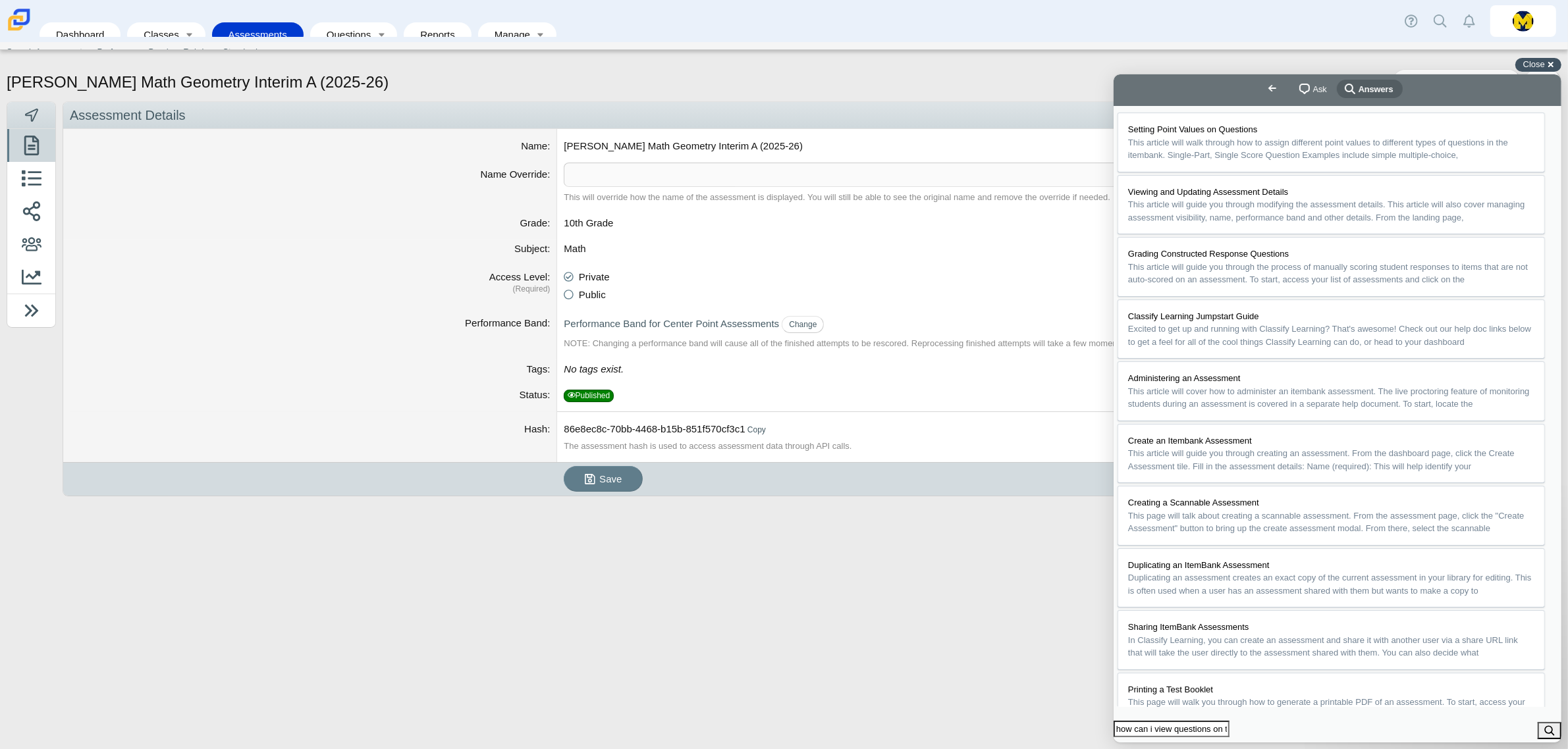
click at [1543, 59] on span "Close" at bounding box center [1534, 64] width 22 height 10
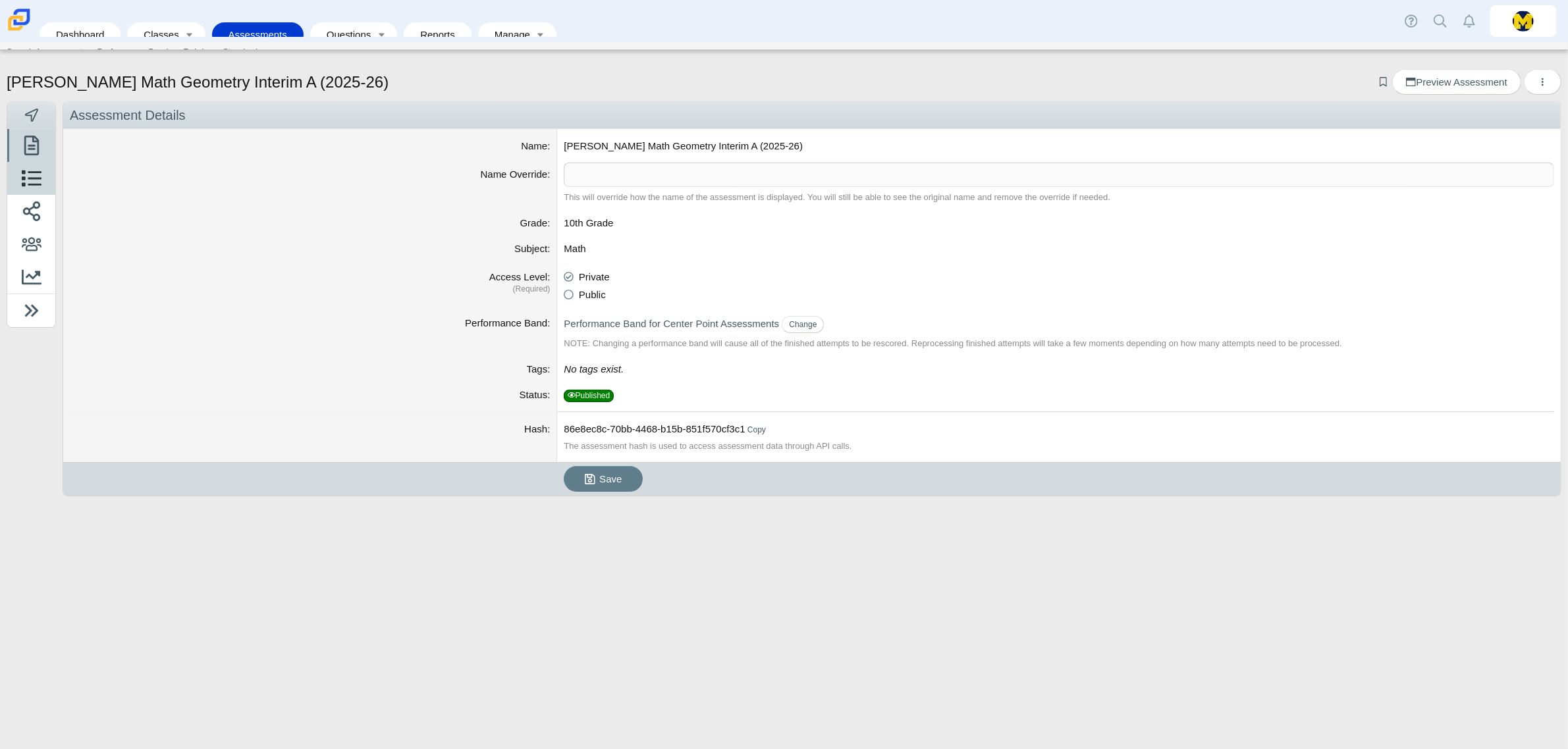
click at [34, 180] on use at bounding box center [32, 178] width 20 height 16
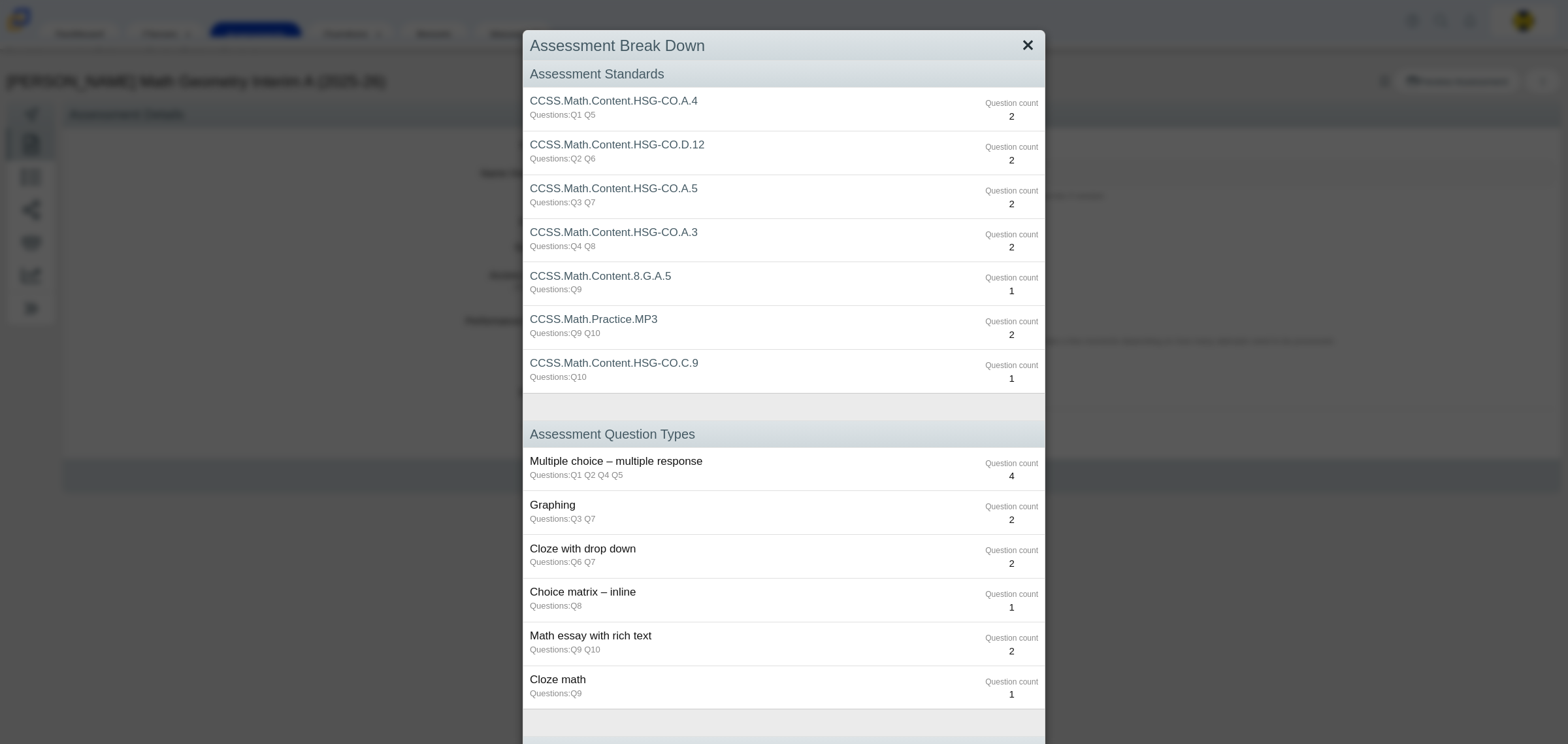
click at [1018, 44] on link "Close" at bounding box center [1028, 45] width 21 height 22
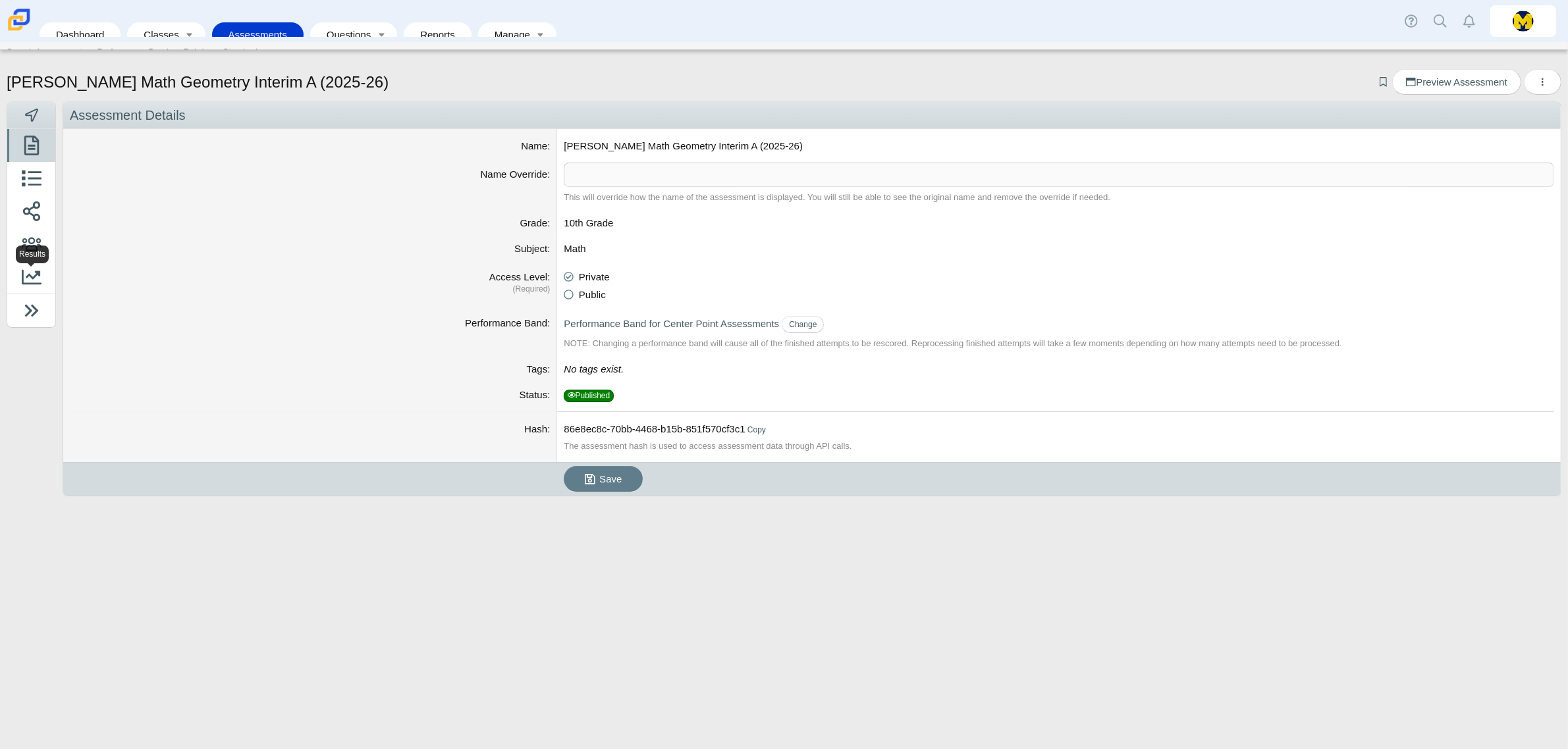
click at [25, 252] on div "Results" at bounding box center [32, 254] width 33 height 18
click at [27, 248] on use at bounding box center [32, 244] width 20 height 14
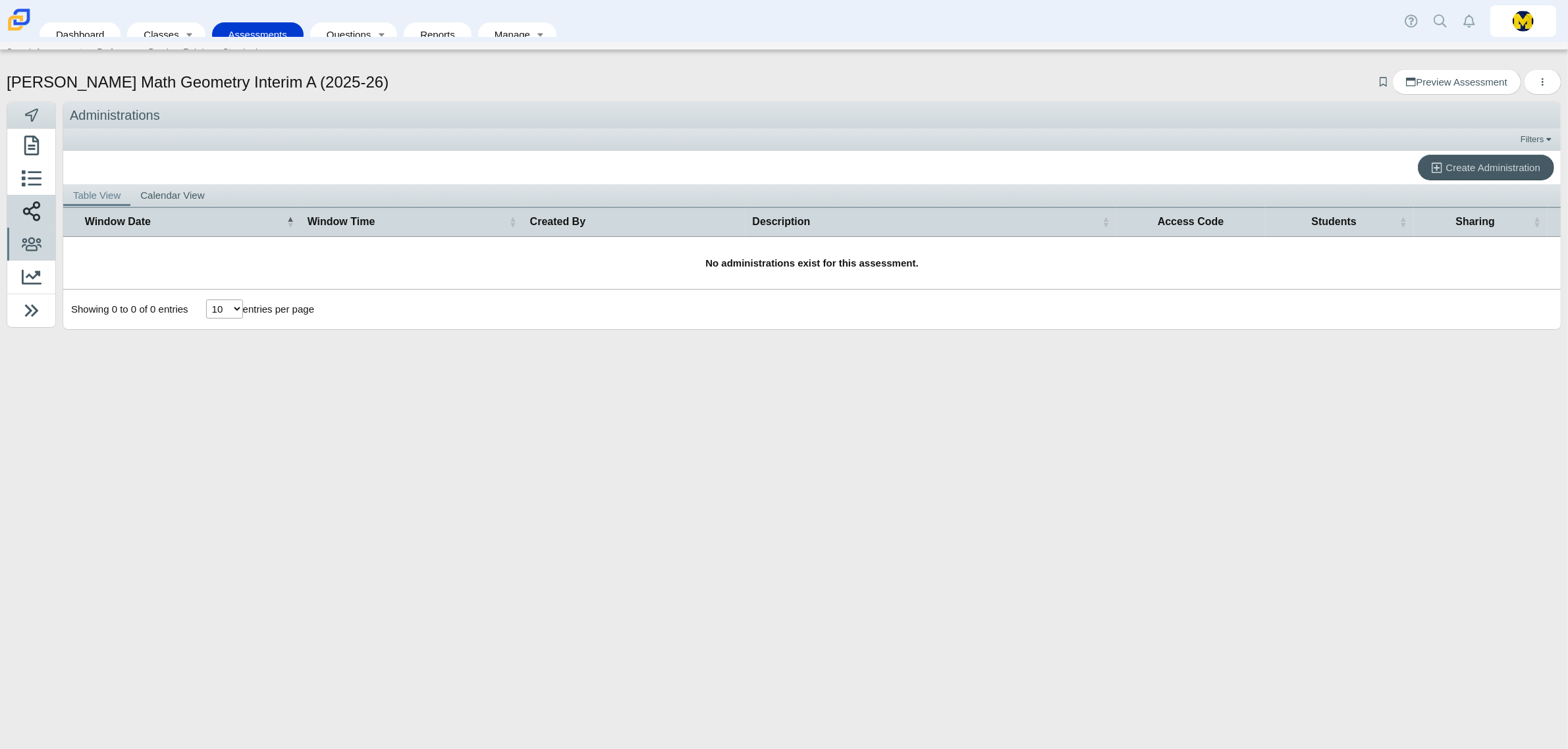
click at [44, 212] on span at bounding box center [31, 215] width 35 height 33
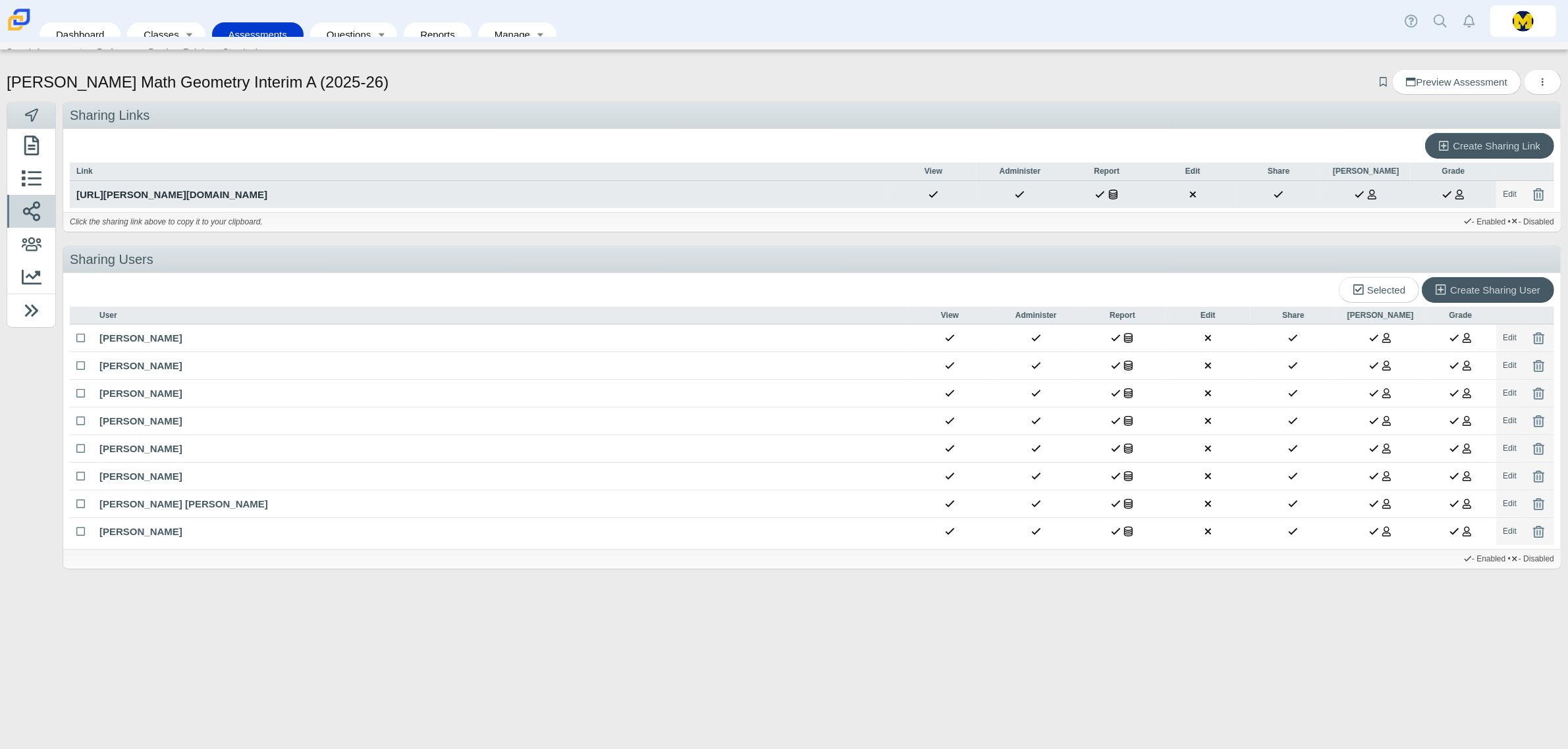
click at [305, 199] on div "[URL][PERSON_NAME][DOMAIN_NAME]" at bounding box center [479, 195] width 807 height 14
type textarea "[URL][PERSON_NAME][DOMAIN_NAME]"
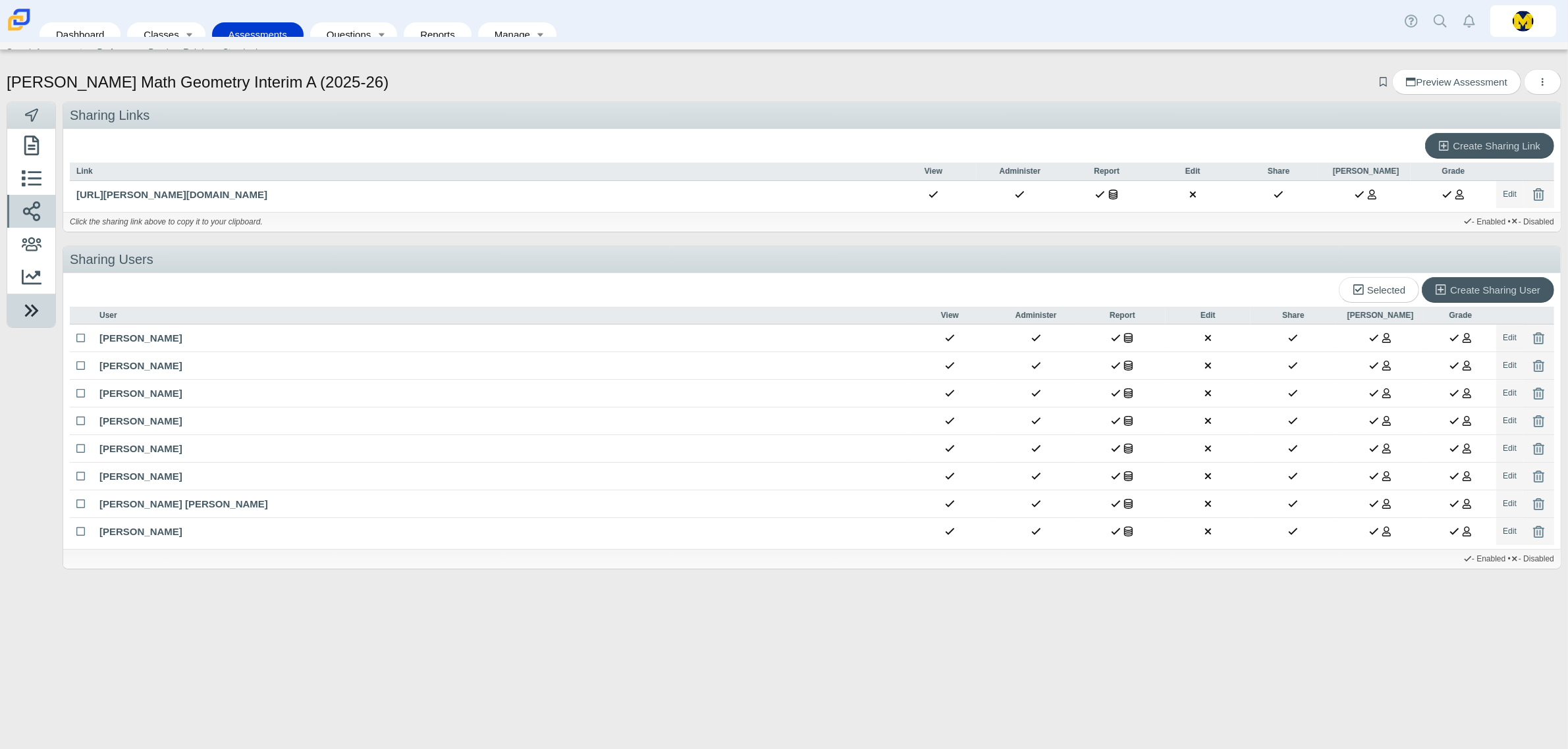
click at [25, 316] on use at bounding box center [32, 310] width 14 height 12
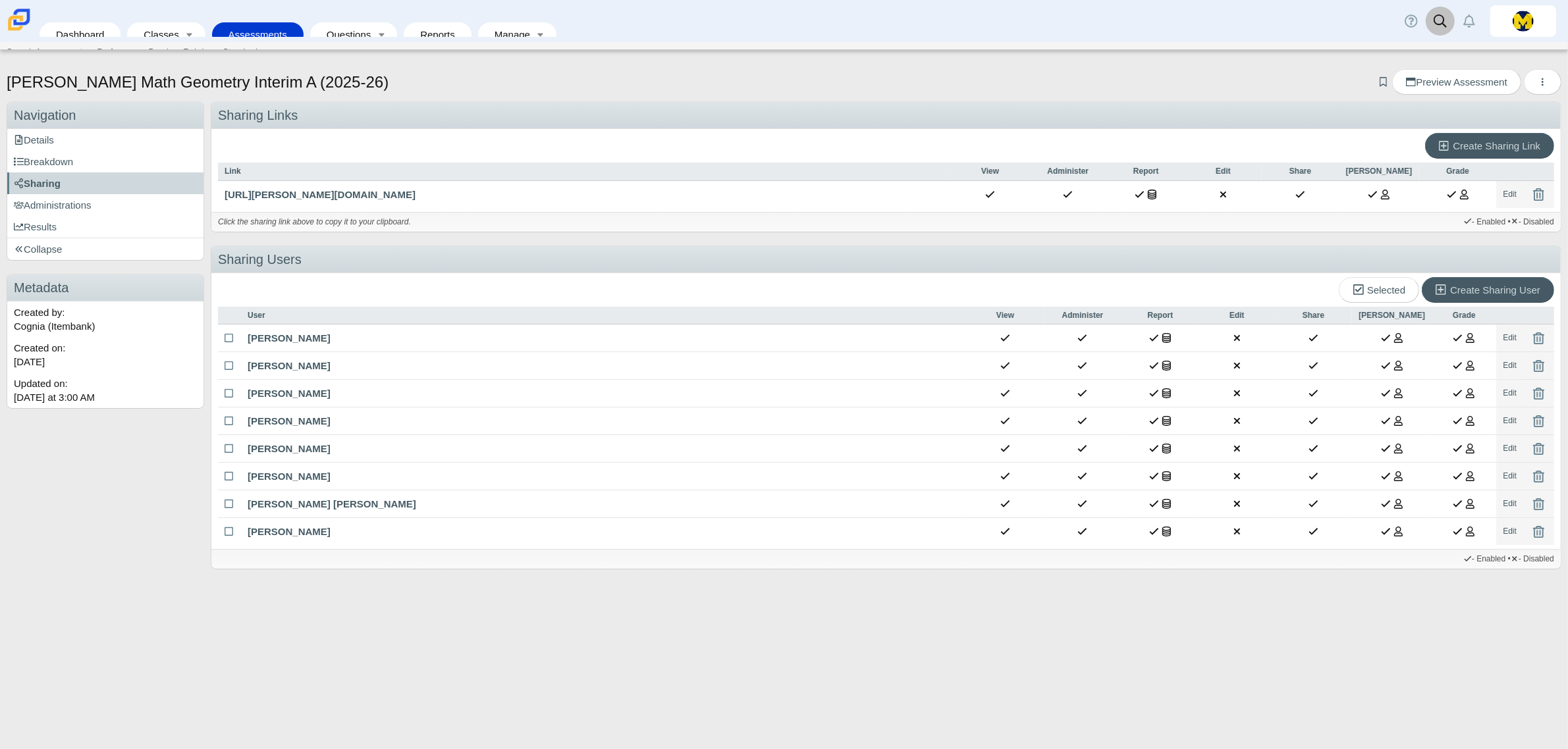
click at [1434, 21] on use at bounding box center [1440, 21] width 13 height 13
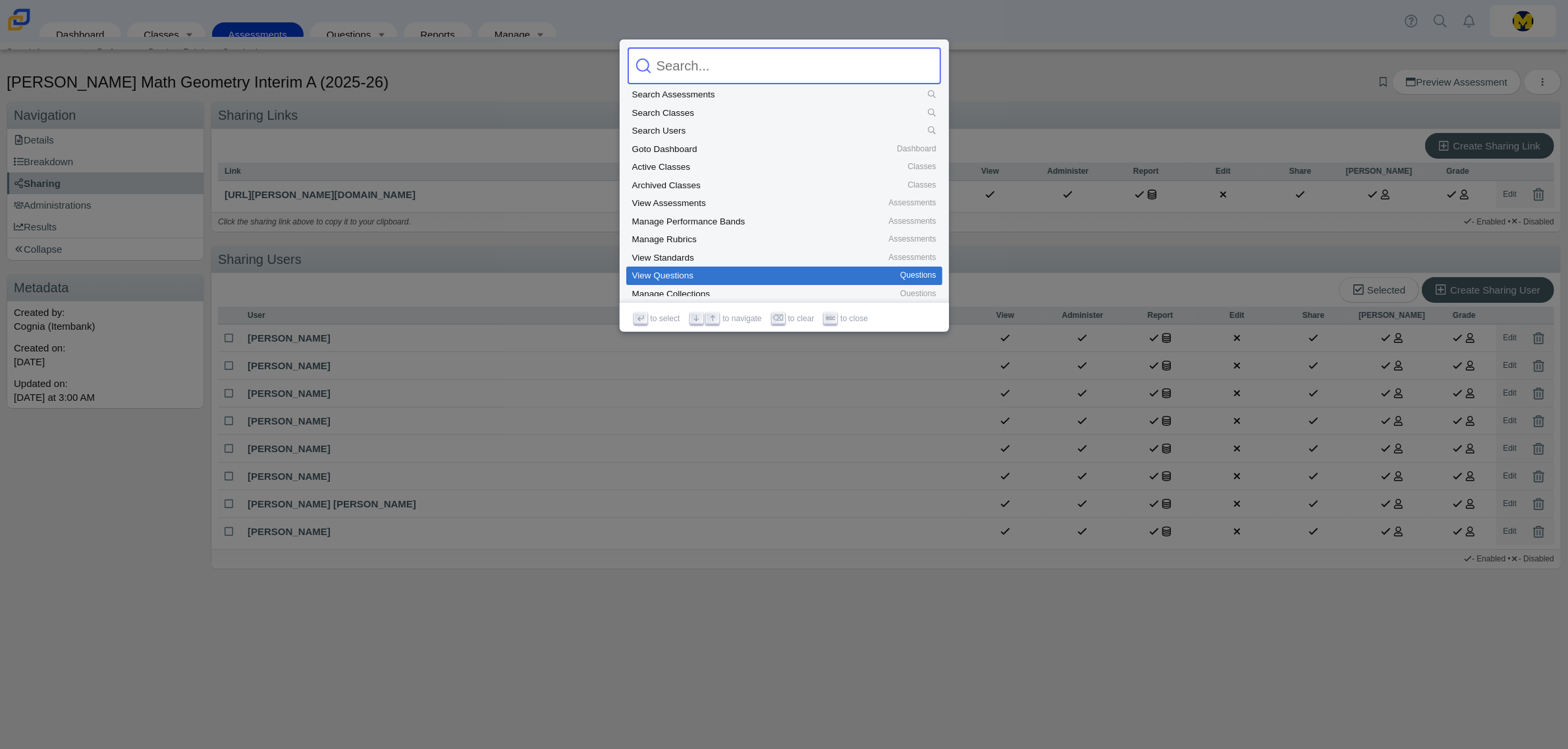
click at [719, 673] on div at bounding box center [784, 374] width 1568 height 749
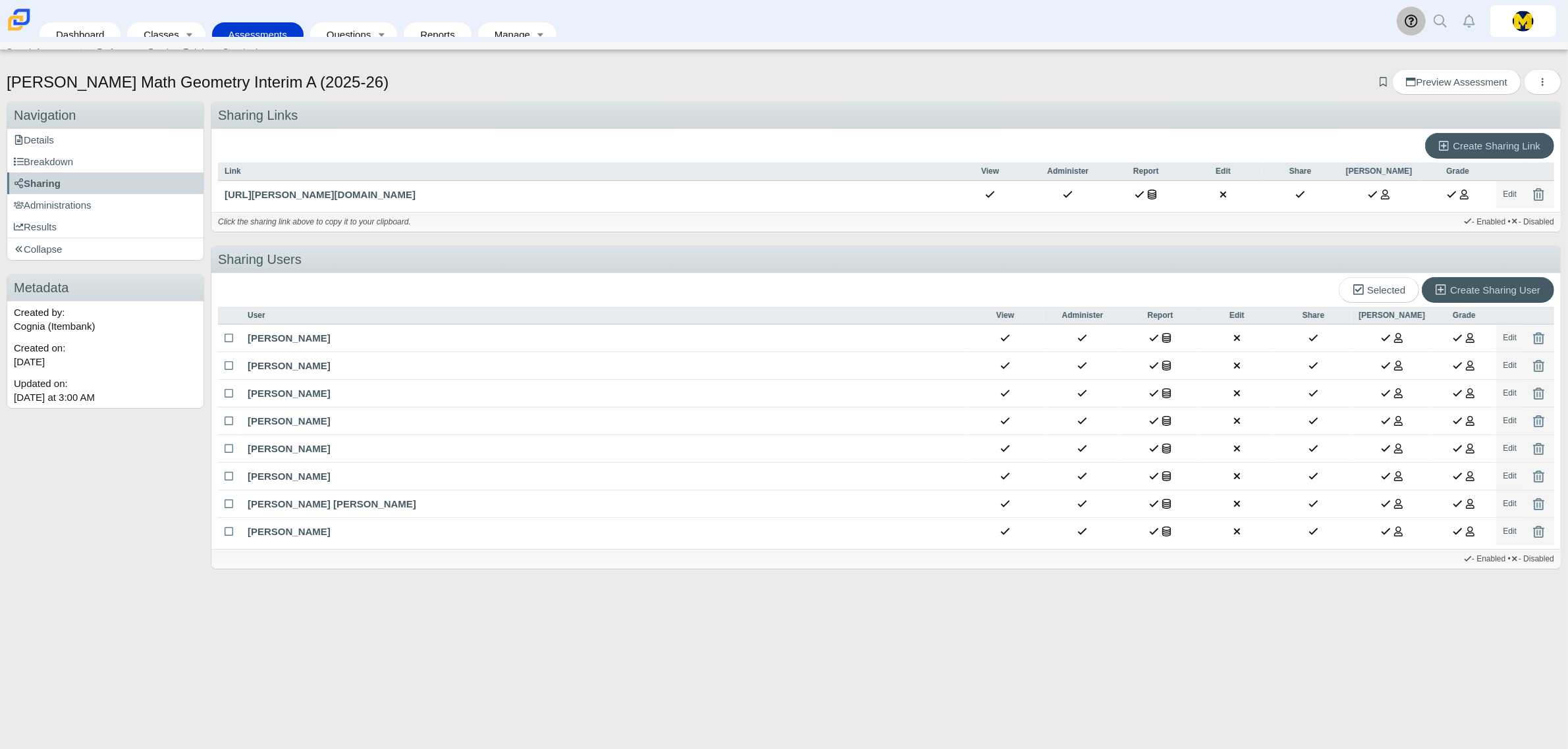
click at [1411, 18] on use at bounding box center [1411, 21] width 12 height 12
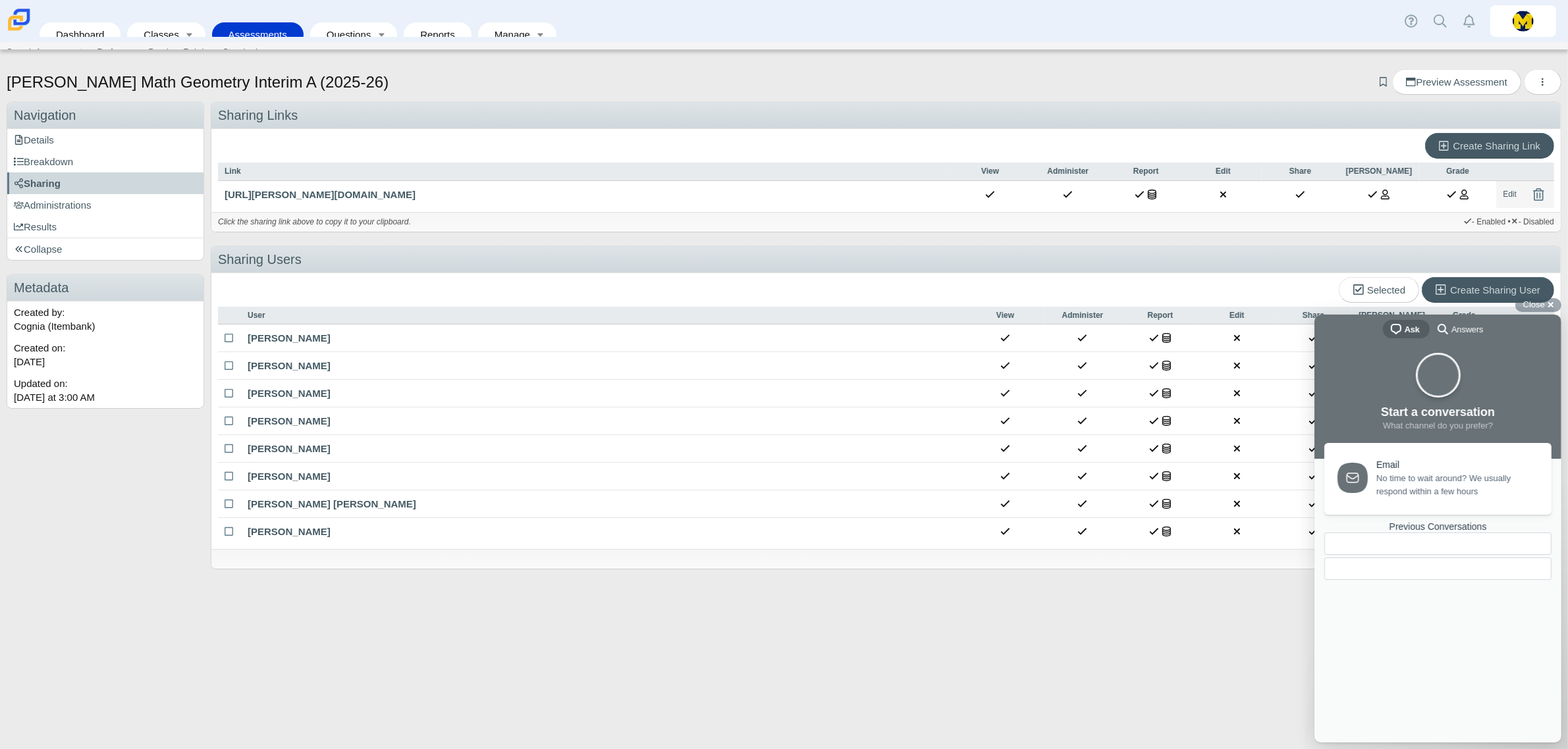
click at [1406, 471] on span "No time to wait around? We usually respond within a few hours" at bounding box center [1456, 484] width 160 height 26
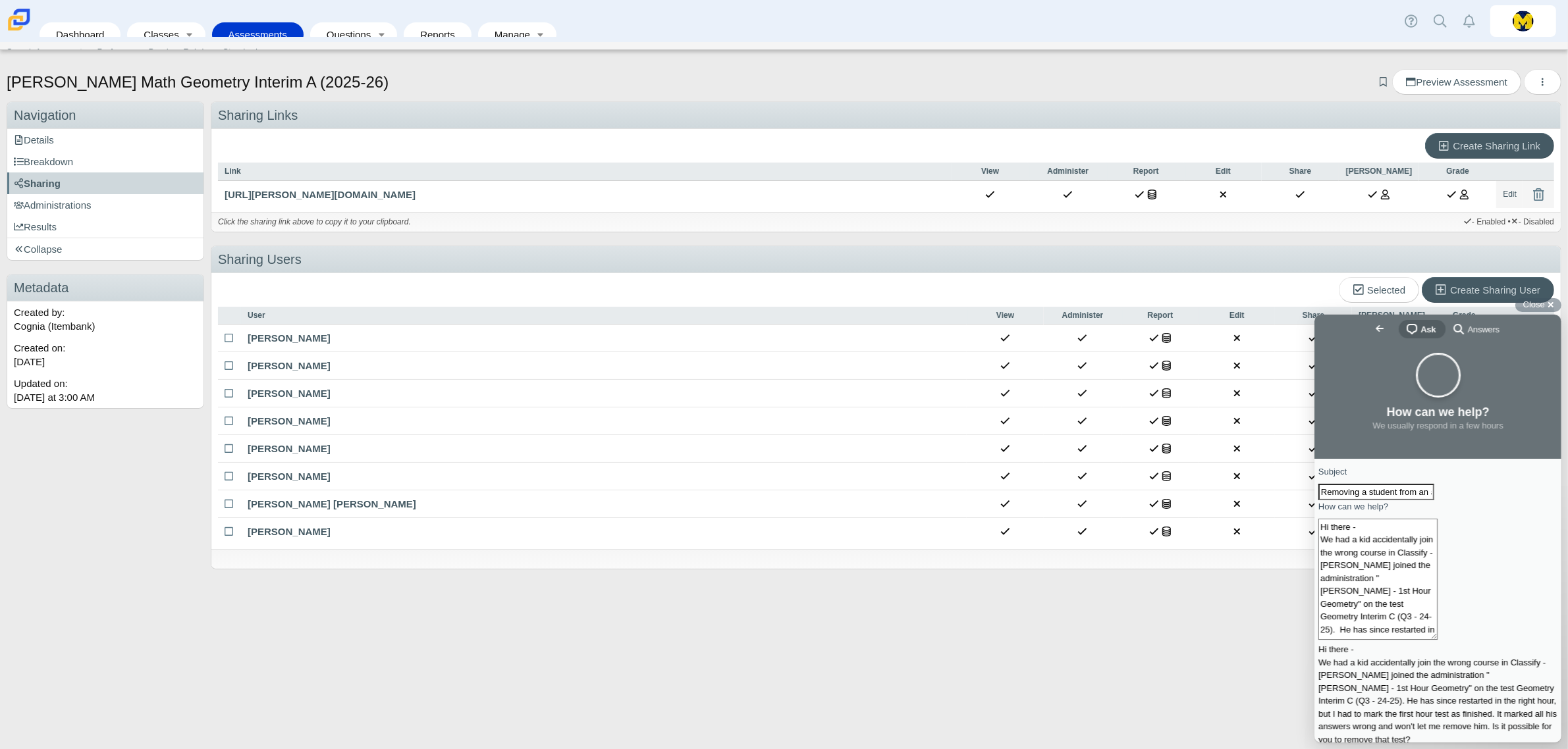
click at [1371, 328] on span "Go back" at bounding box center [1379, 328] width 16 height 16
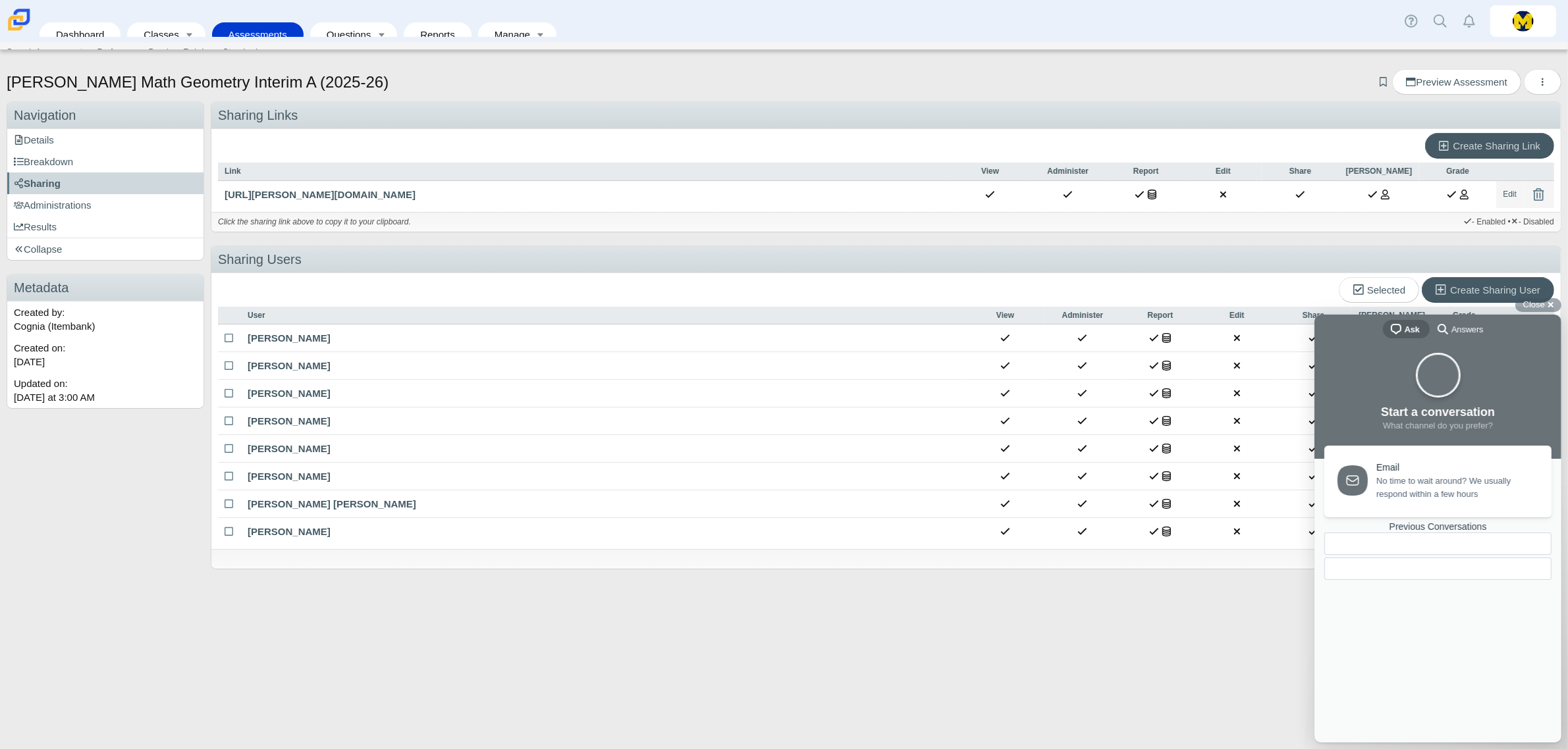
click at [1407, 328] on span "Ask" at bounding box center [1412, 328] width 15 height 13
click at [1406, 322] on span "Ask" at bounding box center [1412, 328] width 15 height 13
click at [1443, 413] on span "Start a conversation" at bounding box center [1437, 411] width 114 height 13
click at [1405, 473] on span "No time to wait around? We usually respond within a few hours" at bounding box center [1456, 484] width 160 height 26
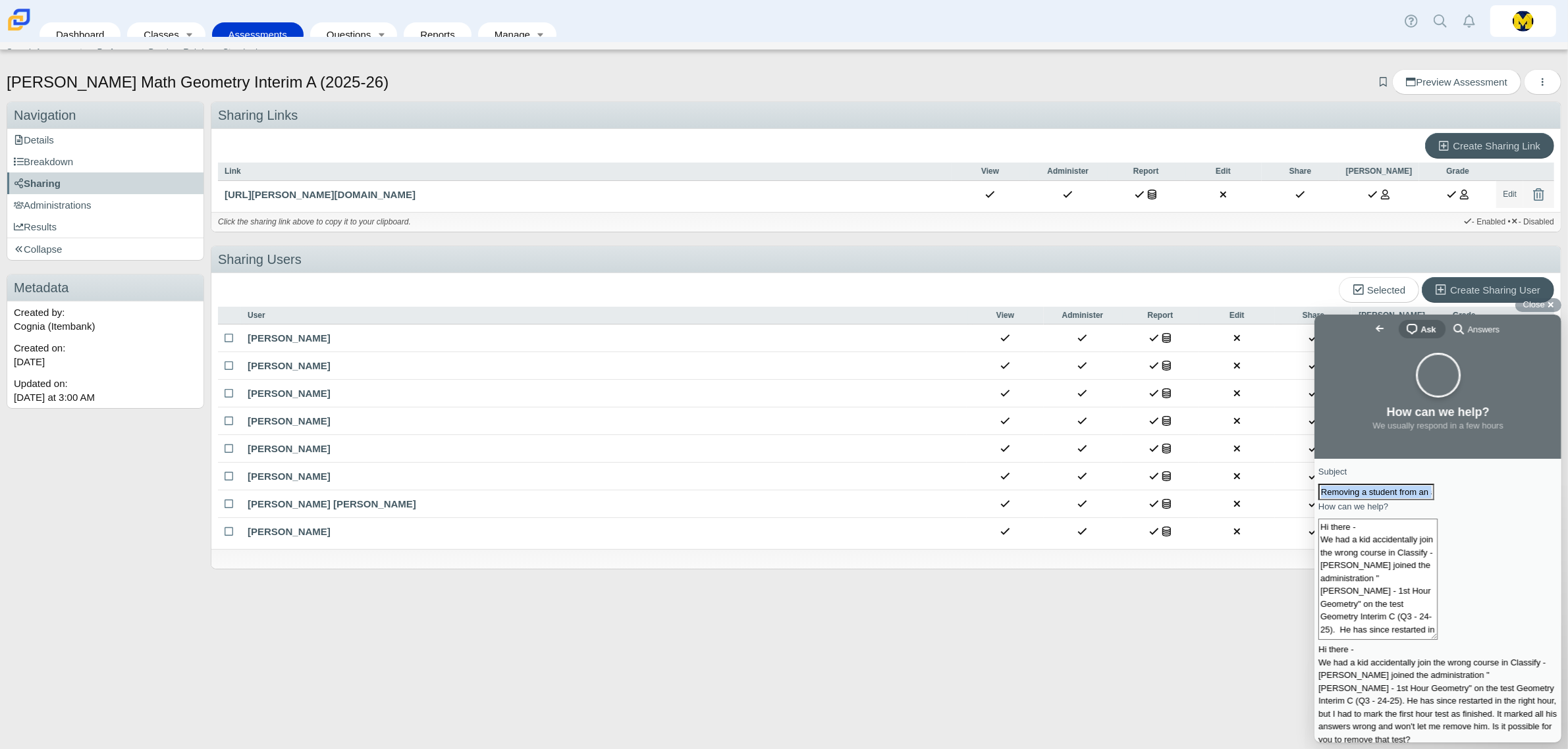
click at [1343, 501] on div "Removing a student from an administration in progress" at bounding box center [1437, 491] width 239 height 17
click at [1434, 498] on input "Removing a student from an administration in progress" at bounding box center [1376, 491] width 116 height 17
drag, startPoint x: 1535, startPoint y: 496, endPoint x: 1528, endPoint y: 500, distance: 8.1
click at [1533, 496] on div "Removing a student from an administration in progress" at bounding box center [1437, 491] width 239 height 17
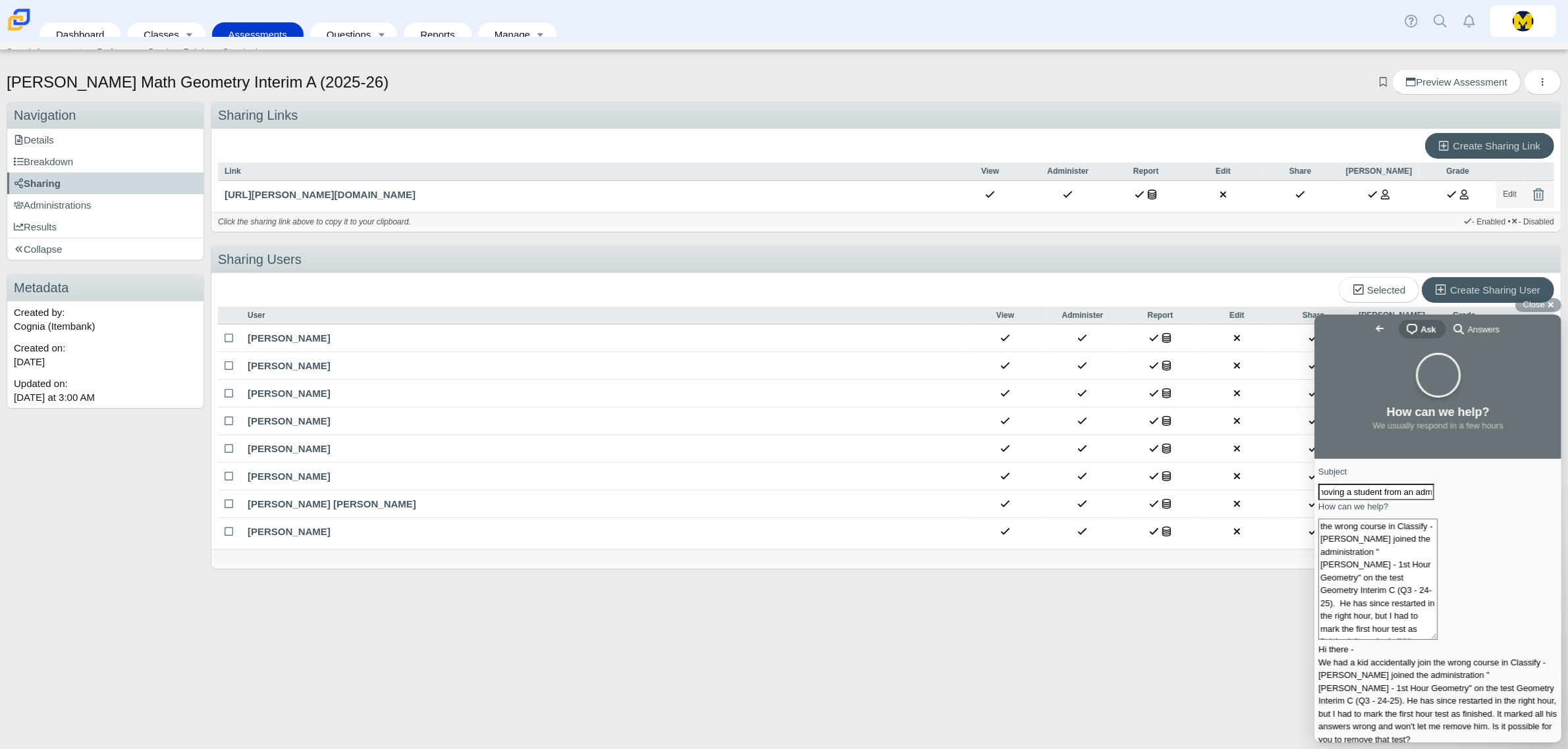
scroll to position [0, 0]
drag, startPoint x: 1531, startPoint y: 501, endPoint x: 2556, endPoint y: 825, distance: 1075.0
click at [1314, 510] on html "Go back chat-square Ask search-medium Answers How can we help? We usually respo…" at bounding box center [1437, 528] width 247 height 428
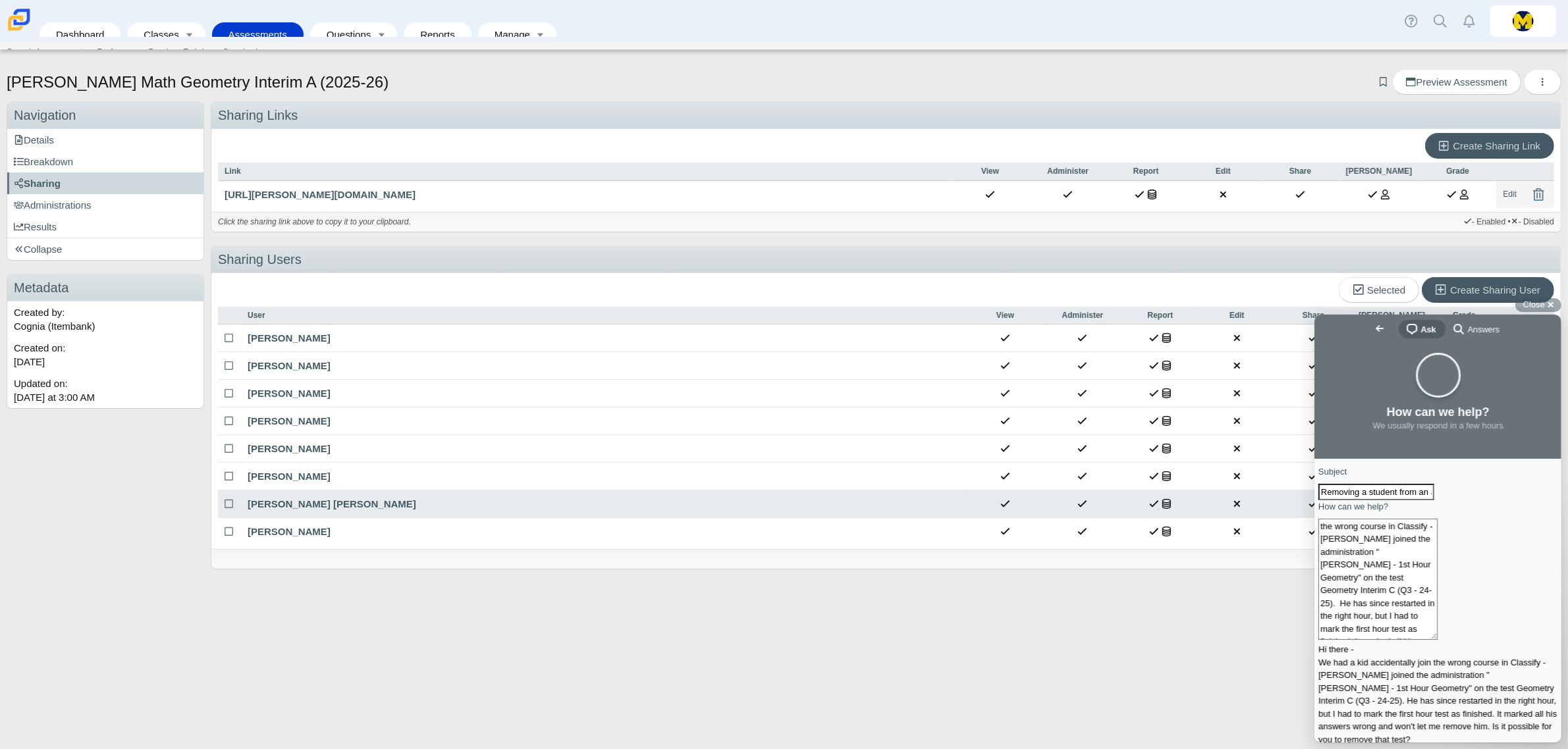
type input "s"
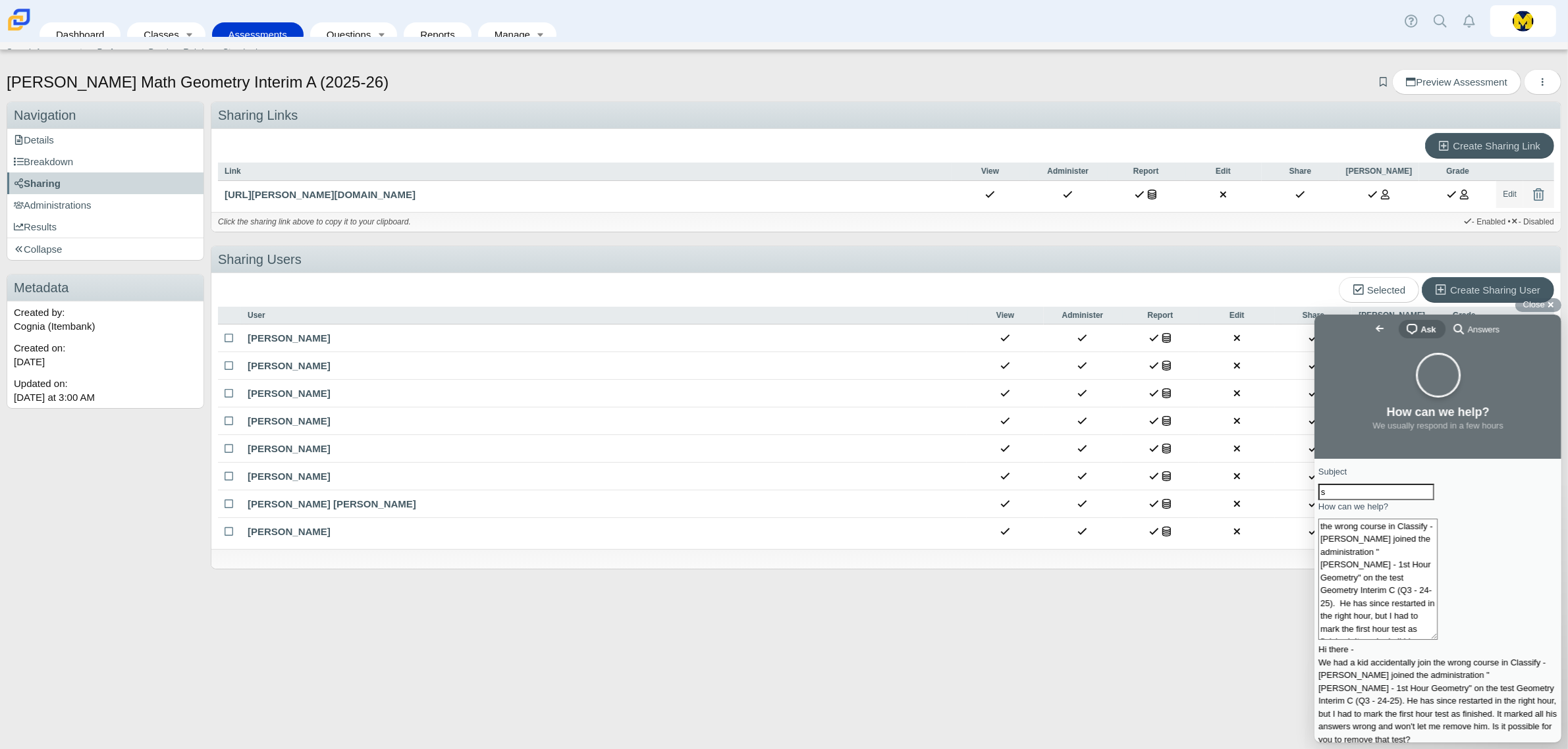
click at [1385, 493] on input "s" at bounding box center [1376, 491] width 116 height 17
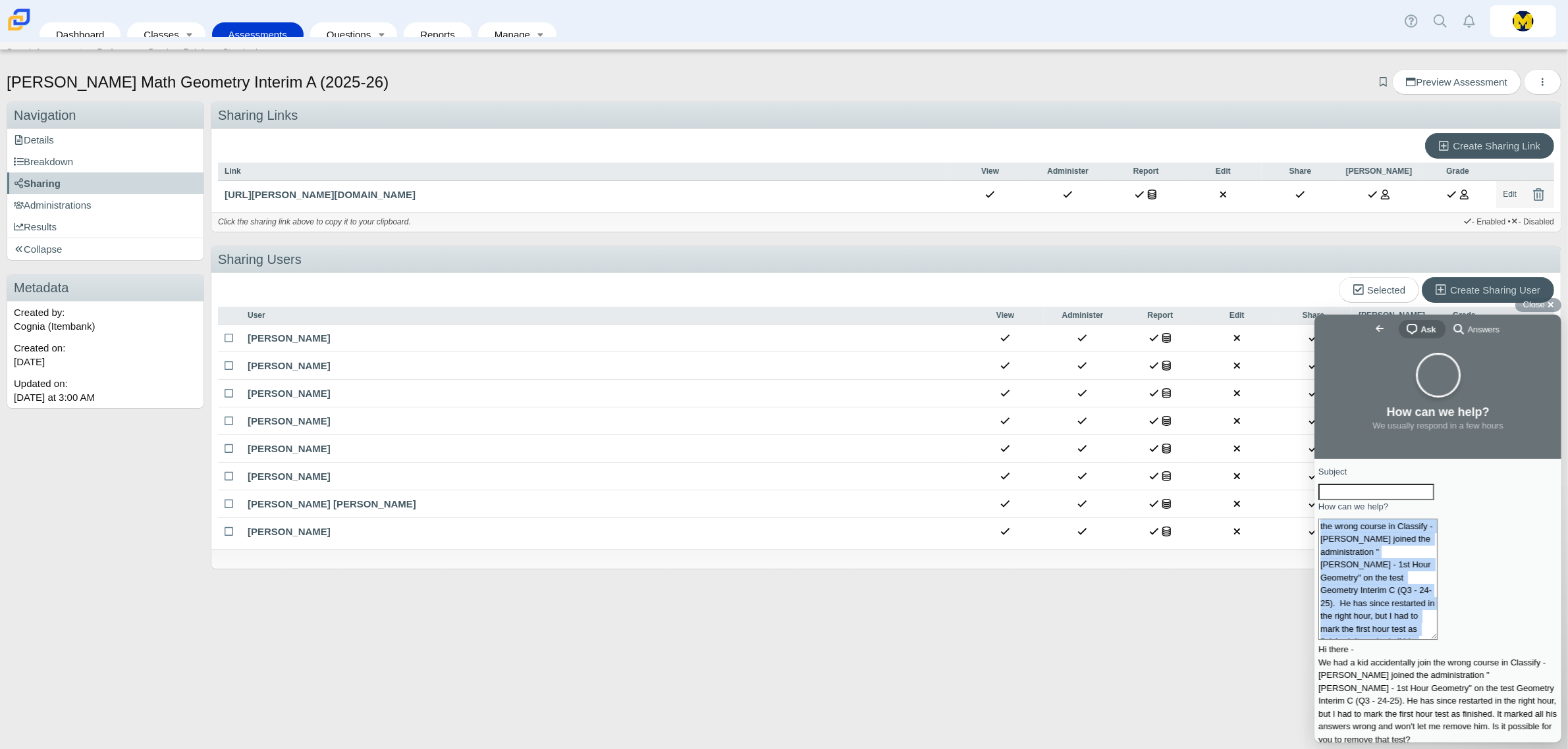
drag, startPoint x: 1381, startPoint y: 664, endPoint x: 1344, endPoint y: 564, distance: 106.6
click at [1344, 564] on div "Hi there - We had a kid accidentally join the wrong course in Classify - Carleo…" at bounding box center [1437, 651] width 239 height 266
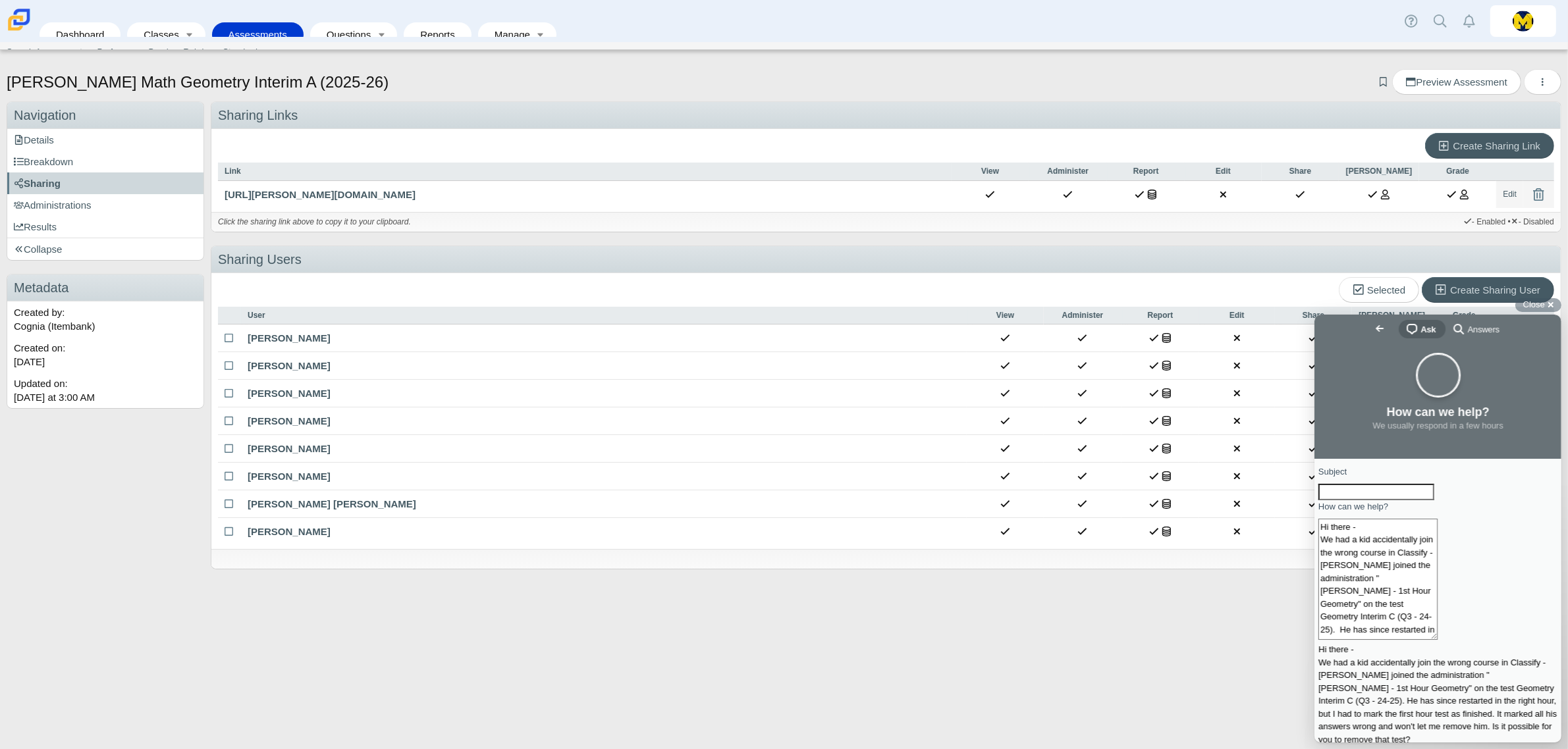
drag, startPoint x: 1382, startPoint y: 637, endPoint x: 1333, endPoint y: 507, distance: 138.9
click at [1333, 507] on form "Subject How can we help? Hi there - We had a kid accidentally join the wrong co…" at bounding box center [1437, 650] width 239 height 371
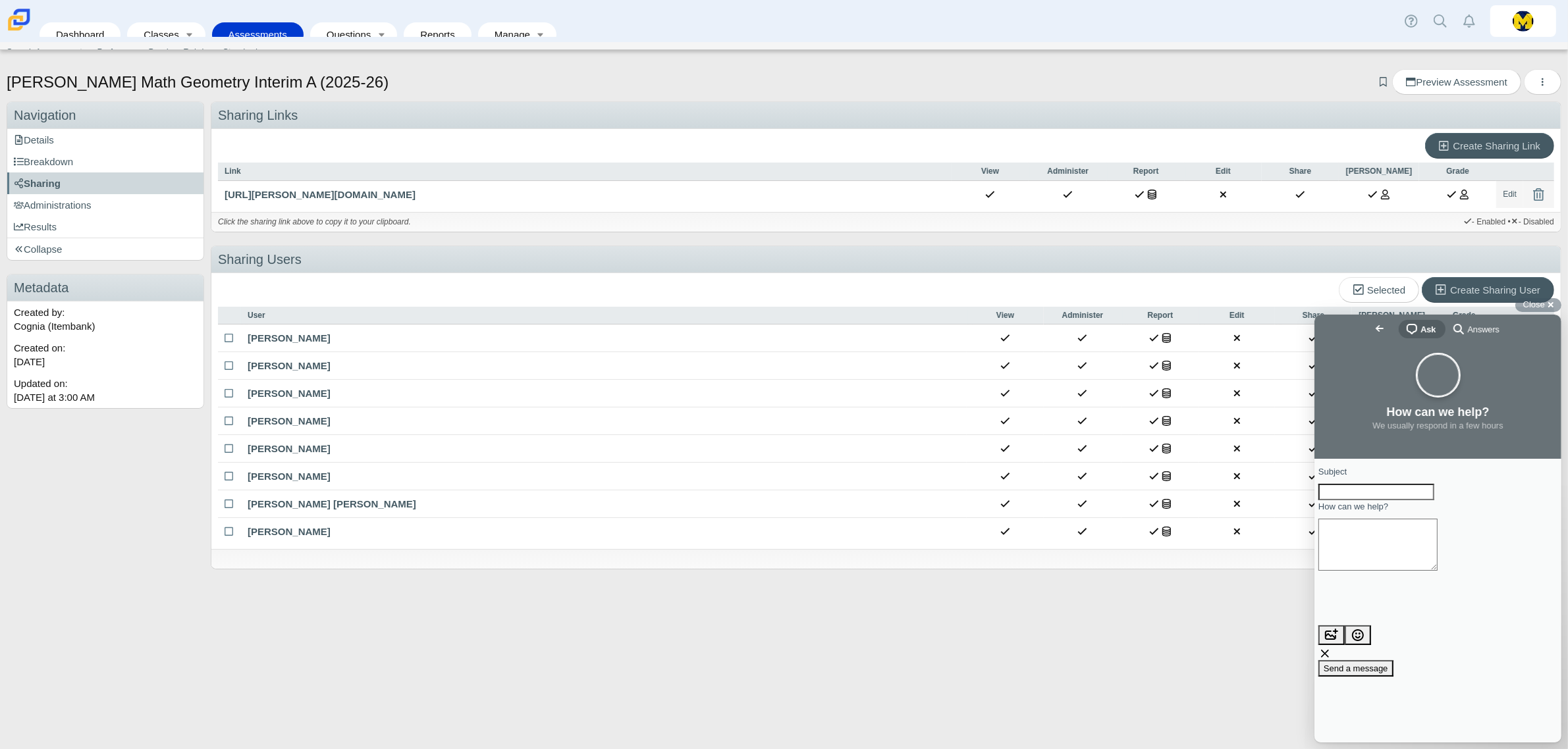
click at [1378, 500] on input "Subject" at bounding box center [1376, 491] width 116 height 17
type input "V"
type input "Question View on assessments?"
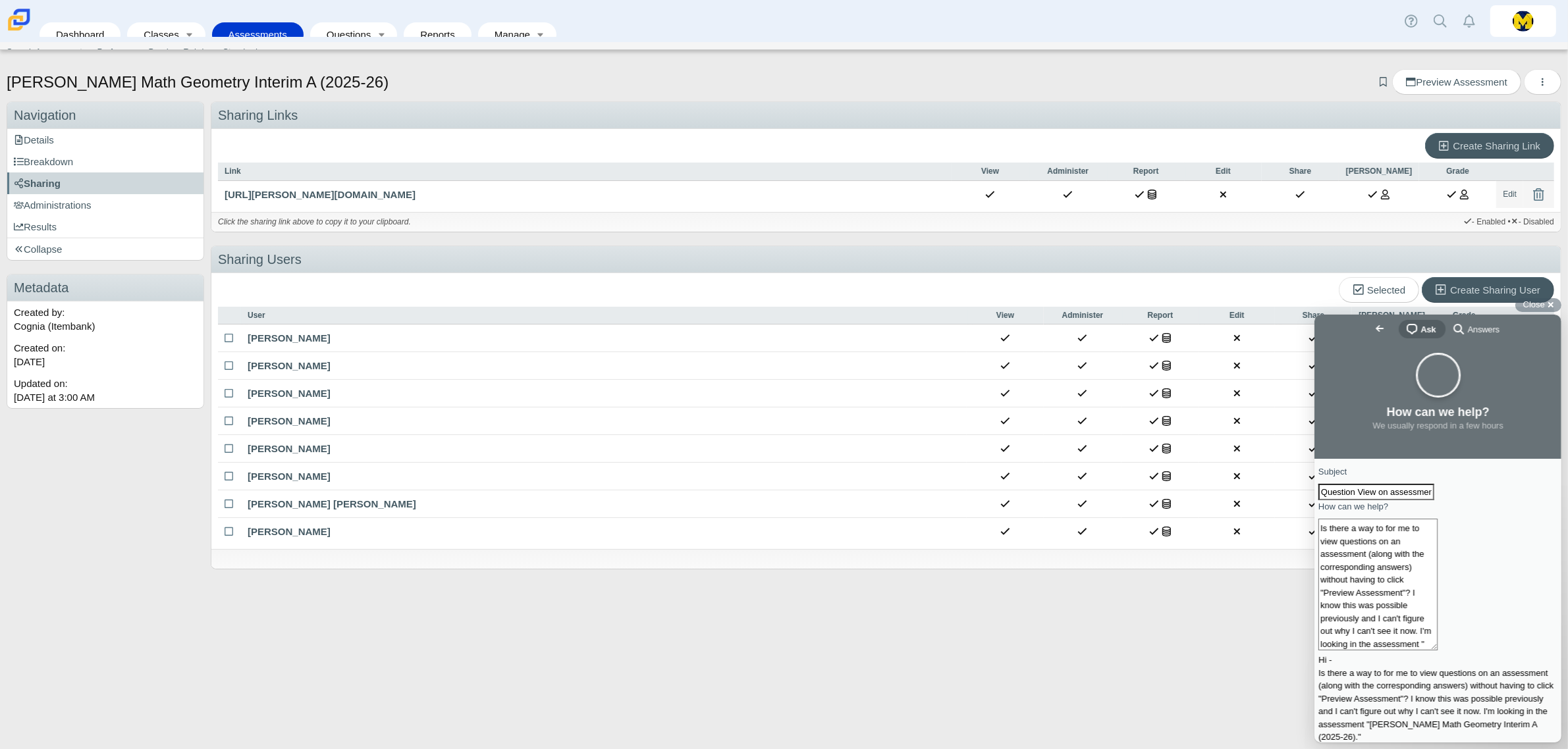
scroll to position [21, 0]
type textarea "Hi - Is there a way to for me to view questions on an assessment (along with th…"
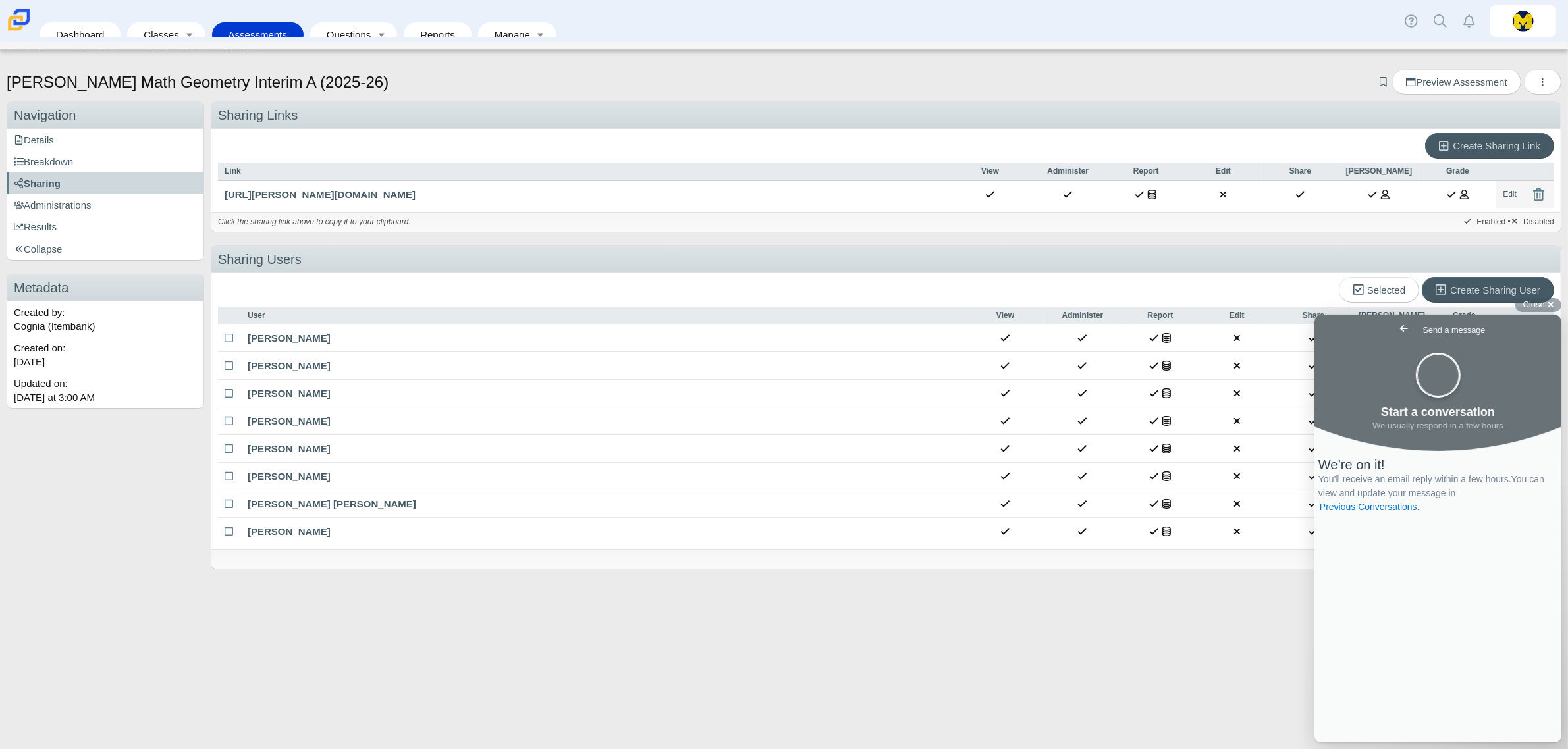
drag, startPoint x: 101, startPoint y: 469, endPoint x: 98, endPoint y: 456, distance: 13.3
click at [102, 471] on div "Navigation Navigation Details Breakdown Sharing Administrations Results Collapse" at bounding box center [105, 349] width 198 height 495
click at [235, 22] on link "Assessments" at bounding box center [258, 35] width 78 height 25
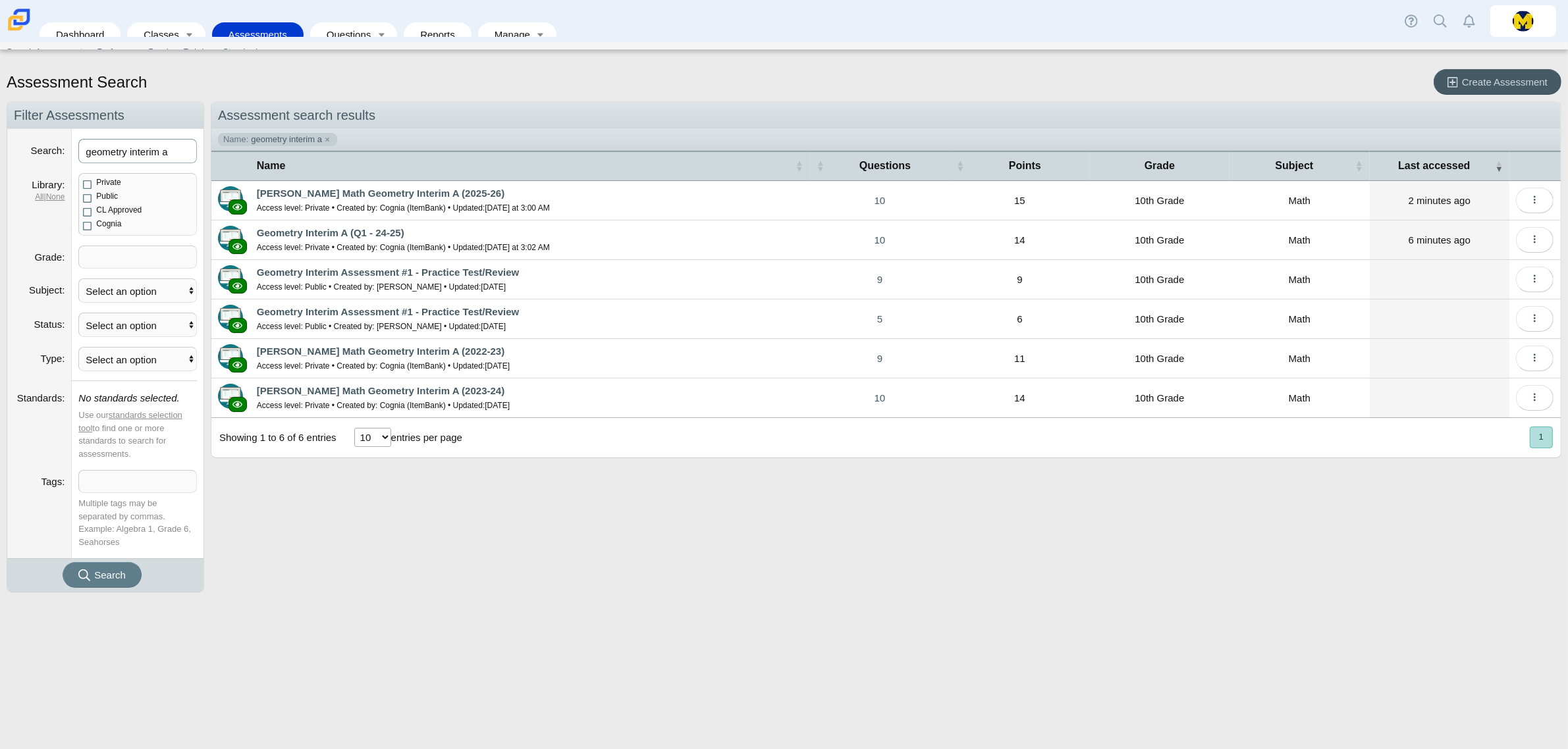
drag, startPoint x: 183, startPoint y: 158, endPoint x: -176, endPoint y: 139, distance: 359.5
click at [0, 139] on html "Dashboard Classes Active Classes Archived Classes Assessments Search Assessment…" at bounding box center [784, 374] width 1568 height 749
type input "interim a"
click at [62, 562] on button "Search" at bounding box center [102, 574] width 79 height 25
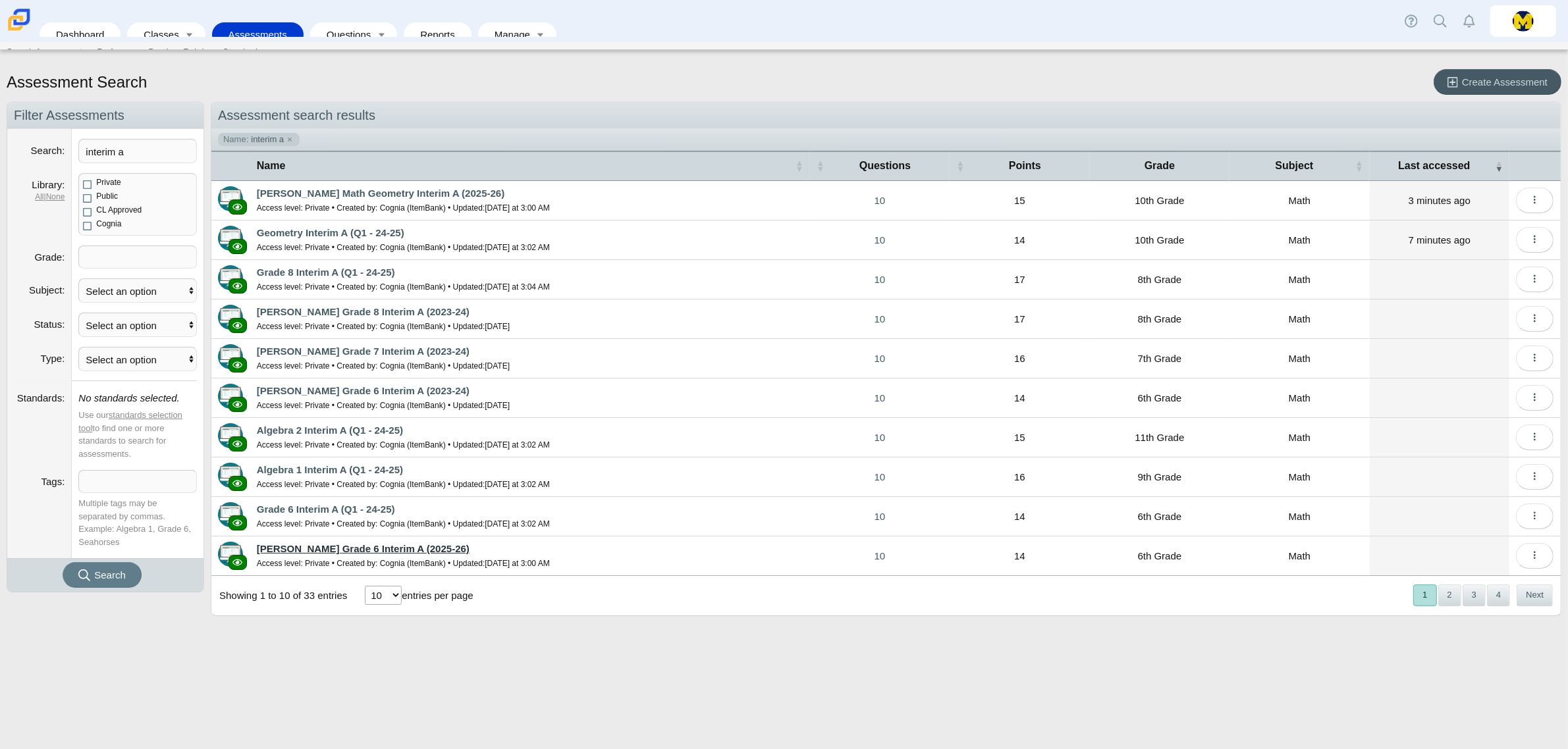
click at [370, 550] on link "[PERSON_NAME] Grade 6 Interim A (2025-26)" at bounding box center [363, 548] width 212 height 12
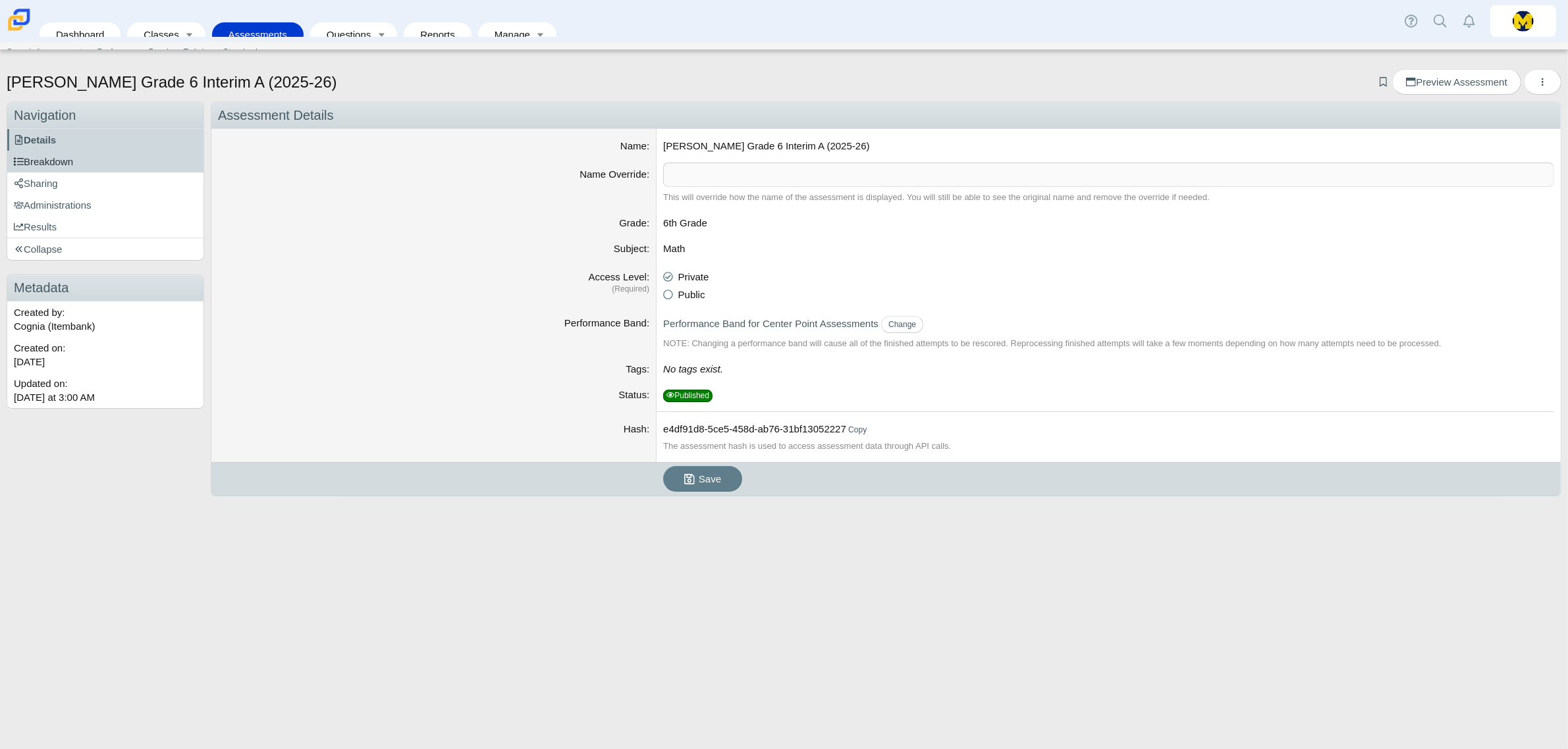
click at [137, 165] on link "Breakdown" at bounding box center [105, 161] width 196 height 22
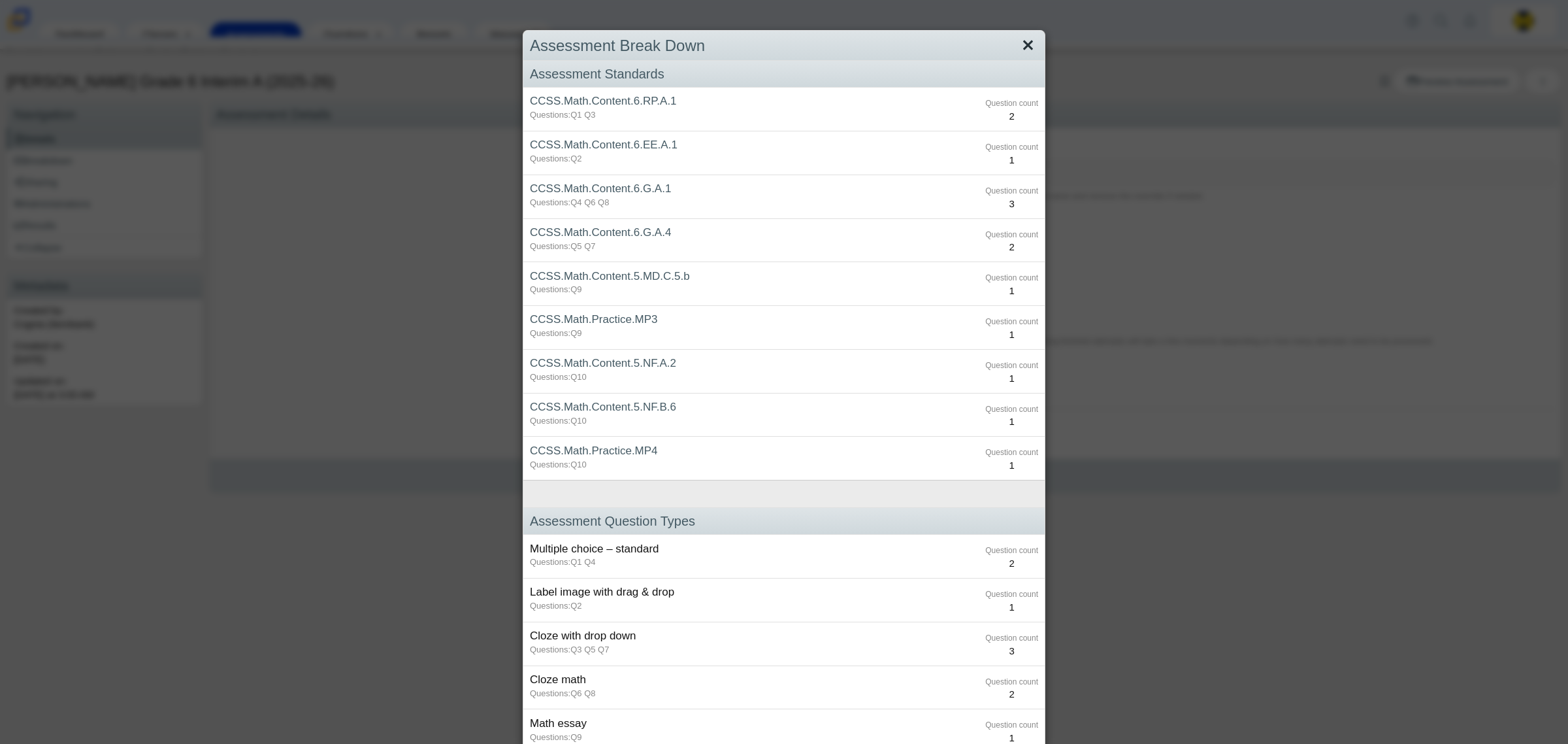
click at [1024, 39] on link "Close" at bounding box center [1028, 45] width 21 height 22
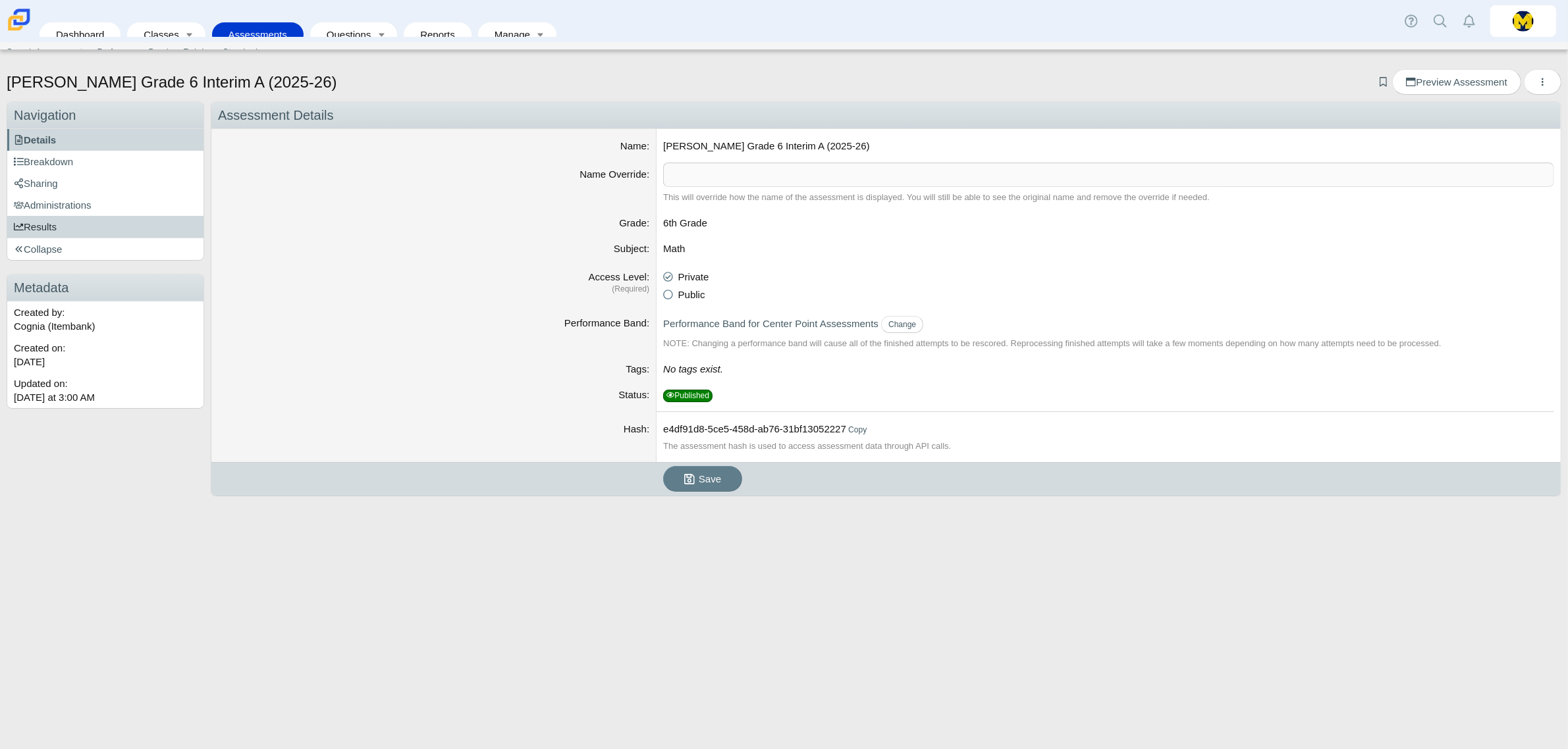
click at [45, 231] on span "Results" at bounding box center [35, 227] width 43 height 12
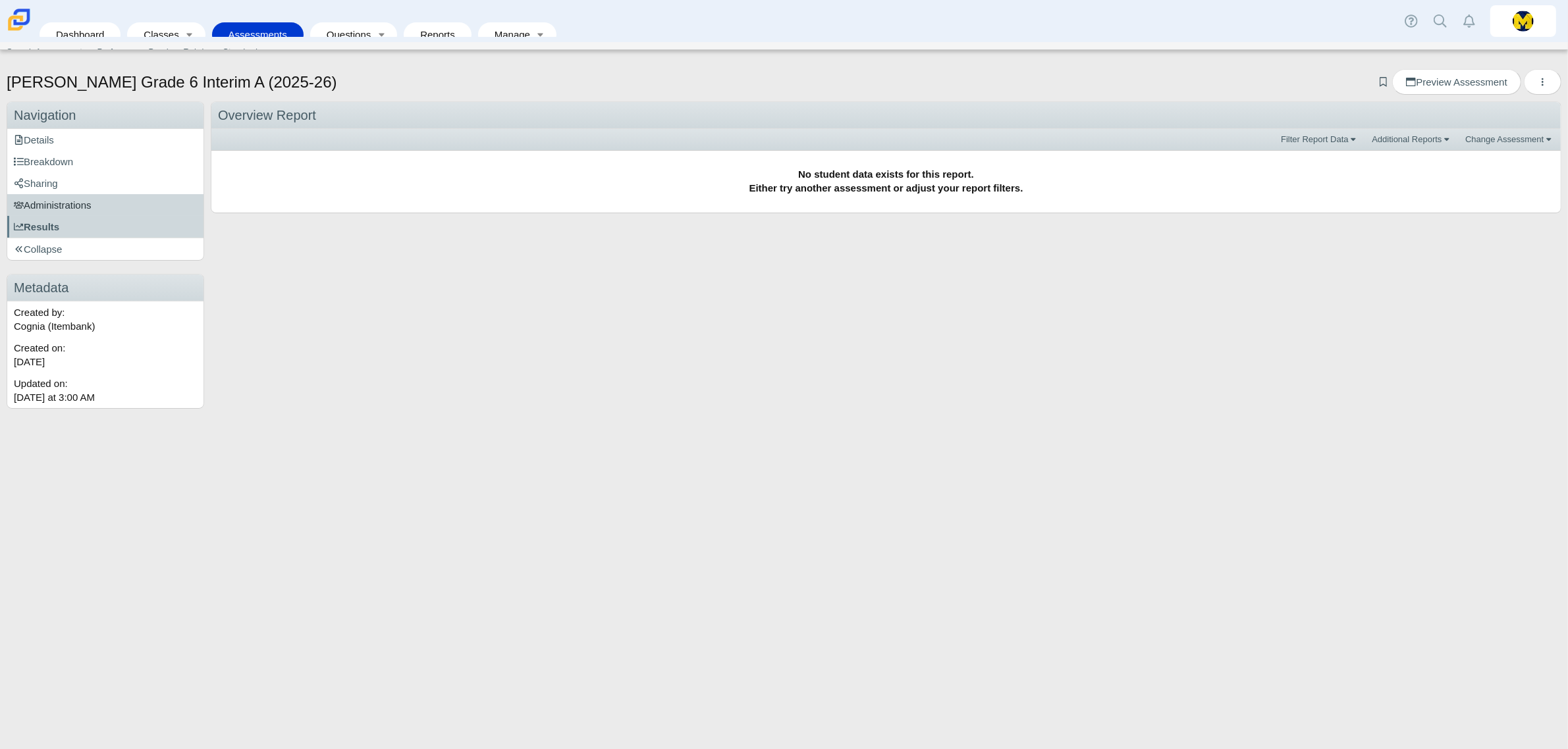
click at [67, 208] on span "Administrations" at bounding box center [52, 205] width 78 height 12
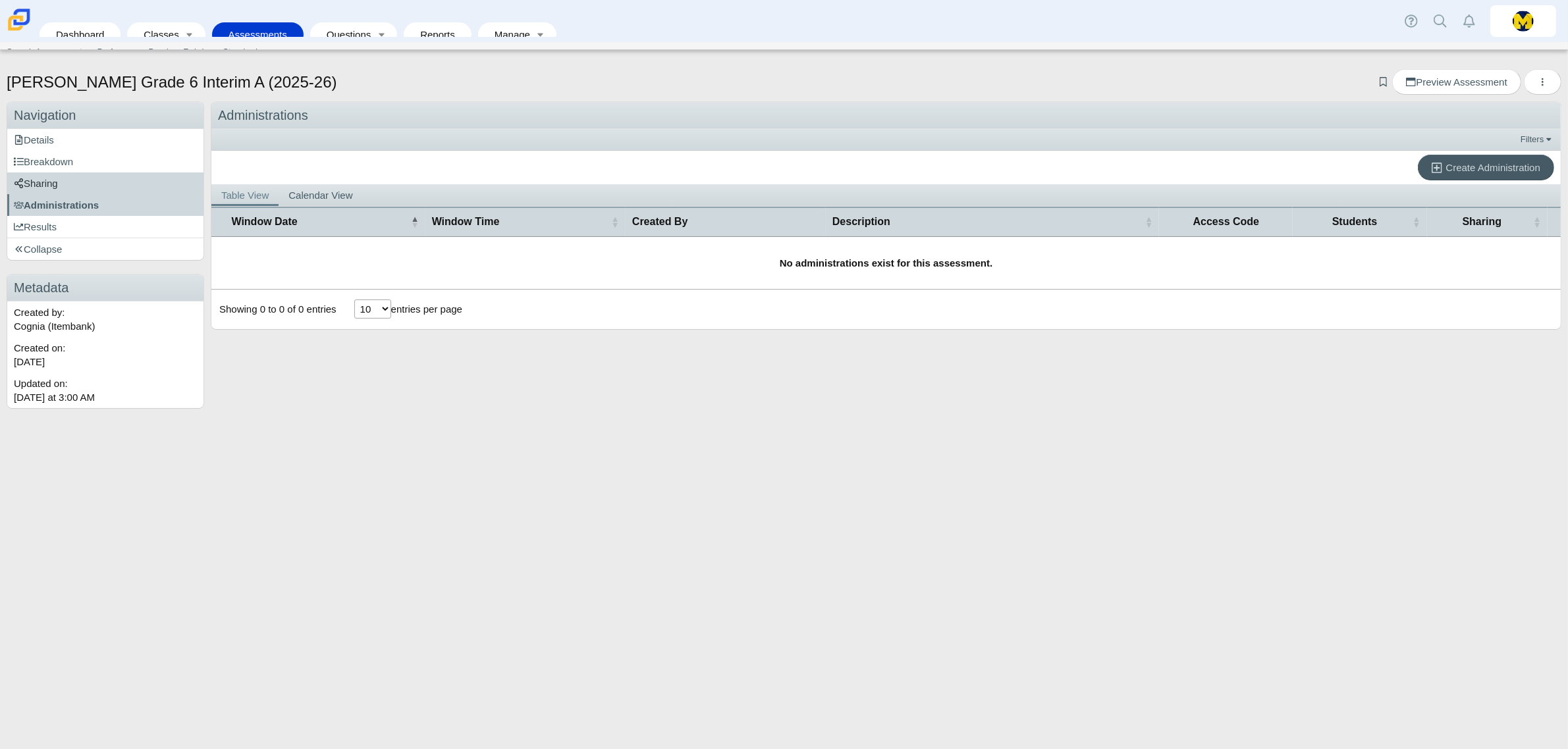
click at [61, 181] on link "Sharing" at bounding box center [105, 183] width 196 height 22
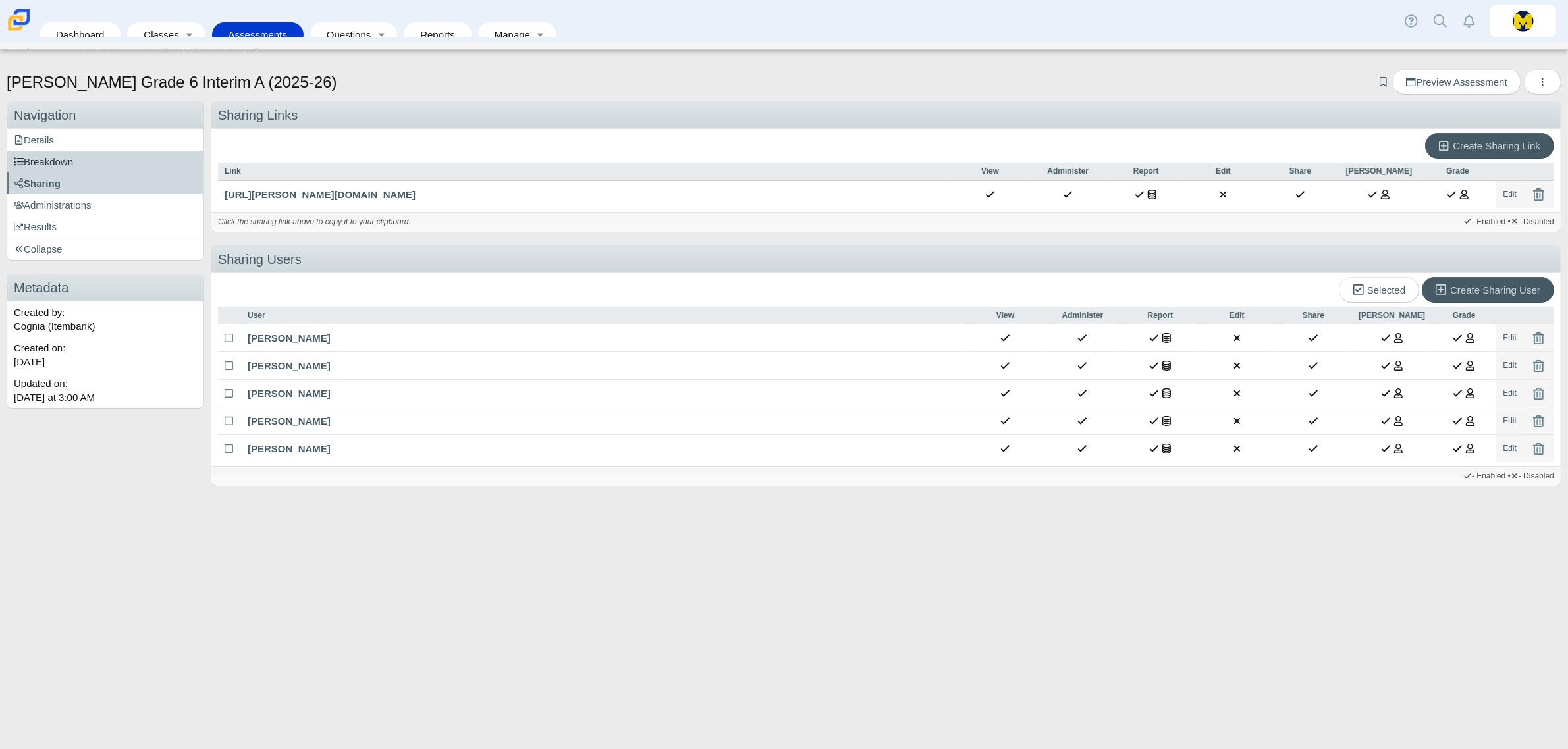
click at [61, 160] on span "Breakdown" at bounding box center [43, 161] width 59 height 12
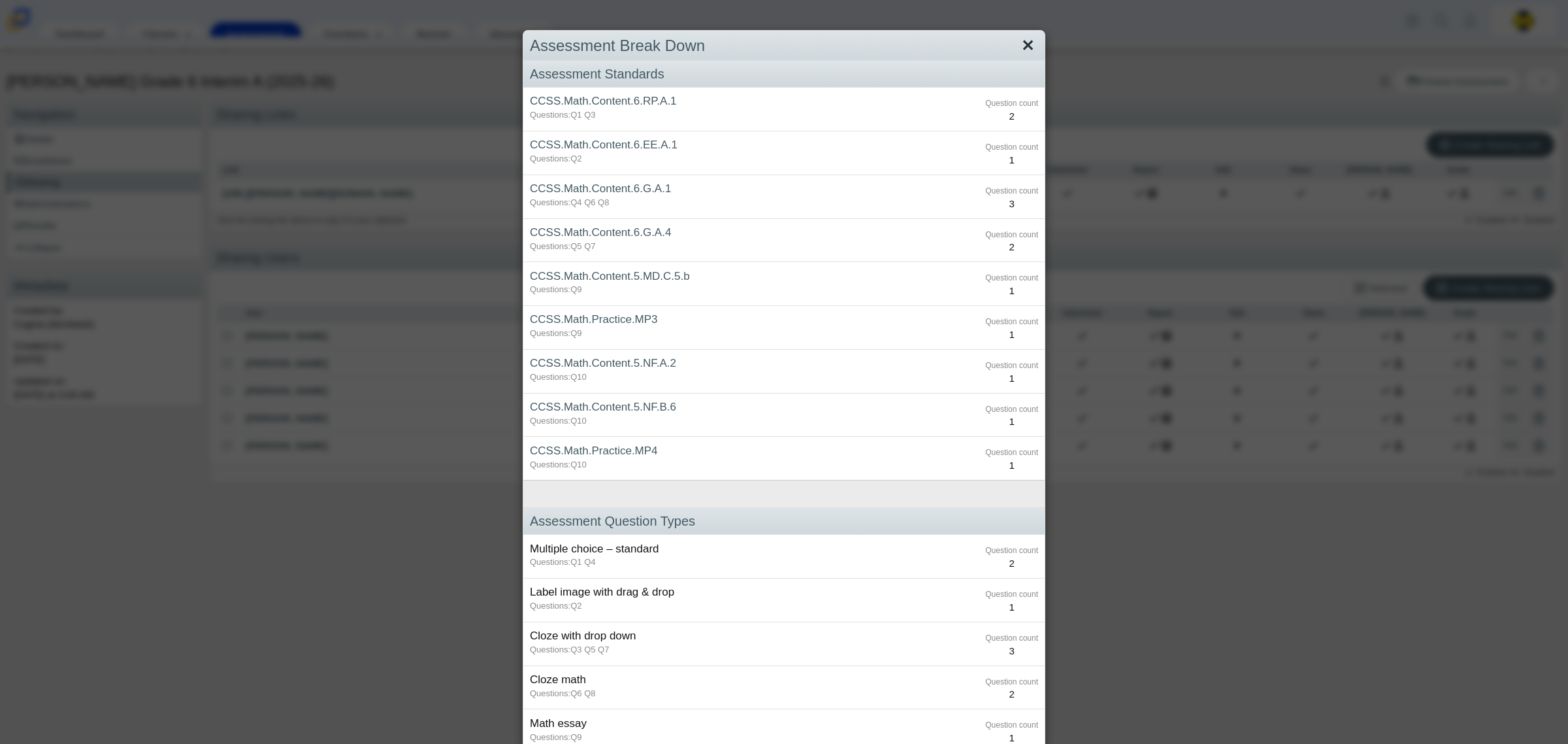
click at [1026, 47] on link "Close" at bounding box center [1028, 45] width 21 height 22
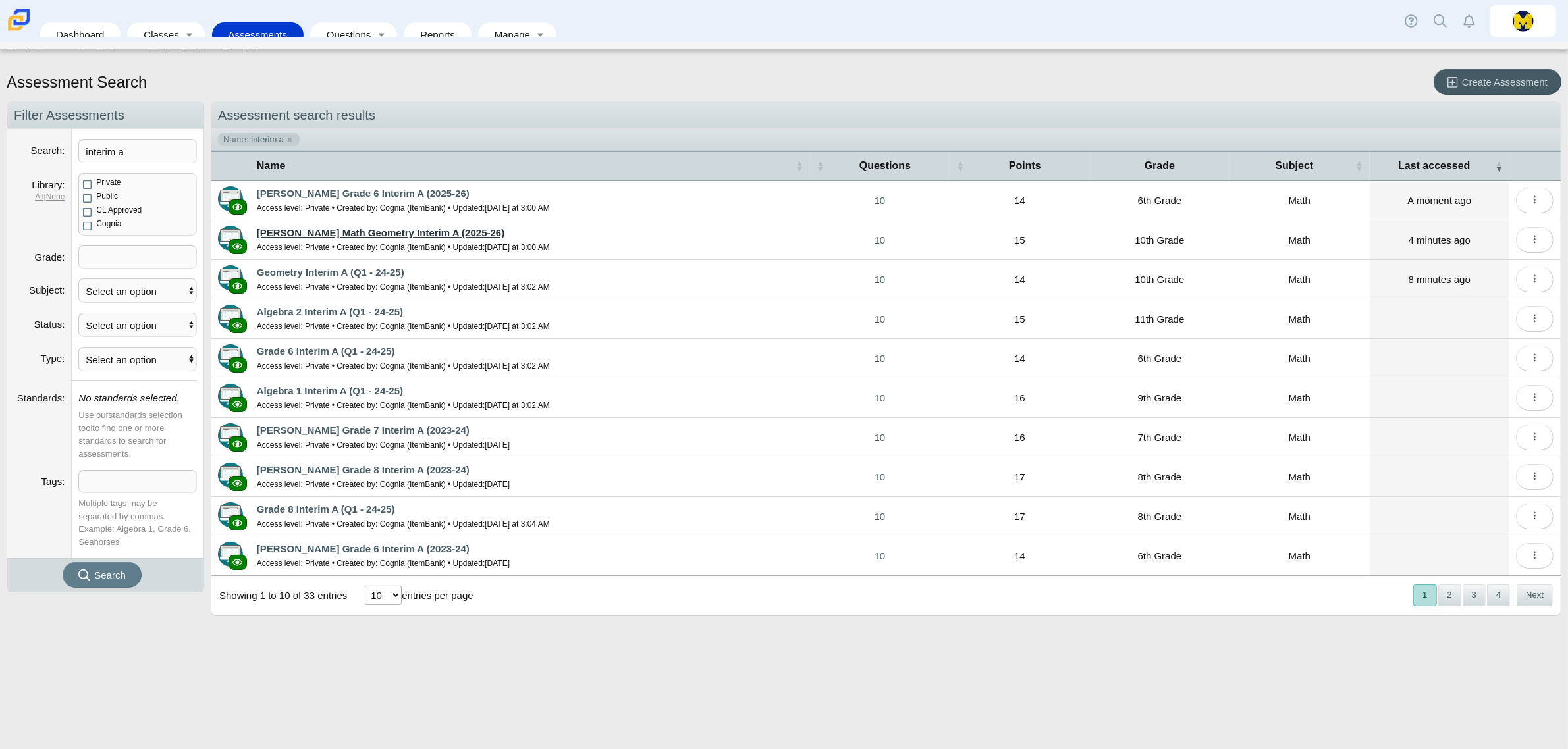
click at [329, 237] on link "Carmen Math Geometry Interim A (2025-26)" at bounding box center [381, 232] width 248 height 12
